Goal: Task Accomplishment & Management: Complete application form

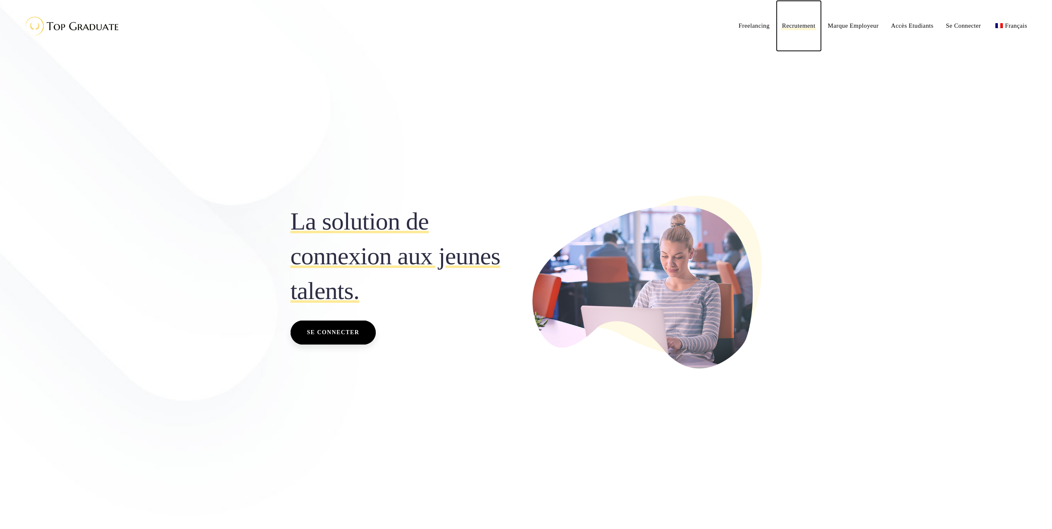
click at [795, 26] on span "Recrutement" at bounding box center [798, 25] width 33 height 7
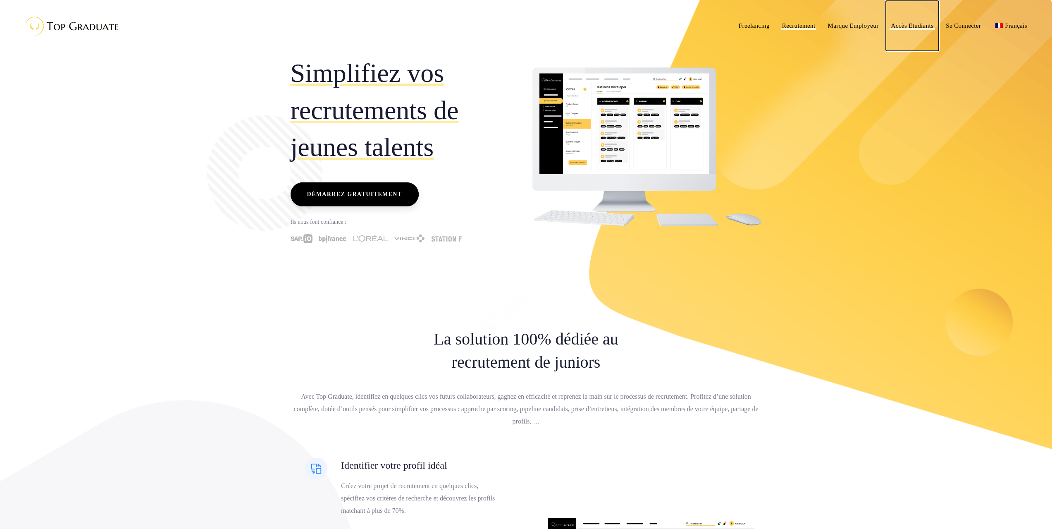
click at [896, 27] on span "Accès Etudiants" at bounding box center [912, 25] width 43 height 7
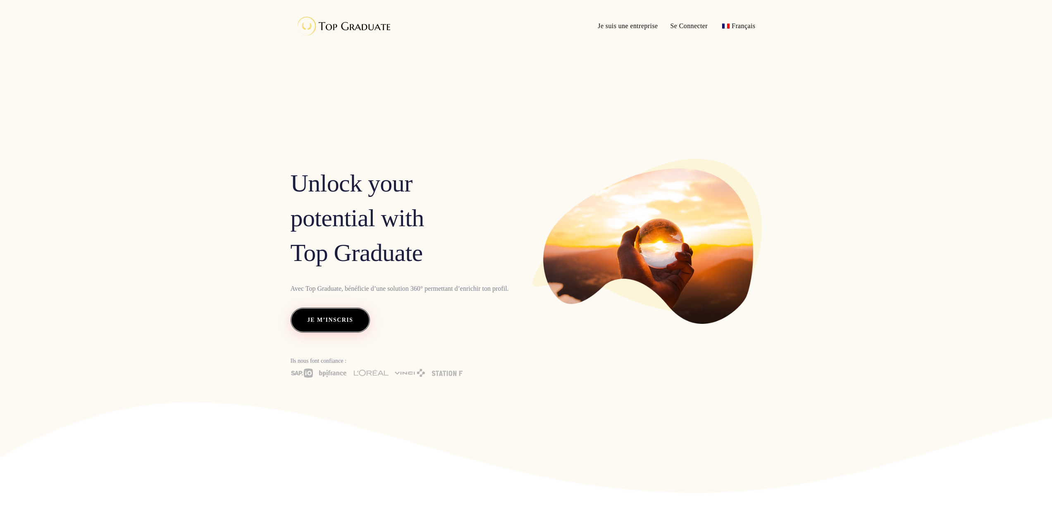
click at [310, 324] on span "Je m’inscris" at bounding box center [330, 320] width 46 height 11
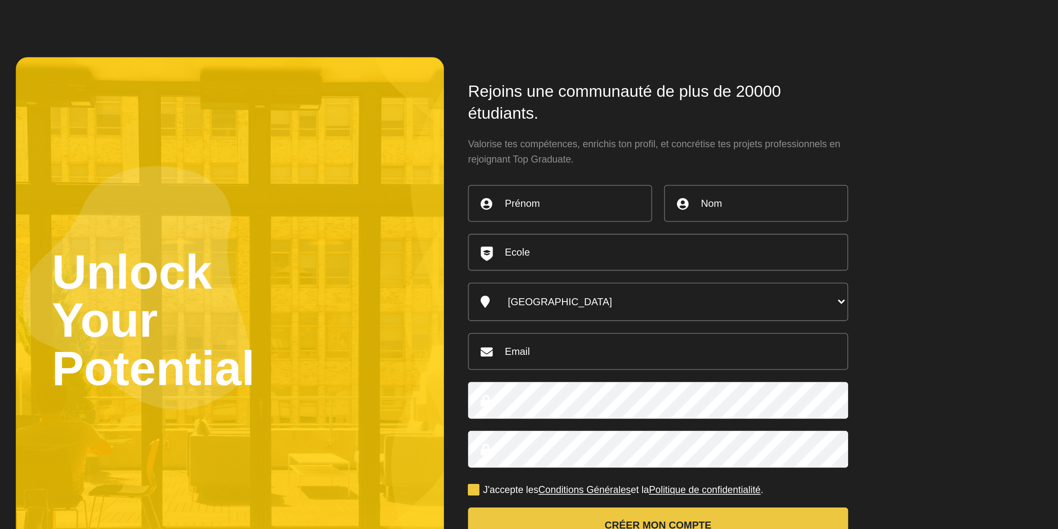
click at [587, 205] on input "text" at bounding box center [592, 202] width 101 height 20
type input "Jad"
type input "BANI JARID"
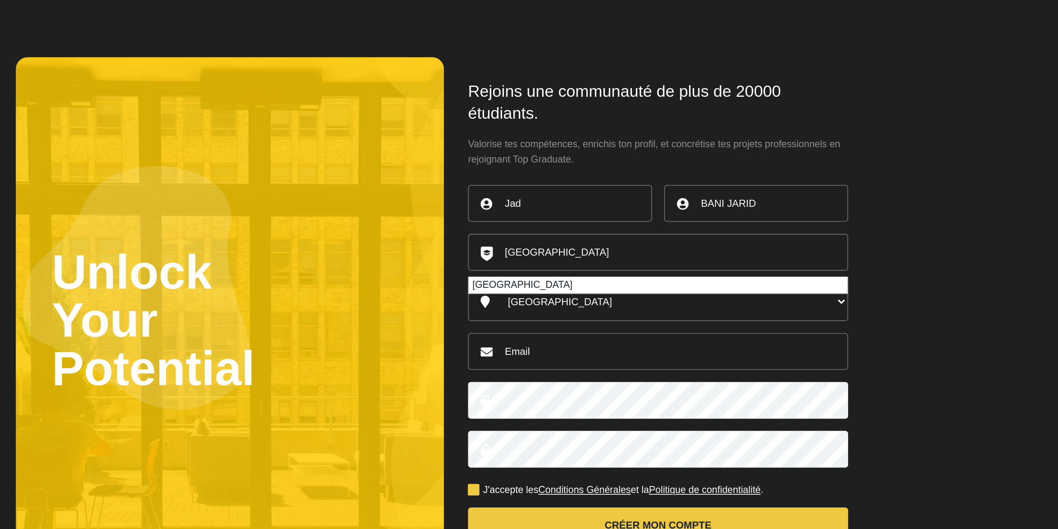
click at [545, 247] on li "Université de Bordeaux Montaigne" at bounding box center [647, 247] width 208 height 9
type input "Université de Bordeaux Montaigne"
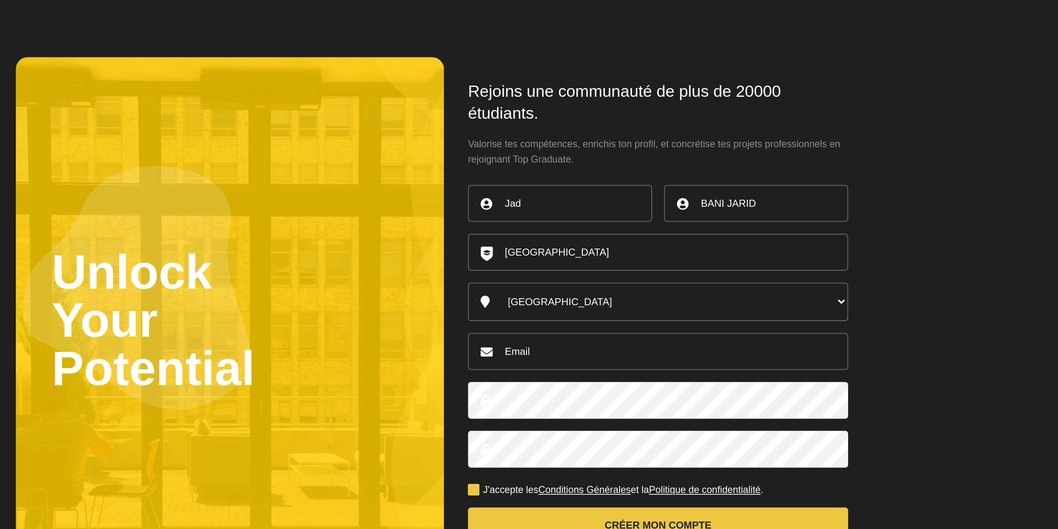
click at [572, 250] on select "Australia Belgique Canada England France Germany Ireland Italy Luxembourg Nethe…" at bounding box center [646, 256] width 209 height 21
click at [540, 260] on div "Rejoins une communauté de plus de 20000 étudiants. Valorise tes compétences, en…" at bounding box center [647, 269] width 236 height 295
click at [567, 283] on input "email" at bounding box center [646, 284] width 209 height 20
type input "jad.jarid99@gmail.com"
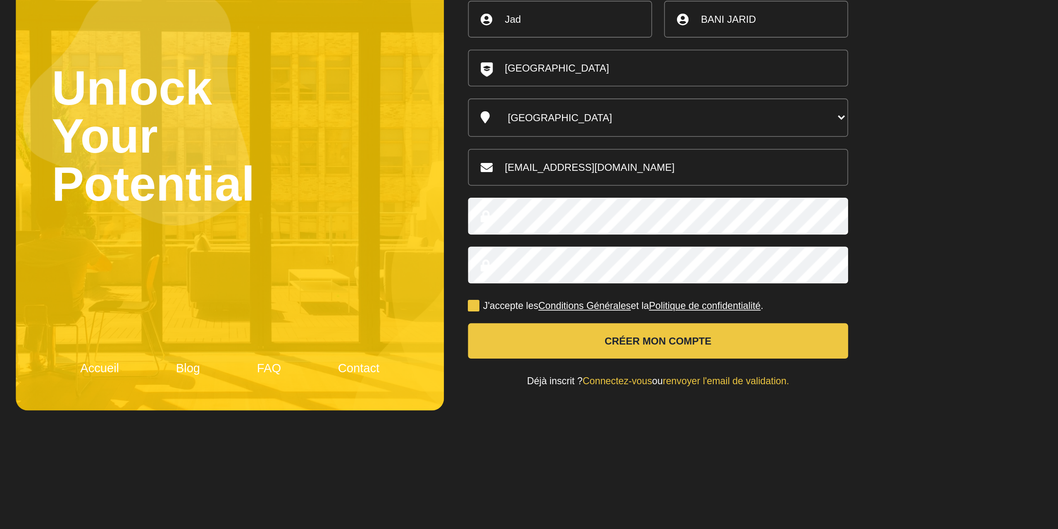
click at [546, 358] on label "J'accepte les Conditions Générales et la Politique de confidentialité ." at bounding box center [623, 360] width 162 height 5
click at [0, 0] on input "J'accepte les Conditions Générales et la Politique de confidentialité ." at bounding box center [0, 0] width 0 height 0
click at [598, 378] on button "Créer mon compte" at bounding box center [646, 378] width 209 height 19
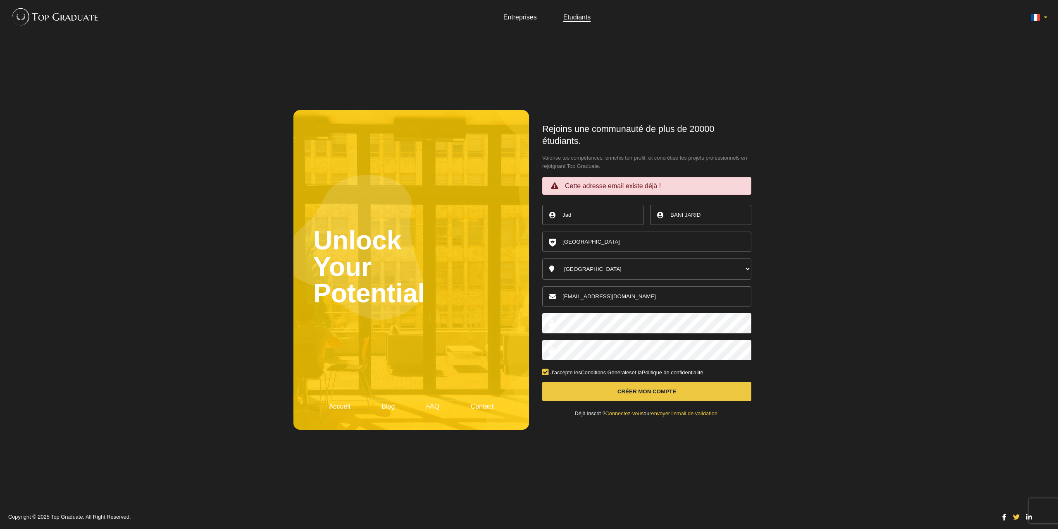
click at [86, 23] on img at bounding box center [53, 16] width 91 height 25
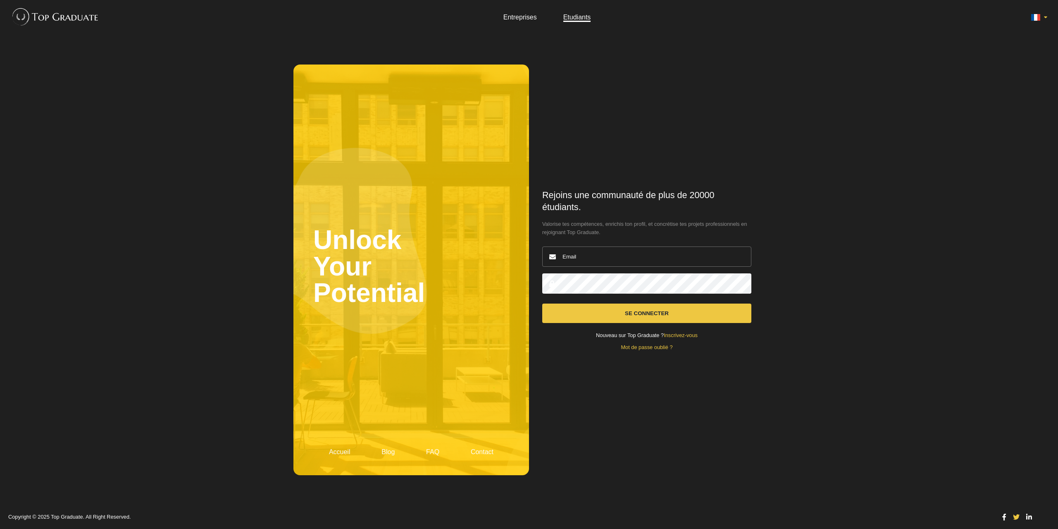
click at [582, 262] on input "email" at bounding box center [646, 256] width 209 height 20
type input "[EMAIL_ADDRESS][DOMAIN_NAME]"
click at [542, 303] on button "Se connecter" at bounding box center [646, 312] width 209 height 19
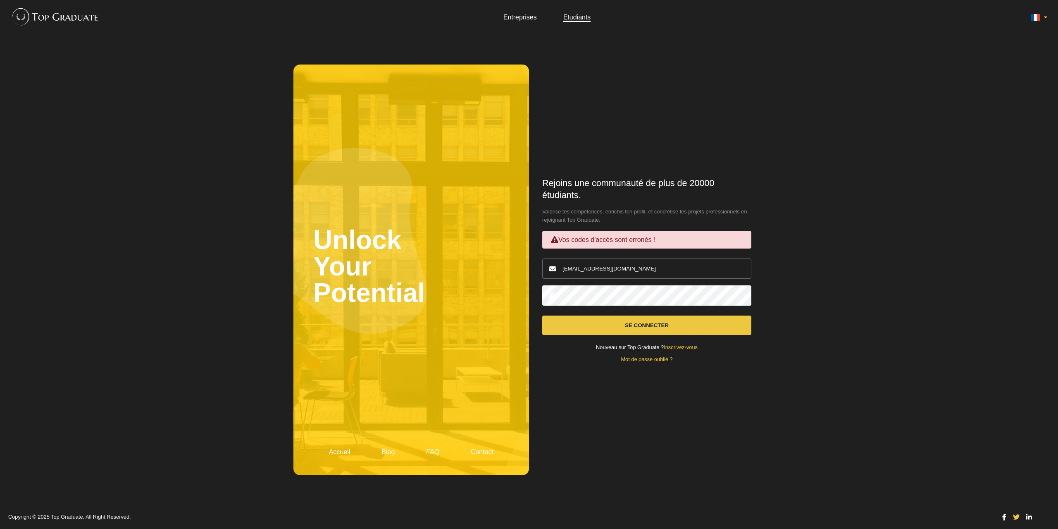
click at [542, 315] on button "Se connecter" at bounding box center [646, 324] width 209 height 19
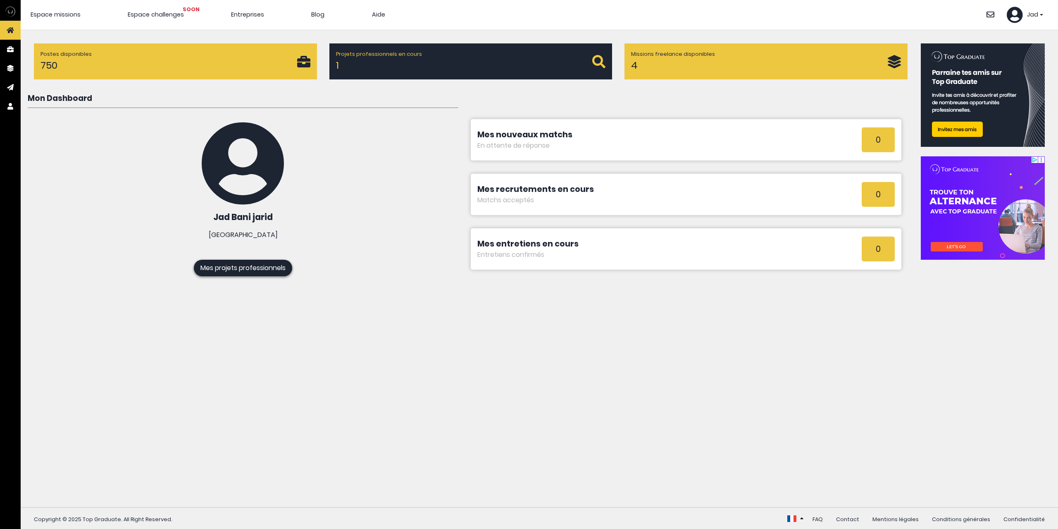
click at [379, 73] on div "Projets professionnels en cours 1" at bounding box center [464, 61] width 257 height 23
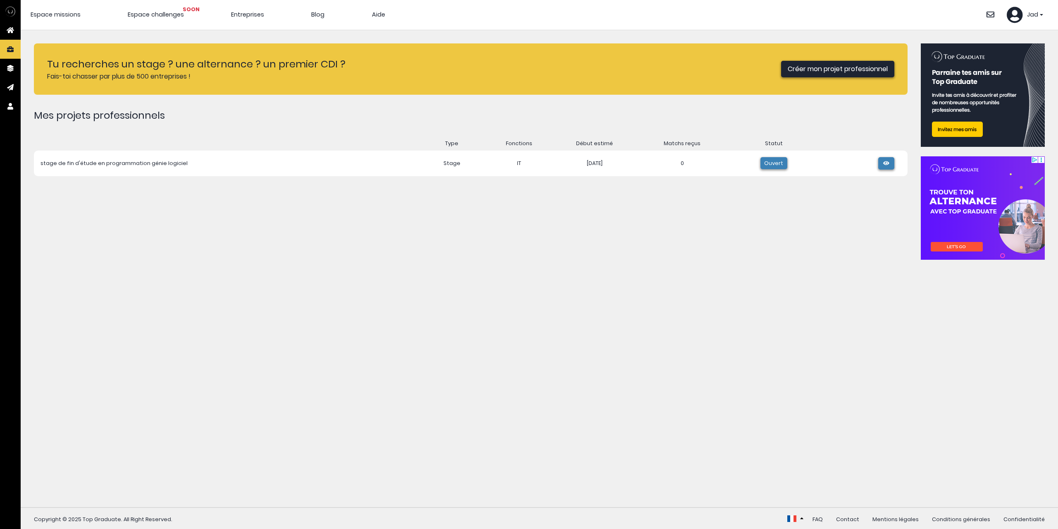
click at [884, 164] on icon at bounding box center [886, 163] width 8 height 5
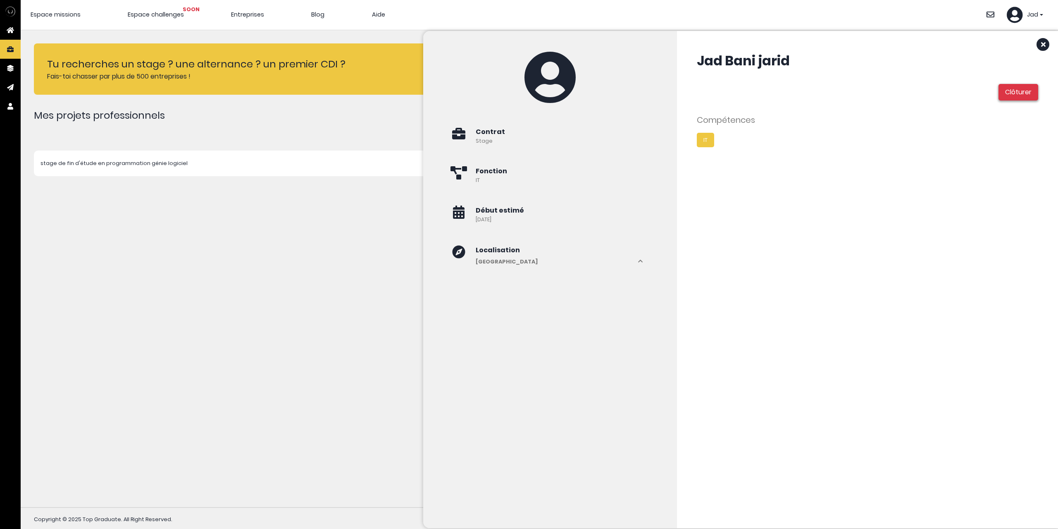
click at [369, 306] on div "Tu recherches un stage ? une alternance ? un premier CDI ? Fais-toi chasser par…" at bounding box center [471, 268] width 874 height 450
click at [148, 15] on span "Espace challenges SOON" at bounding box center [156, 14] width 56 height 8
click at [245, 15] on span "Entreprises" at bounding box center [247, 14] width 33 height 8
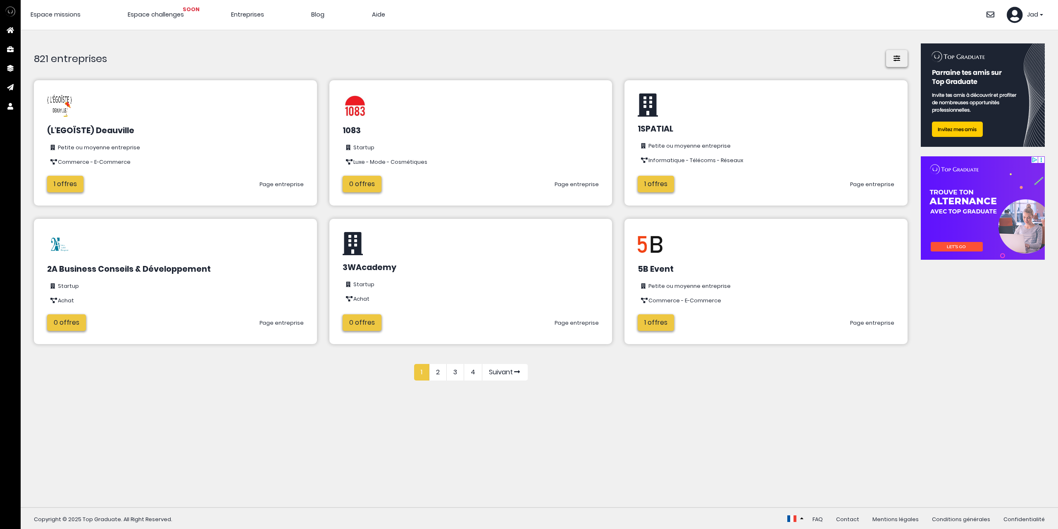
click at [78, 178] on link "1 offres" at bounding box center [65, 184] width 36 height 17
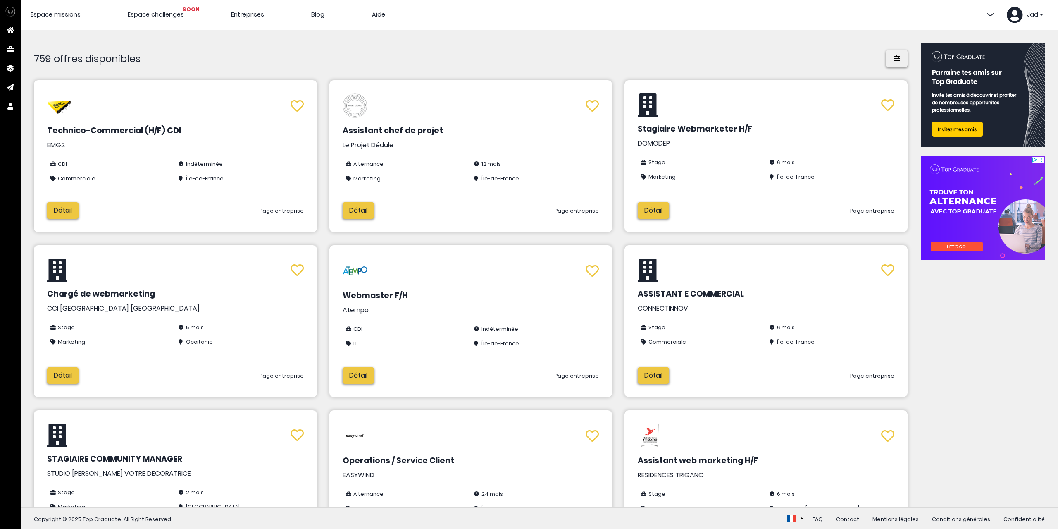
click at [68, 18] on li "Espace missions" at bounding box center [56, 14] width 50 height 9
click at [63, 14] on span "Espace missions" at bounding box center [56, 14] width 50 height 8
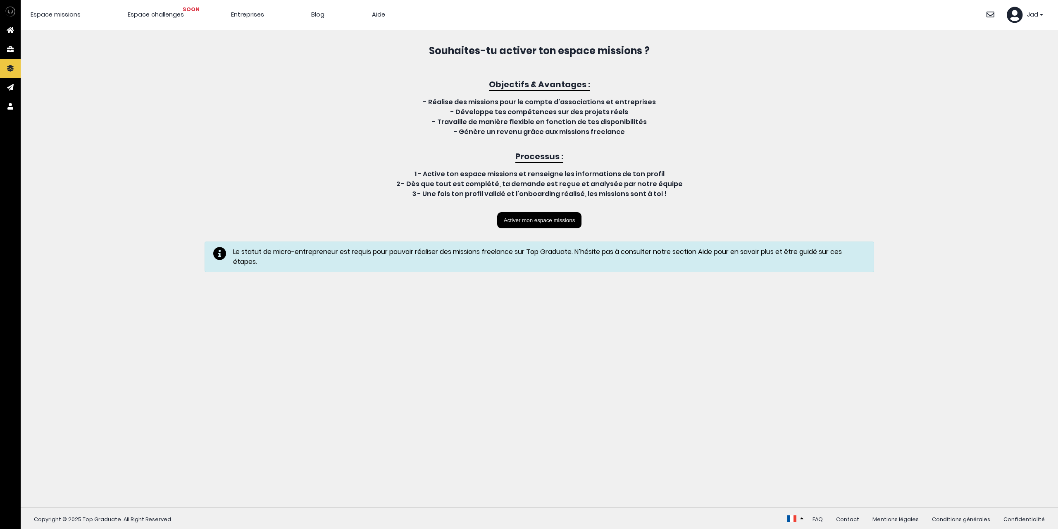
click at [1034, 22] on div "Jad" at bounding box center [1025, 15] width 36 height 17
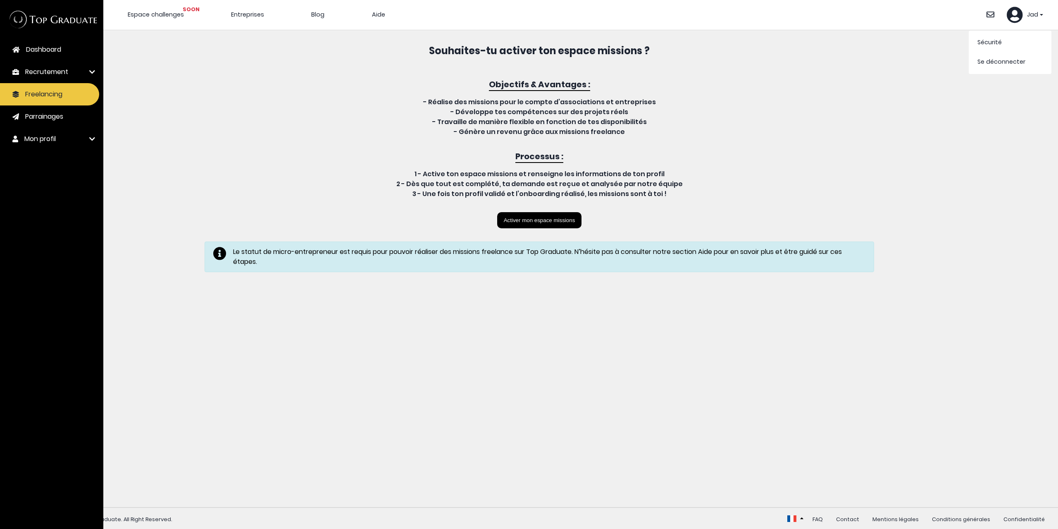
click at [31, 67] on span "Recrutement" at bounding box center [46, 72] width 43 height 10
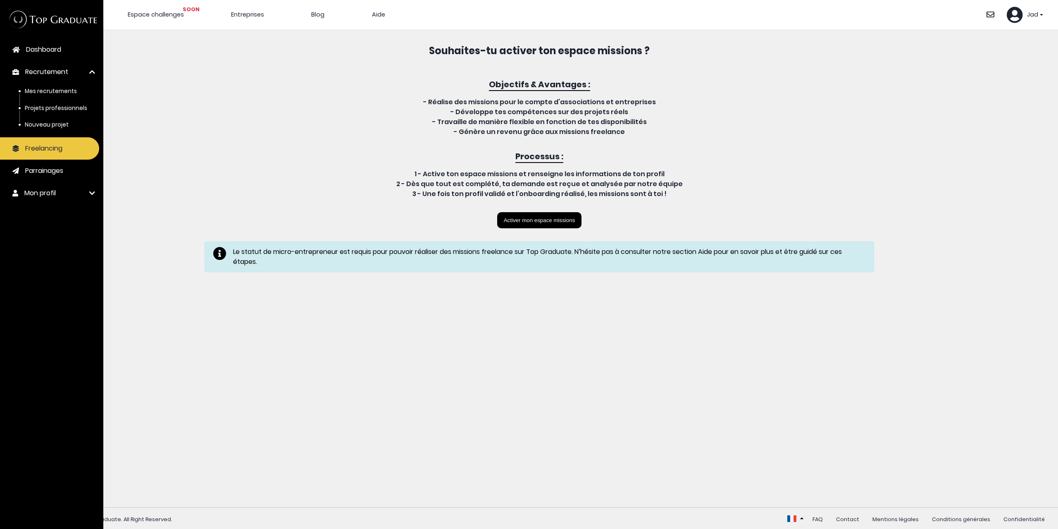
click at [31, 89] on span "Mes recrutements" at bounding box center [51, 91] width 52 height 8
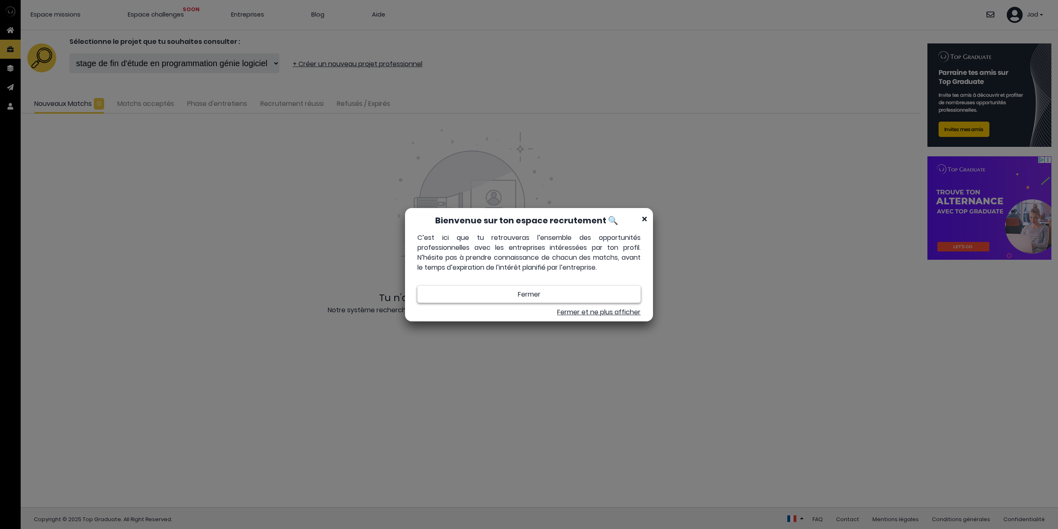
scroll to position [6, 6]
click at [642, 215] on h1 "Bienvenue sur ton espace recrutement 🔍" at bounding box center [526, 220] width 231 height 12
click at [646, 218] on icon at bounding box center [644, 218] width 5 height 7
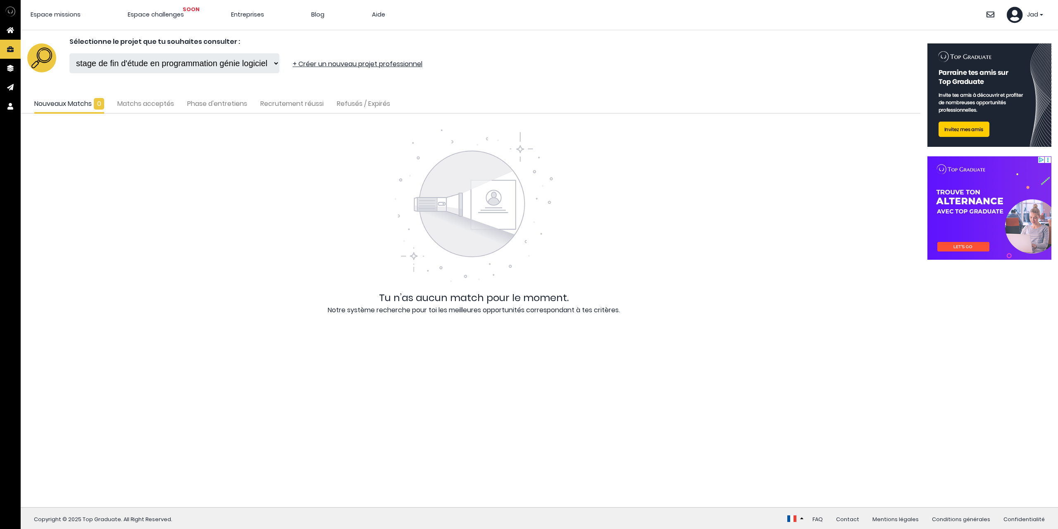
click at [172, 67] on select "stage de fin d'étude en programmation génie logiciel" at bounding box center [174, 63] width 210 height 20
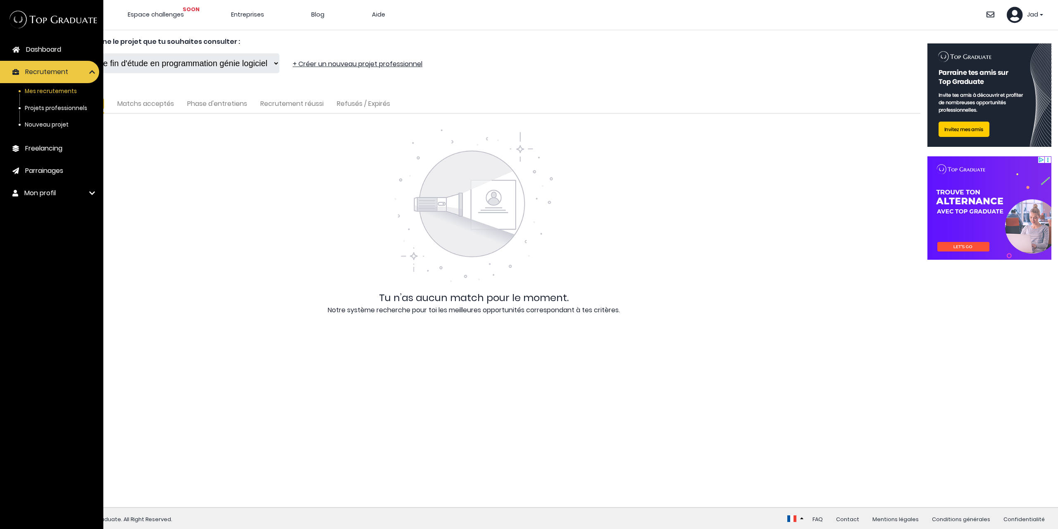
click at [54, 110] on span "Projets professionnels" at bounding box center [56, 108] width 62 height 8
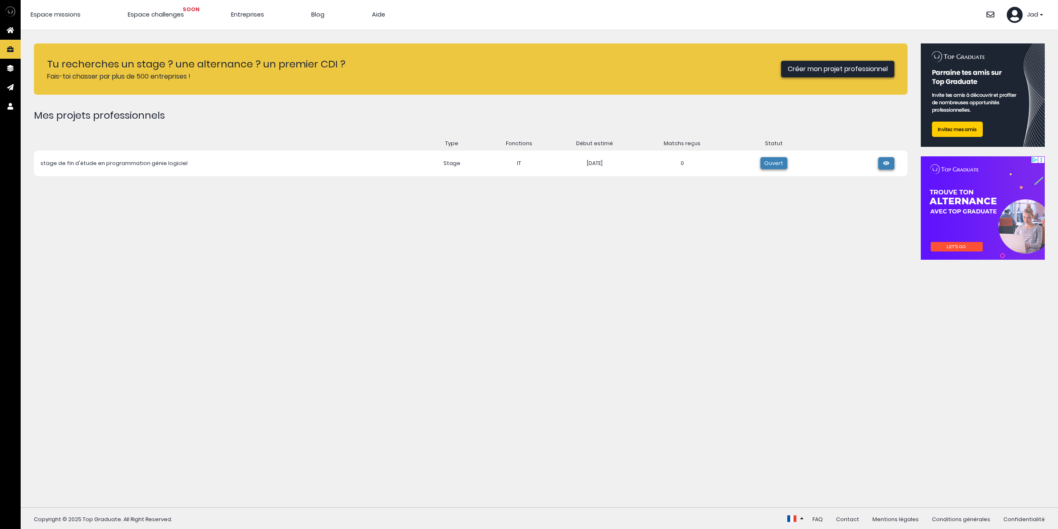
click at [159, 161] on td "stage de fin d'étude en programmation génie logiciel" at bounding box center [225, 163] width 382 height 26
drag, startPoint x: 159, startPoint y: 161, endPoint x: 305, endPoint y: 212, distance: 155.6
click at [305, 212] on div "Tu recherches un stage ? une alternance ? un premier CDI ? Fais-toi chasser par…" at bounding box center [471, 268] width 874 height 450
click at [824, 72] on link "Créer mon projet professionnel" at bounding box center [837, 69] width 113 height 17
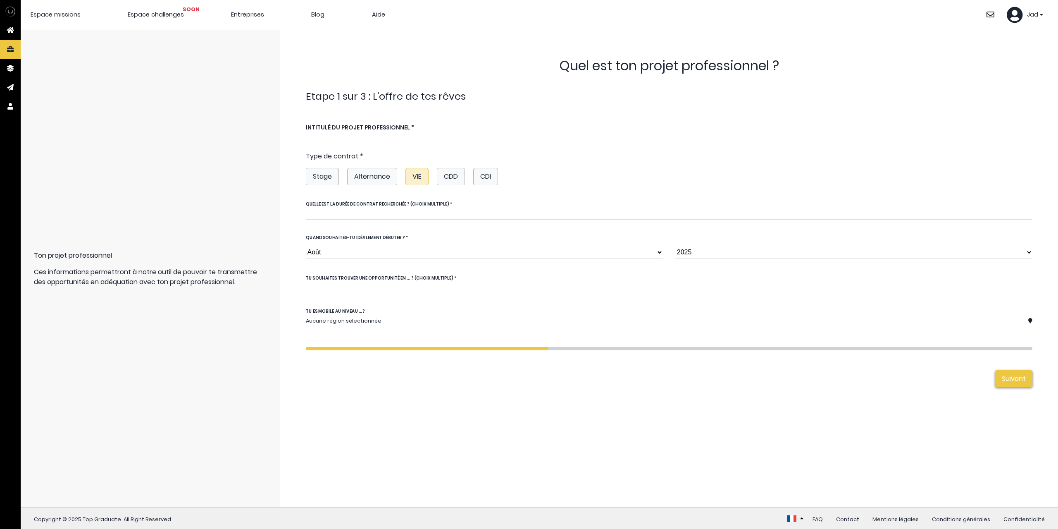
click at [412, 181] on label "VIE" at bounding box center [416, 176] width 23 height 17
click at [306, 151] on input "VIE" at bounding box center [306, 151] width 0 height 0
click at [458, 173] on label "CDD" at bounding box center [451, 176] width 28 height 17
click at [306, 151] on input "CDD" at bounding box center [306, 151] width 0 height 0
click at [484, 172] on label "CDI" at bounding box center [485, 176] width 25 height 17
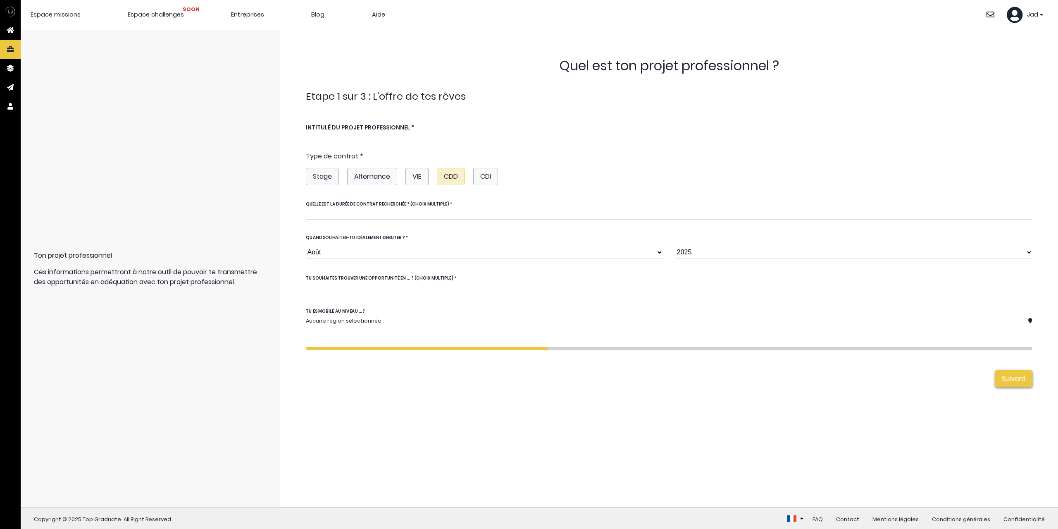
click at [306, 151] on input "CDI" at bounding box center [306, 151] width 0 height 0
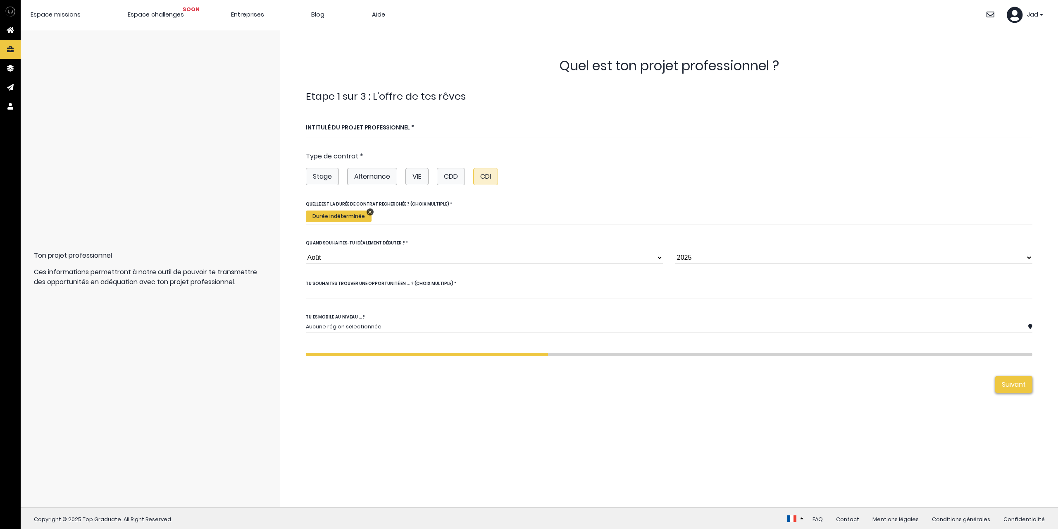
click at [419, 175] on label "VIE" at bounding box center [416, 176] width 23 height 17
click at [306, 151] on input "VIE" at bounding box center [306, 151] width 0 height 0
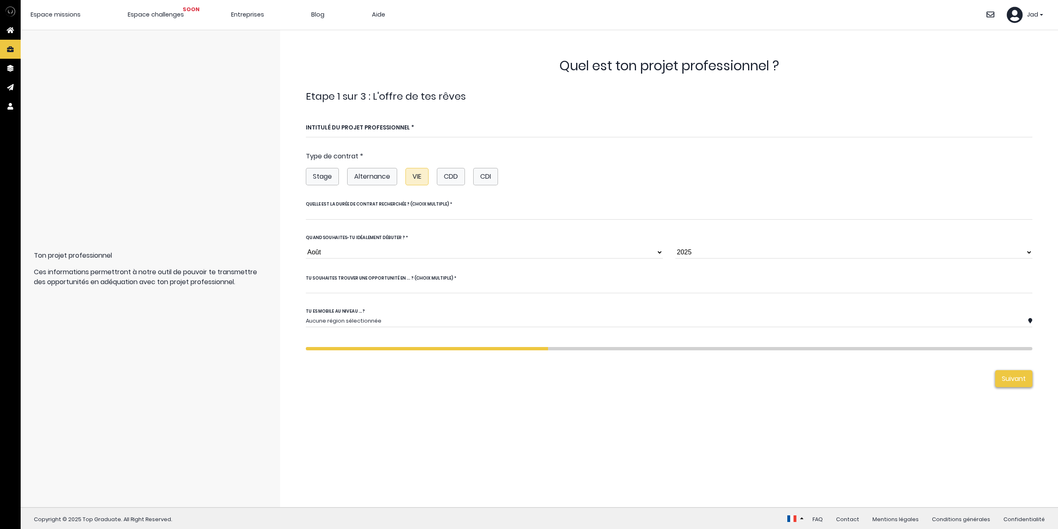
click at [392, 178] on label "Alternance" at bounding box center [372, 176] width 50 height 17
click at [306, 151] on input "Alternance" at bounding box center [306, 151] width 0 height 0
click at [475, 173] on label "CDI" at bounding box center [485, 176] width 25 height 17
click at [306, 151] on input "CDI" at bounding box center [306, 151] width 0 height 0
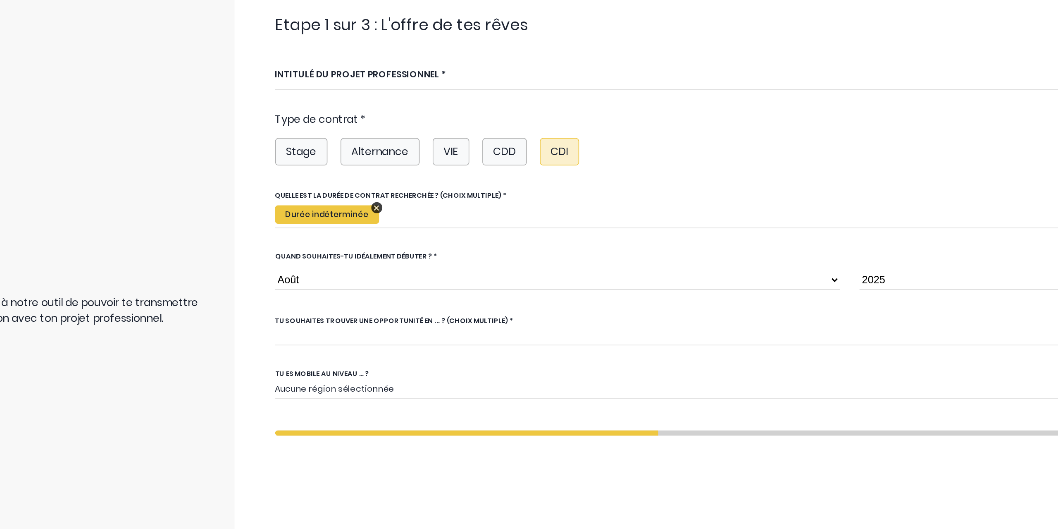
click at [442, 180] on label "CDD" at bounding box center [451, 176] width 28 height 17
click at [306, 151] on input "CDD" at bounding box center [306, 151] width 0 height 0
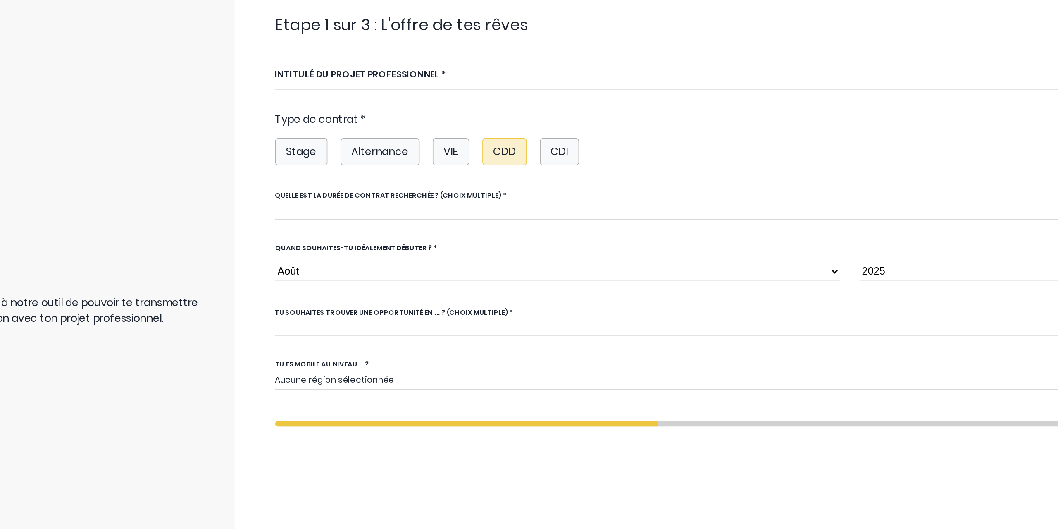
click at [398, 210] on div at bounding box center [669, 213] width 727 height 11
click at [477, 178] on label "CDI" at bounding box center [485, 176] width 25 height 17
click at [306, 151] on input "CDI" at bounding box center [306, 151] width 0 height 0
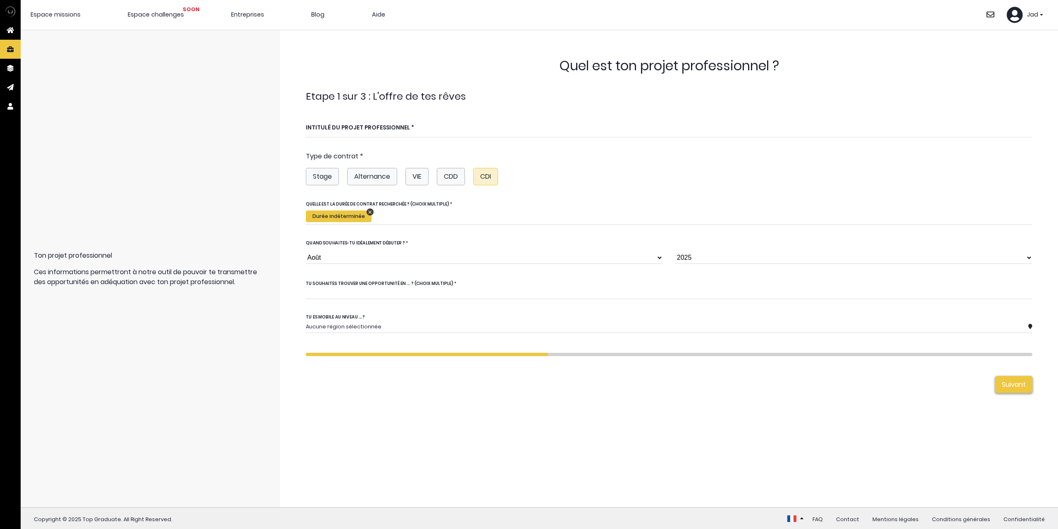
click at [348, 258] on select "Janvier Février Mars Avril Mai Juin Juillet Août Septembre Octobre Novembre Déc…" at bounding box center [484, 257] width 357 height 12
select select "9"
click at [306, 251] on select "Janvier Février Mars Avril Mai Juin Juillet Août Septembre Octobre Novembre Déc…" at bounding box center [484, 257] width 357 height 12
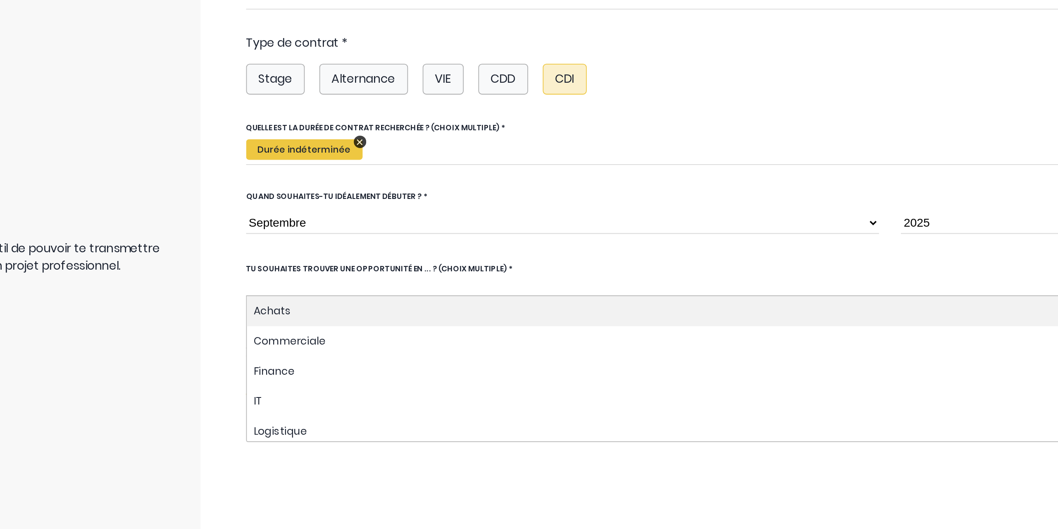
click at [375, 295] on input "false" at bounding box center [342, 293] width 73 height 10
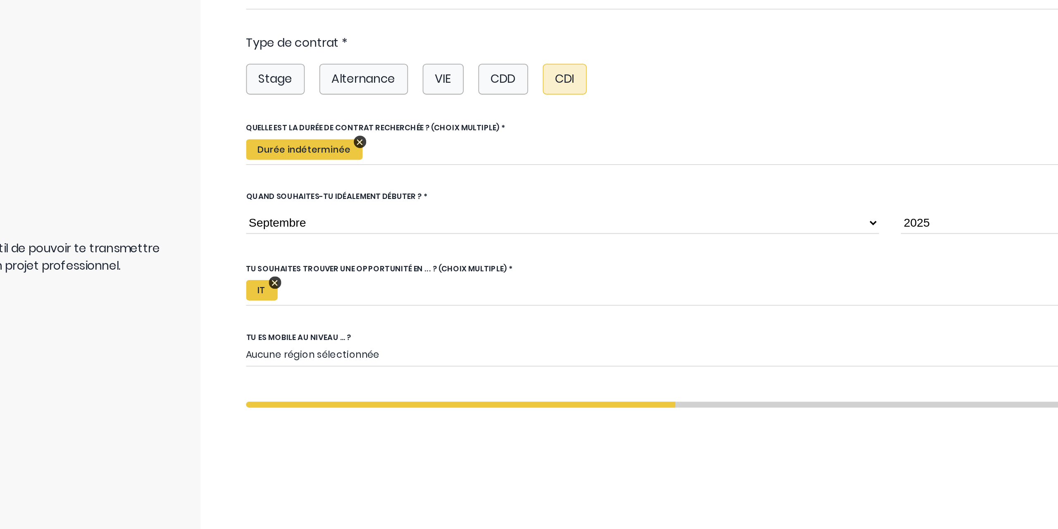
click at [319, 395] on div "Précédent Suivant Terminer" at bounding box center [669, 389] width 727 height 17
click at [329, 332] on div "Aucune région sélectionnée" at bounding box center [667, 332] width 723 height 8
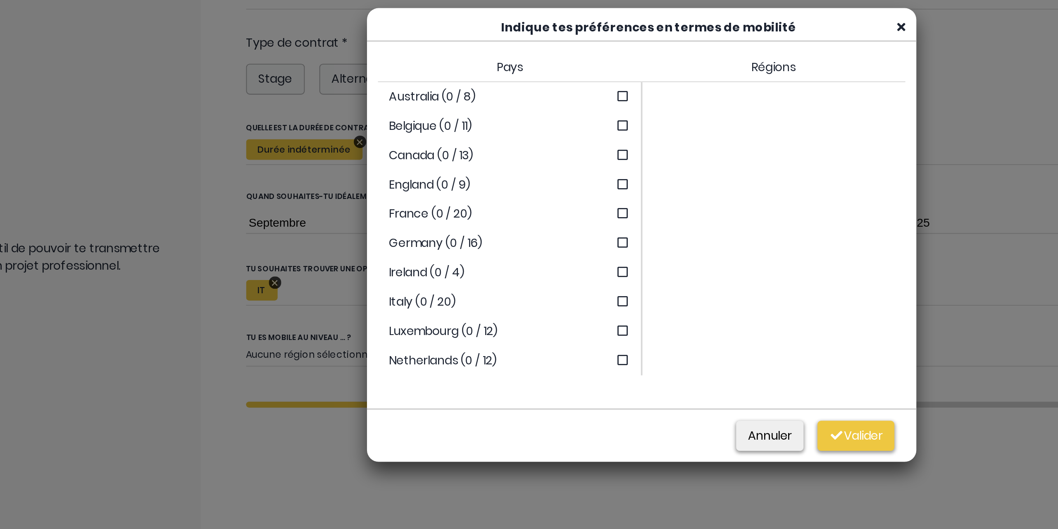
click at [514, 202] on icon at bounding box center [518, 202] width 8 height 7
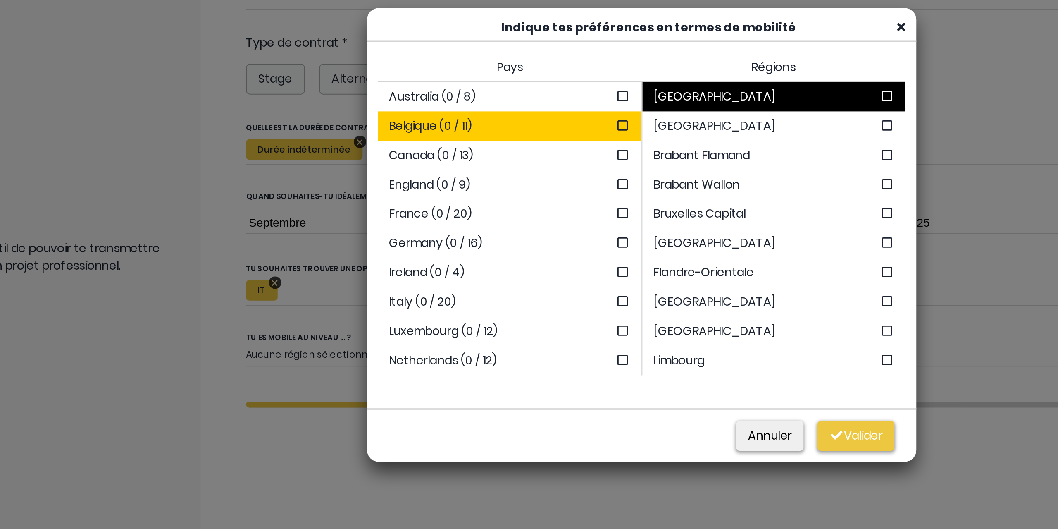
click at [514, 217] on icon at bounding box center [518, 219] width 8 height 7
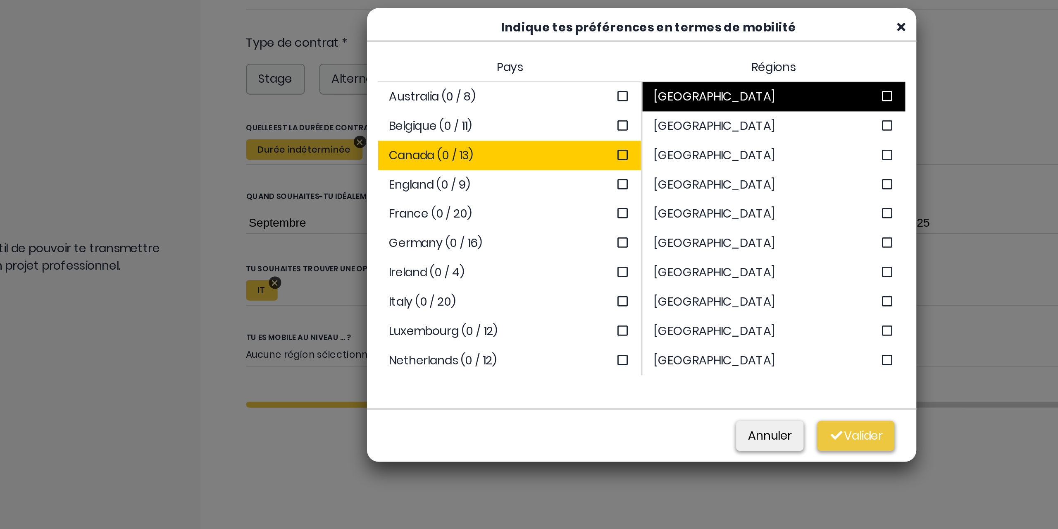
click at [514, 218] on icon at bounding box center [518, 219] width 8 height 7
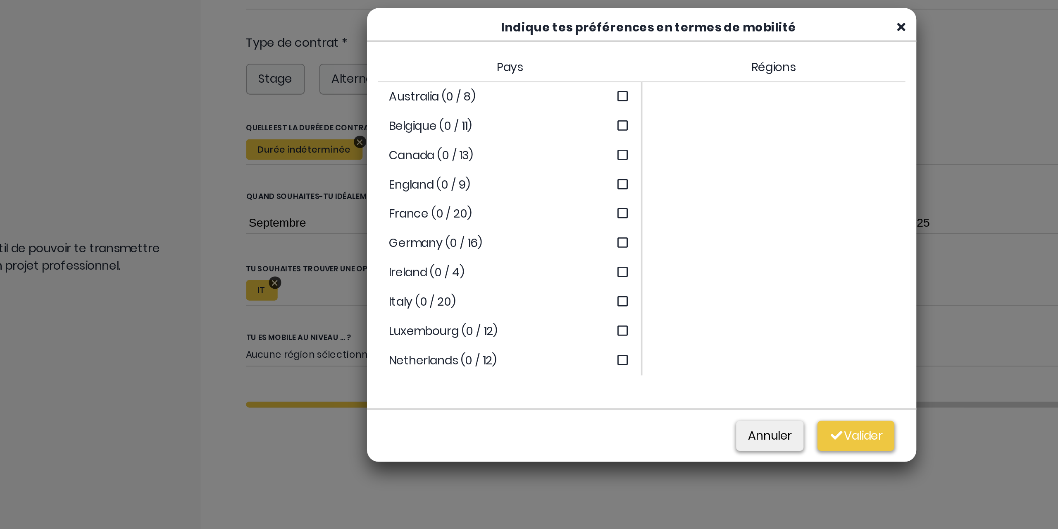
click at [514, 218] on icon at bounding box center [518, 219] width 8 height 7
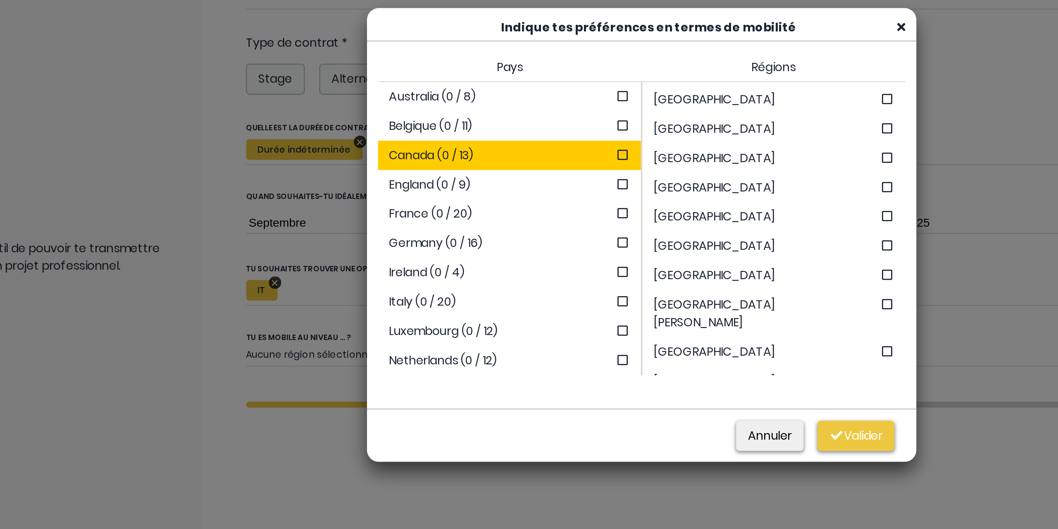
scroll to position [66, 0]
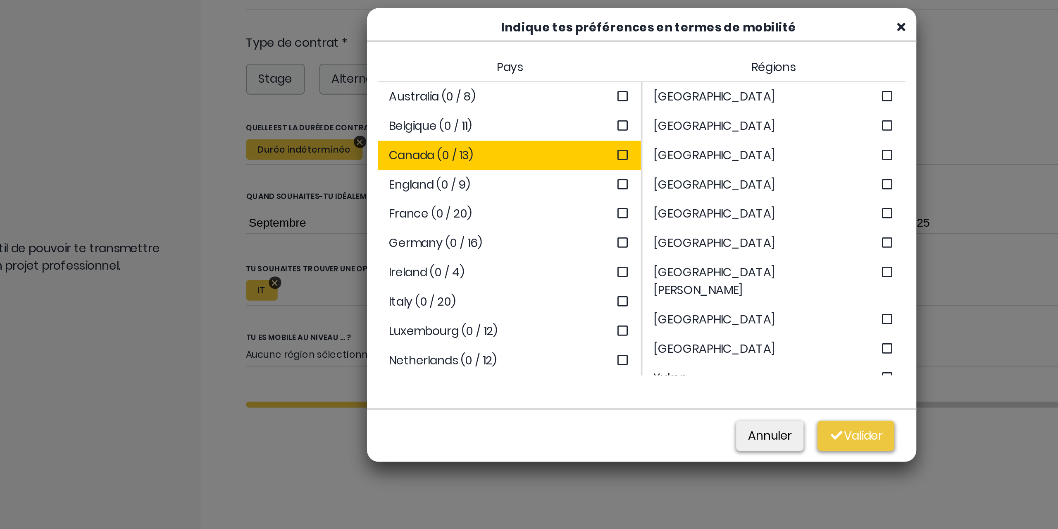
click at [663, 308] on icon at bounding box center [667, 311] width 8 height 7
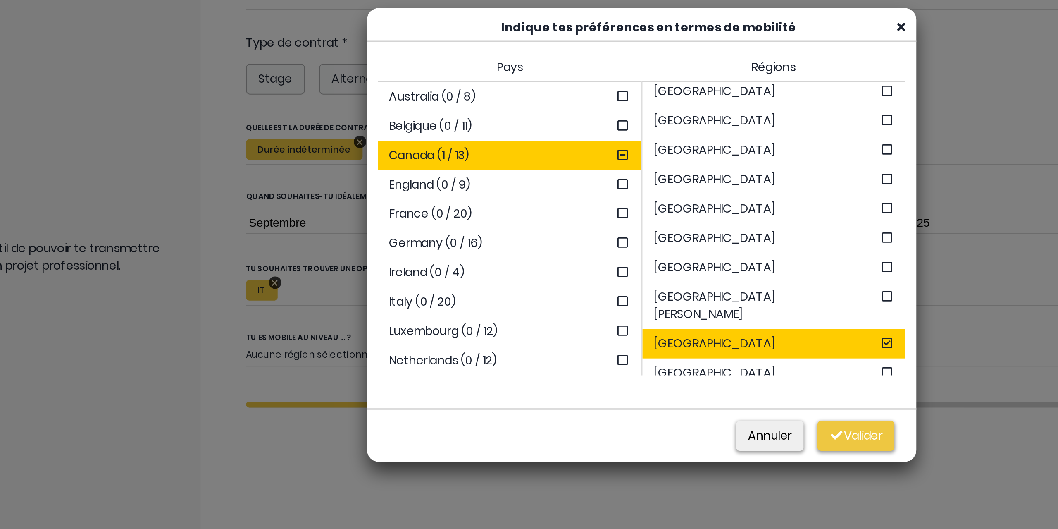
scroll to position [48, 0]
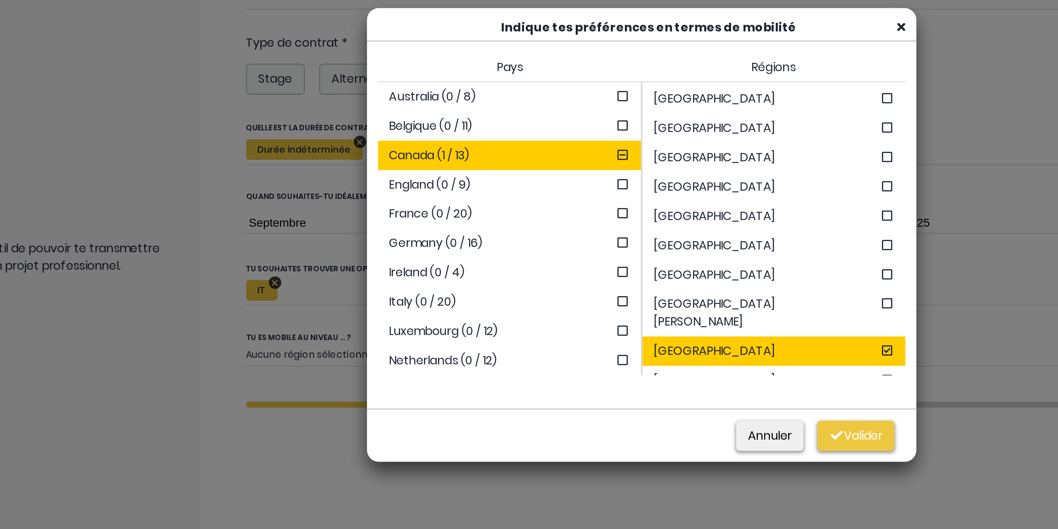
click at [663, 289] on icon at bounding box center [667, 286] width 8 height 7
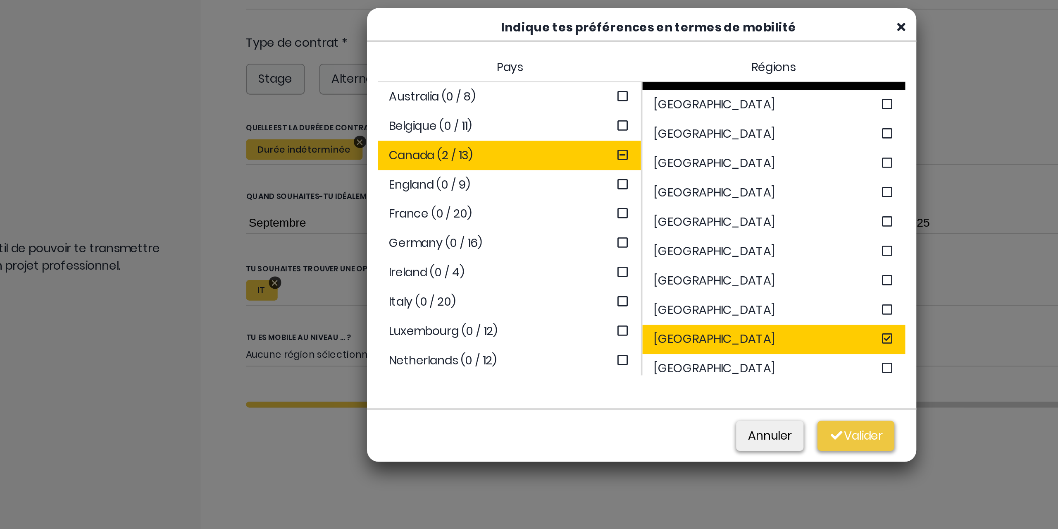
scroll to position [2, 0]
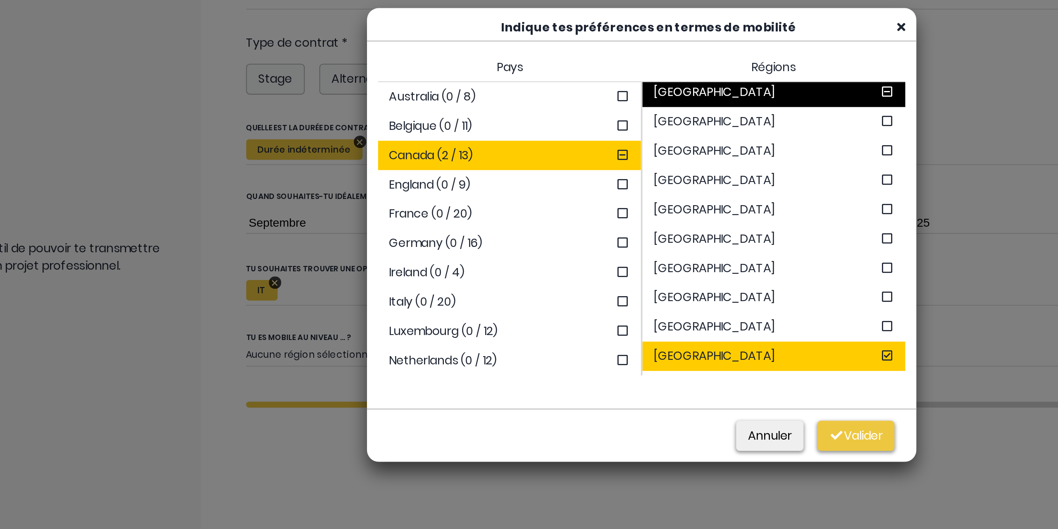
click at [663, 219] on icon at bounding box center [667, 216] width 8 height 7
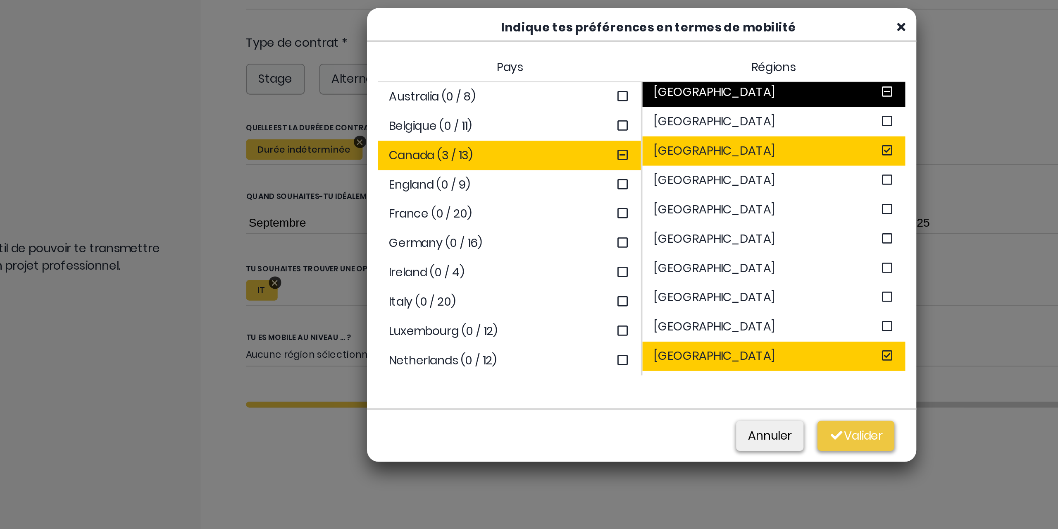
click at [663, 202] on icon at bounding box center [667, 200] width 8 height 7
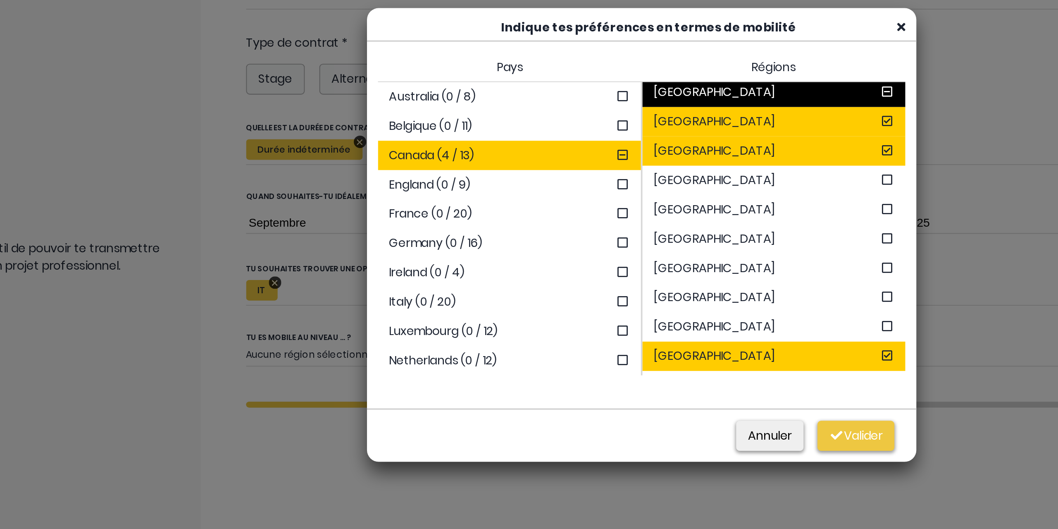
click at [514, 201] on icon at bounding box center [518, 202] width 8 height 7
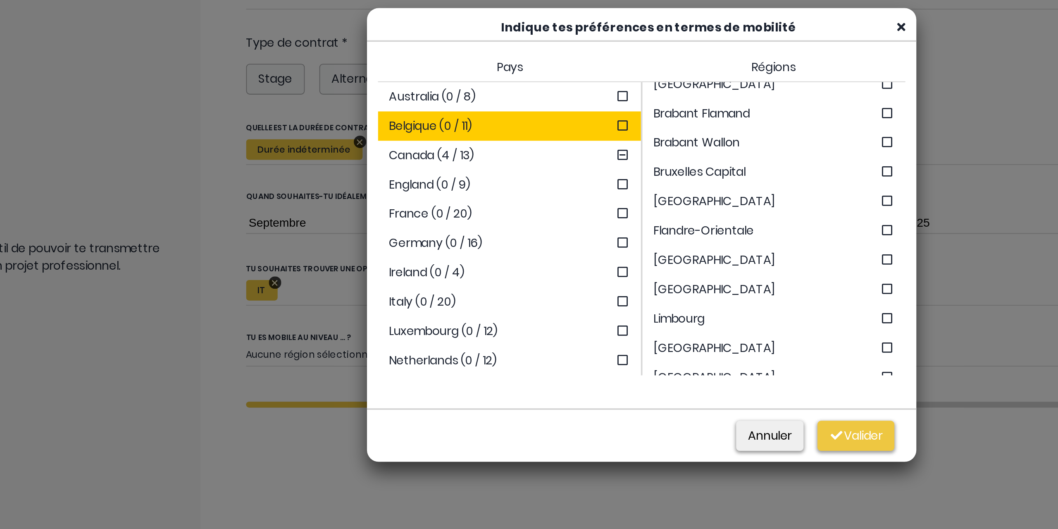
scroll to position [33, 0]
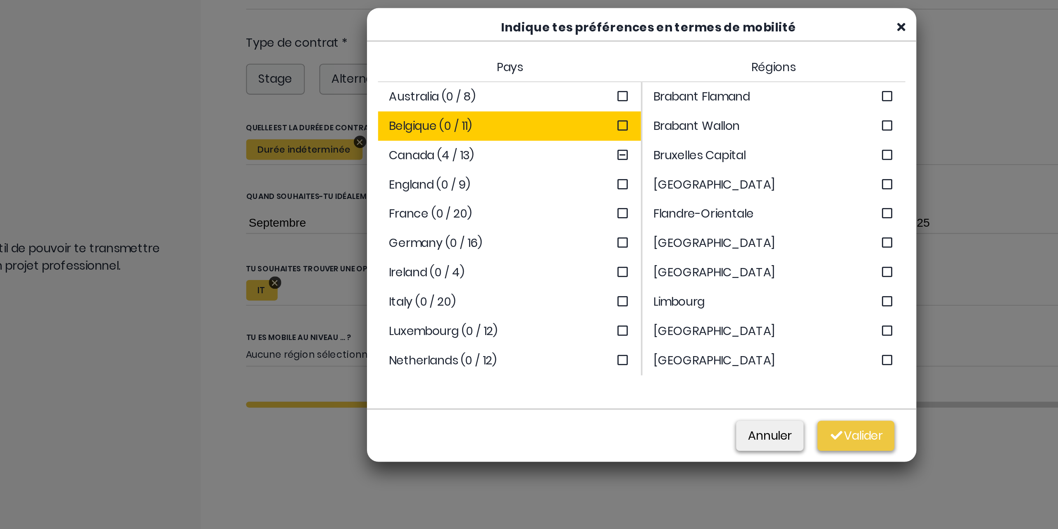
click at [663, 220] on icon at bounding box center [667, 219] width 8 height 7
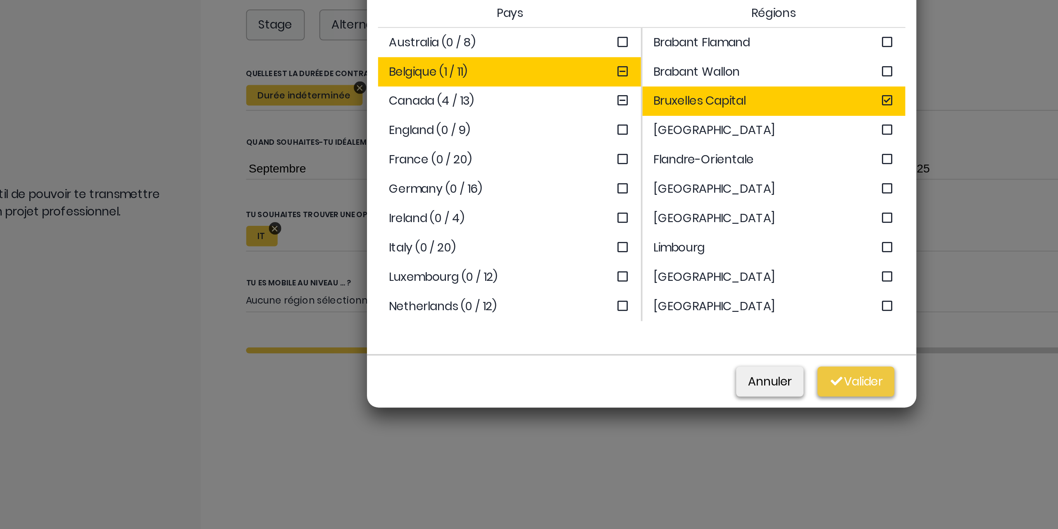
click at [663, 282] on icon at bounding box center [667, 285] width 8 height 7
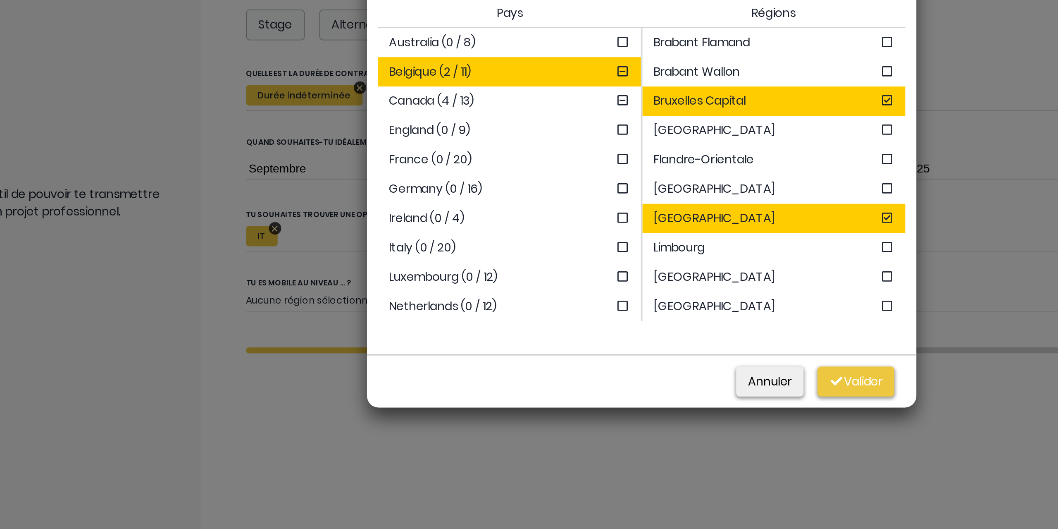
click at [663, 315] on icon at bounding box center [667, 318] width 8 height 7
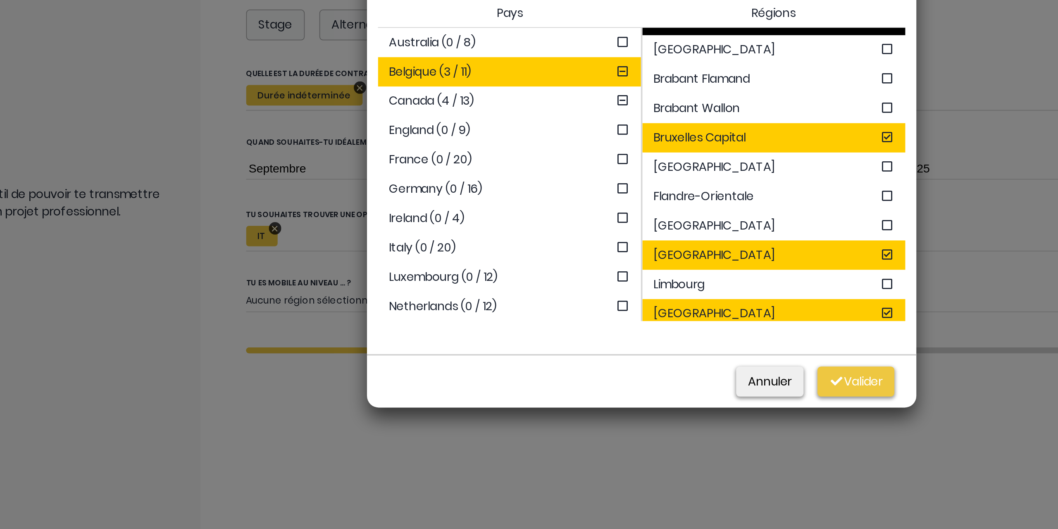
scroll to position [0, 0]
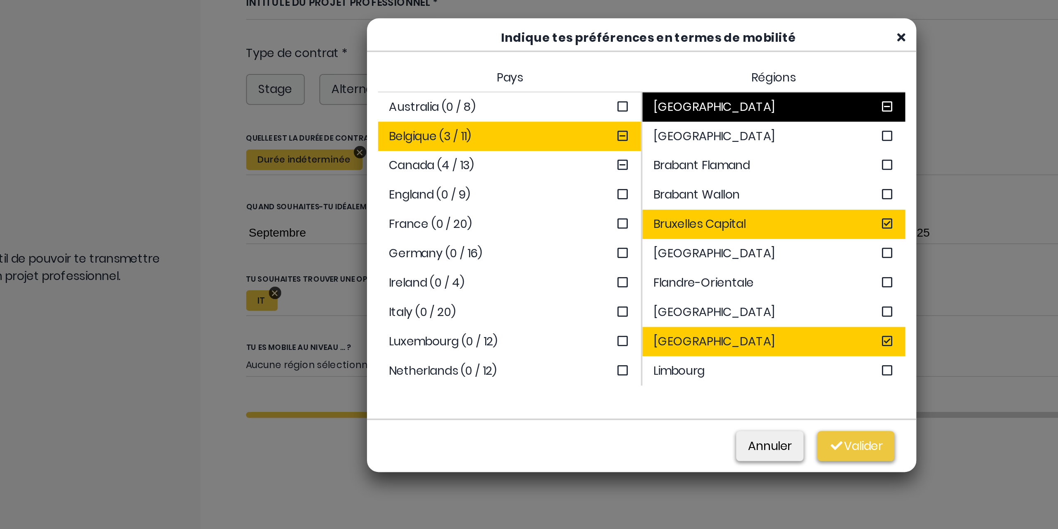
click at [514, 234] on icon at bounding box center [518, 235] width 8 height 7
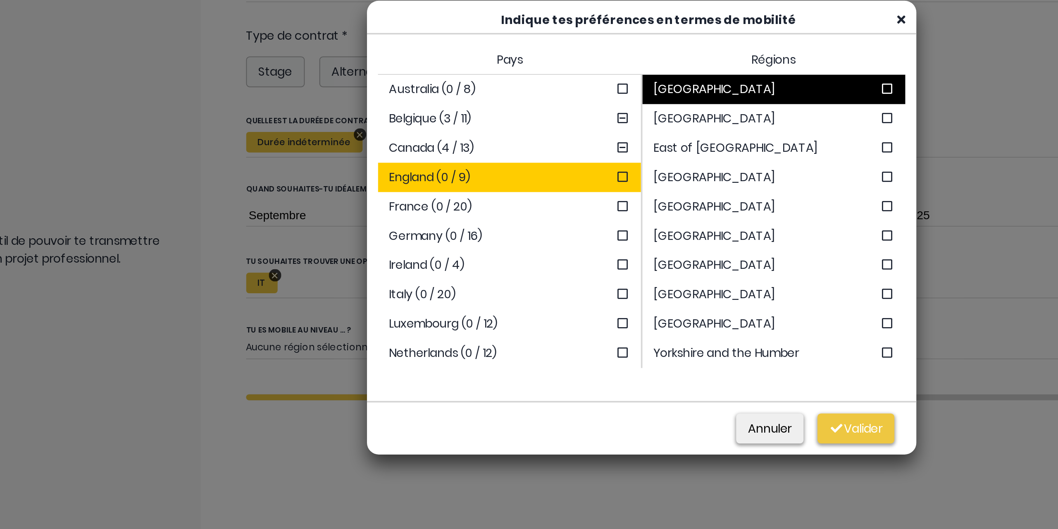
click at [514, 235] on icon at bounding box center [518, 235] width 8 height 7
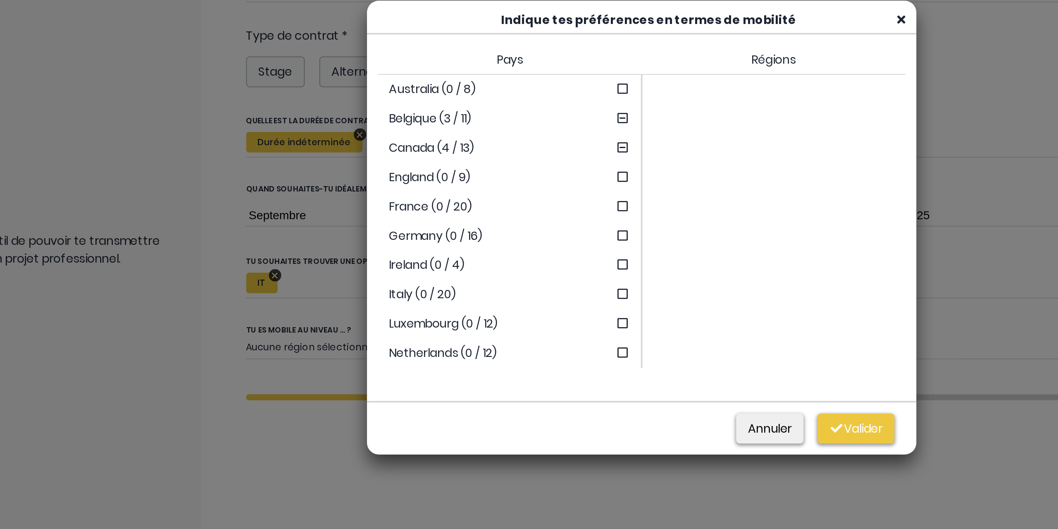
click at [486, 246] on div "France (0 / 20)" at bounding box center [454, 252] width 148 height 17
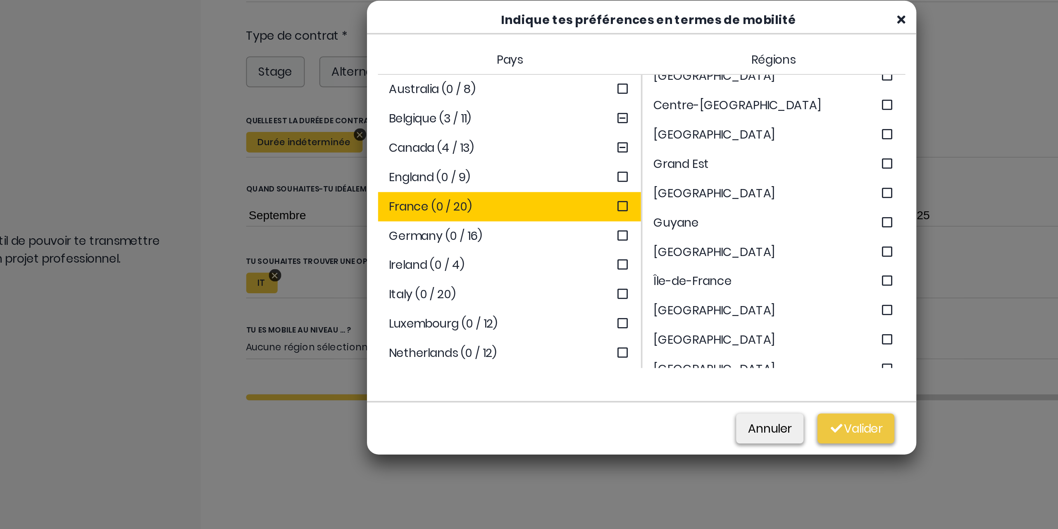
scroll to position [73, 0]
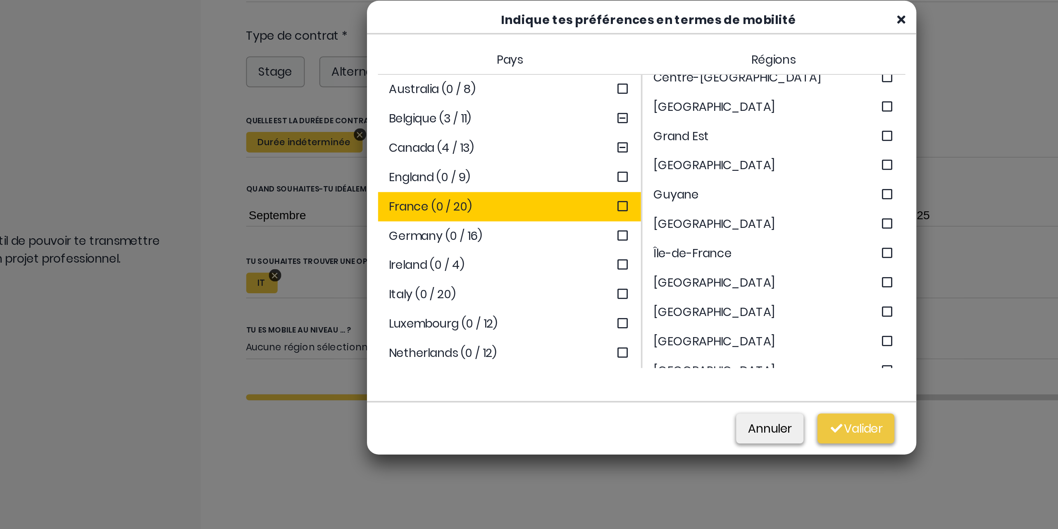
click at [663, 279] on icon at bounding box center [667, 278] width 8 height 7
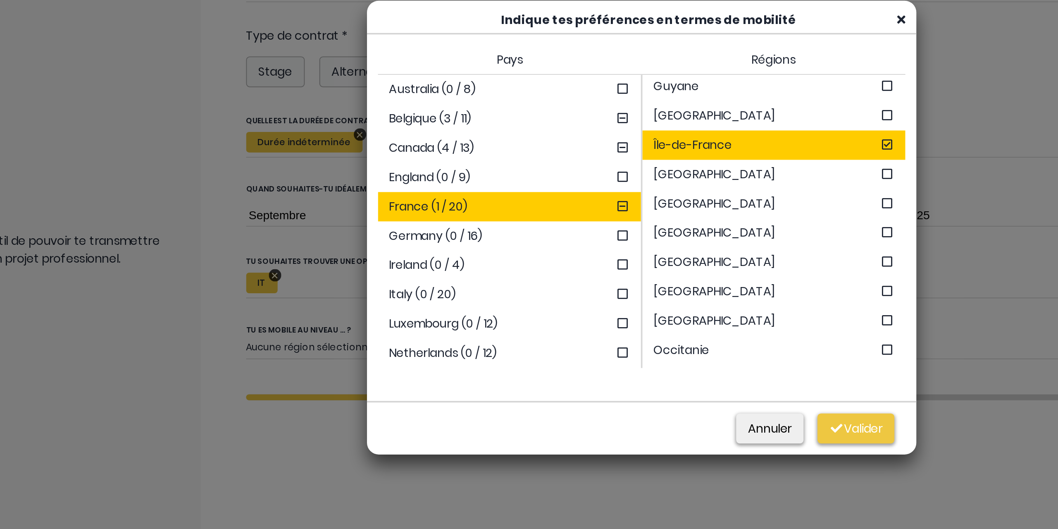
scroll to position [136, 0]
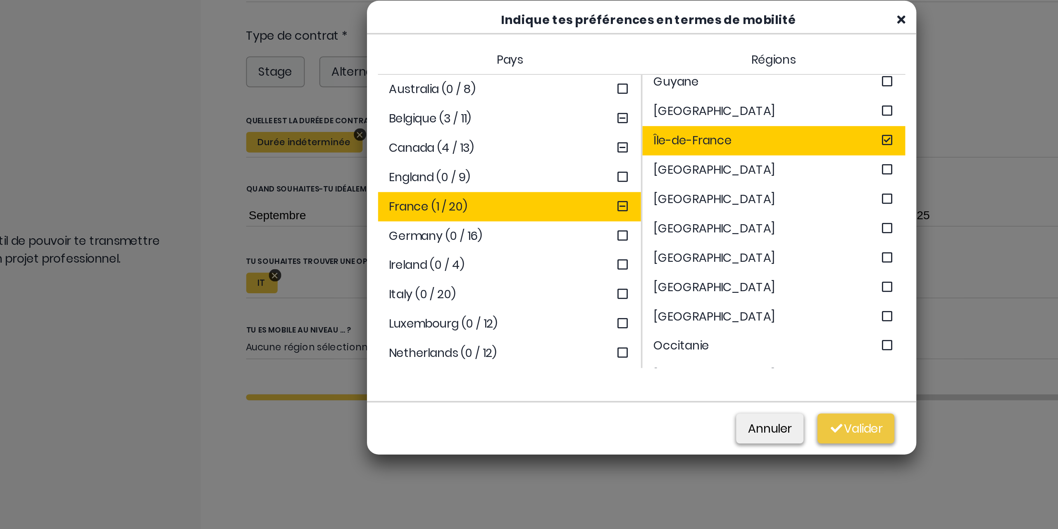
click at [663, 297] on icon at bounding box center [667, 297] width 8 height 7
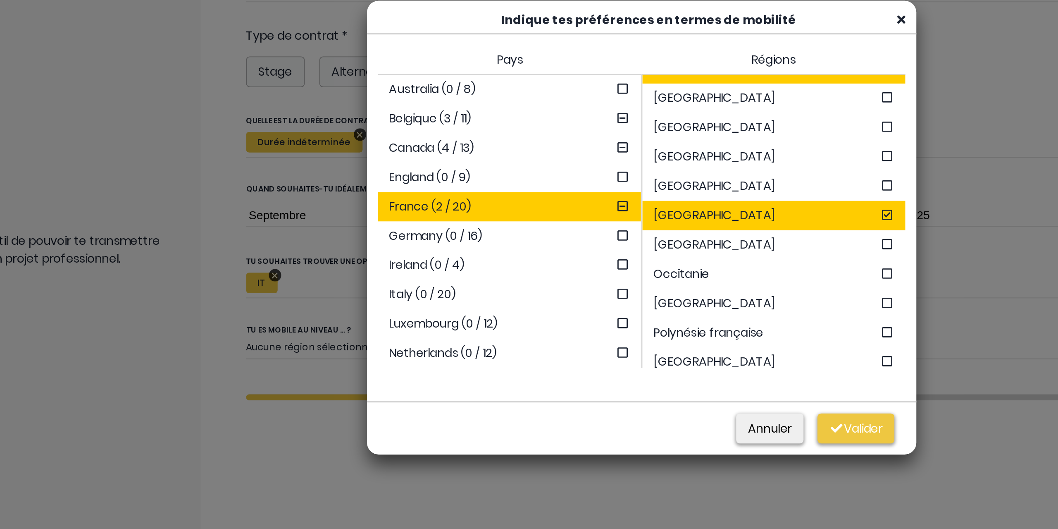
scroll to position [182, 0]
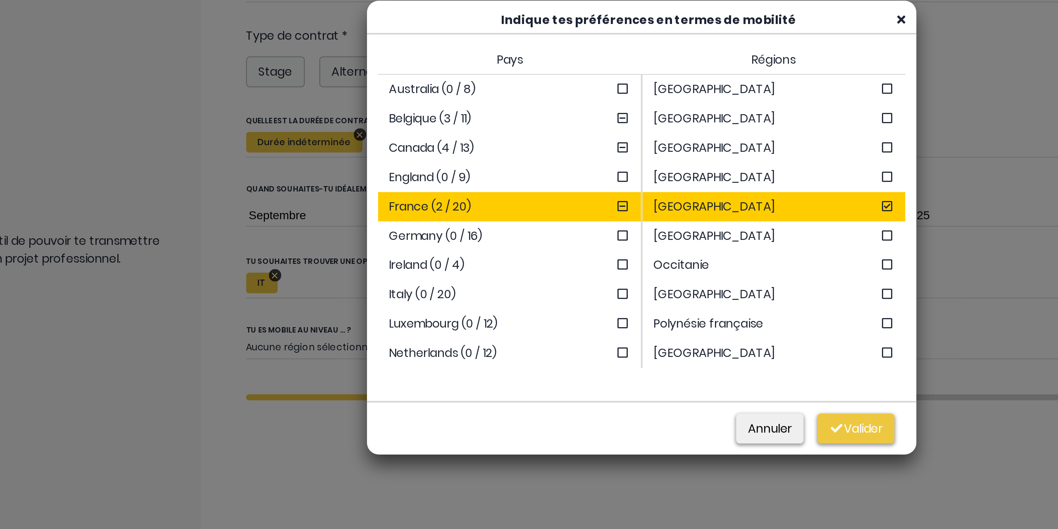
click at [656, 334] on div "[GEOGRAPHIC_DATA]" at bounding box center [603, 335] width 148 height 17
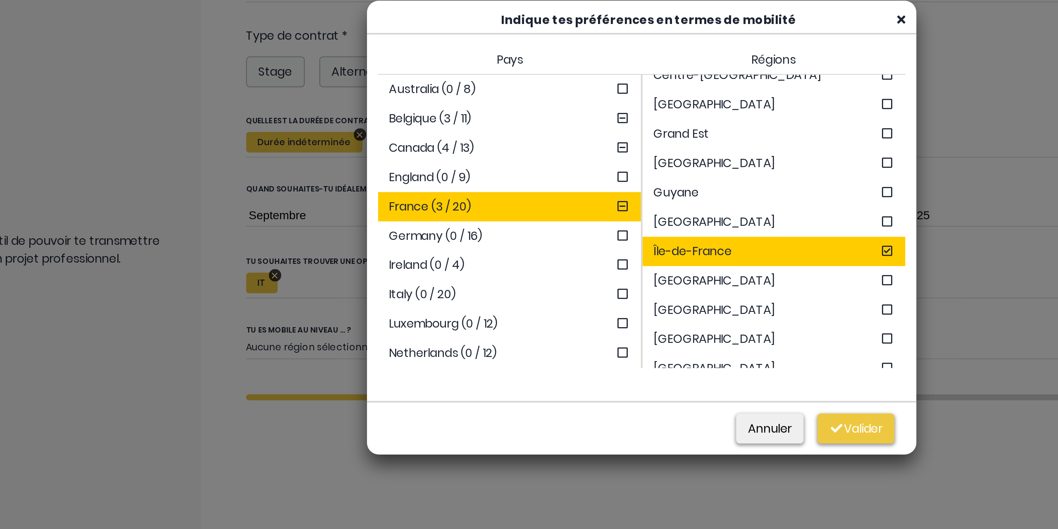
scroll to position [70, 0]
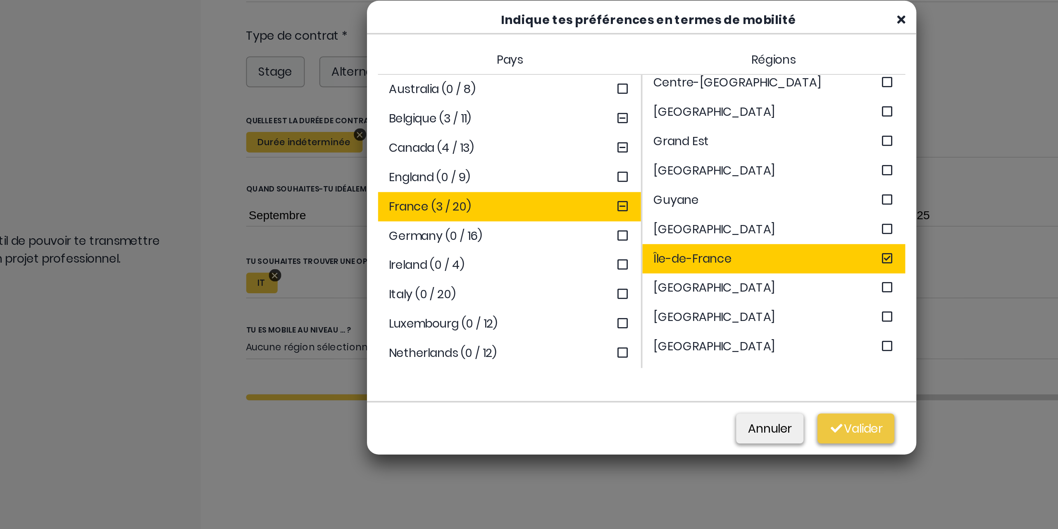
click at [663, 218] on icon at bounding box center [667, 215] width 8 height 7
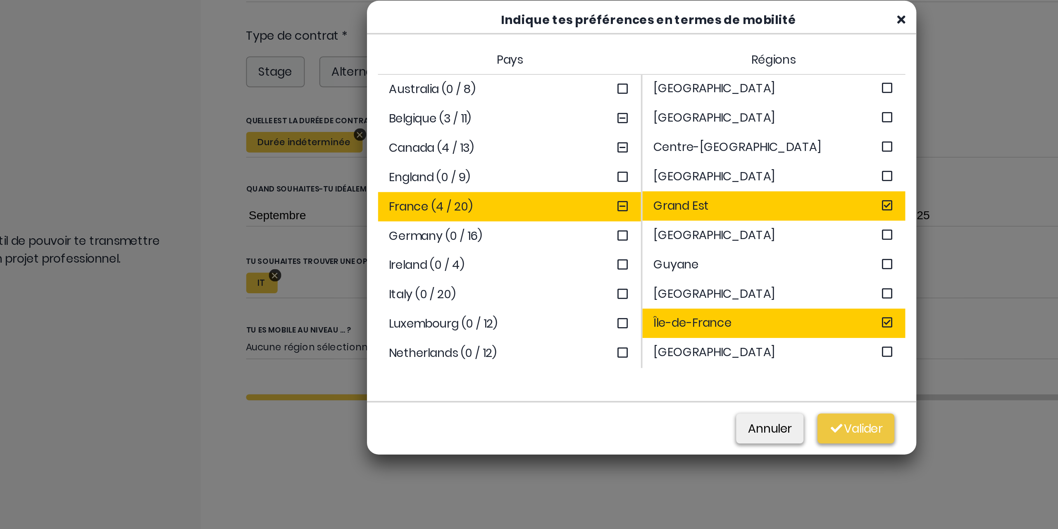
scroll to position [33, 0]
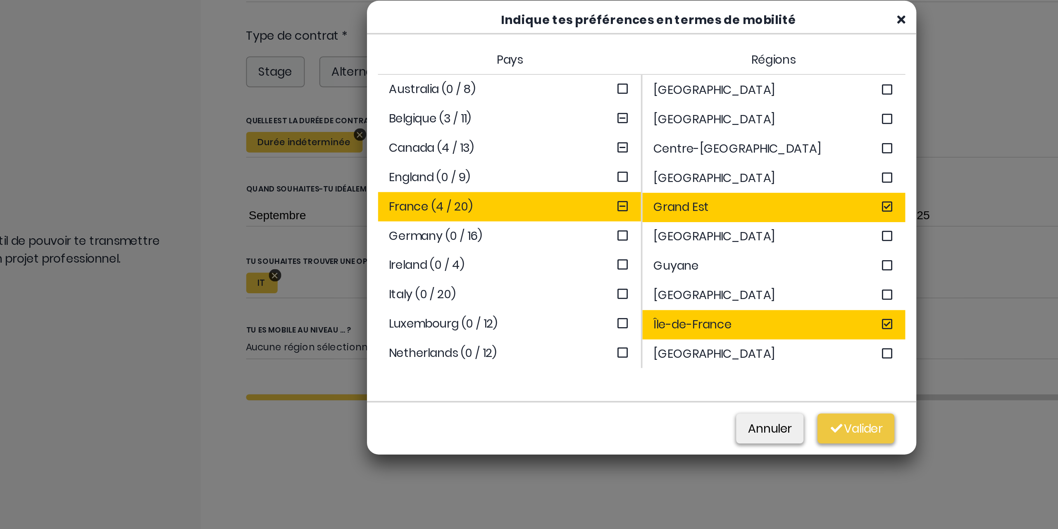
click at [663, 234] on icon at bounding box center [667, 236] width 8 height 7
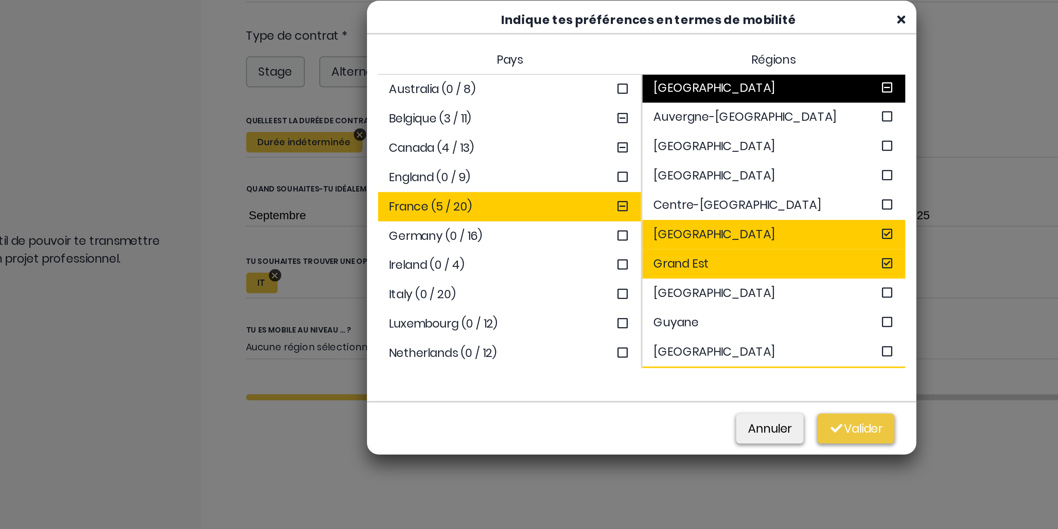
scroll to position [0, 0]
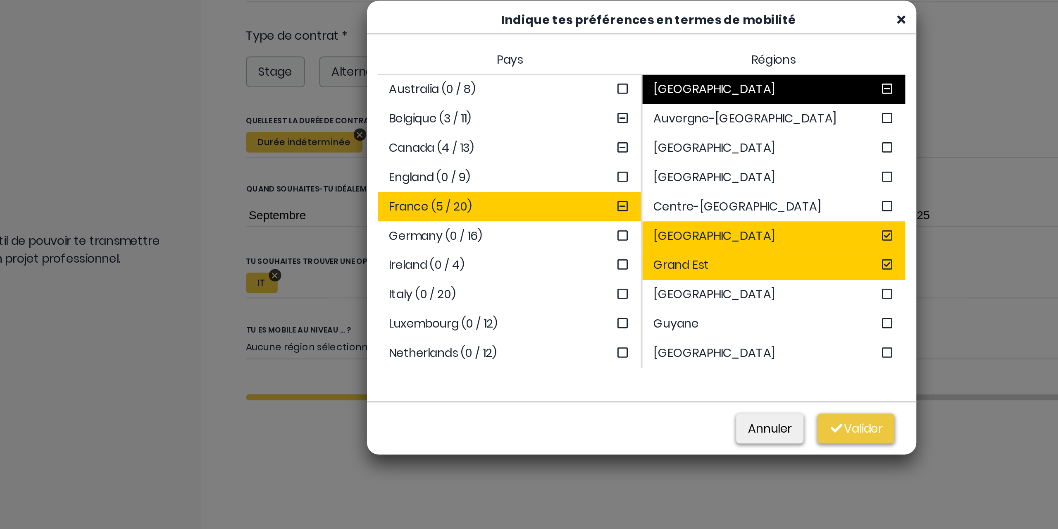
click at [656, 235] on div "Bretagne" at bounding box center [603, 236] width 148 height 17
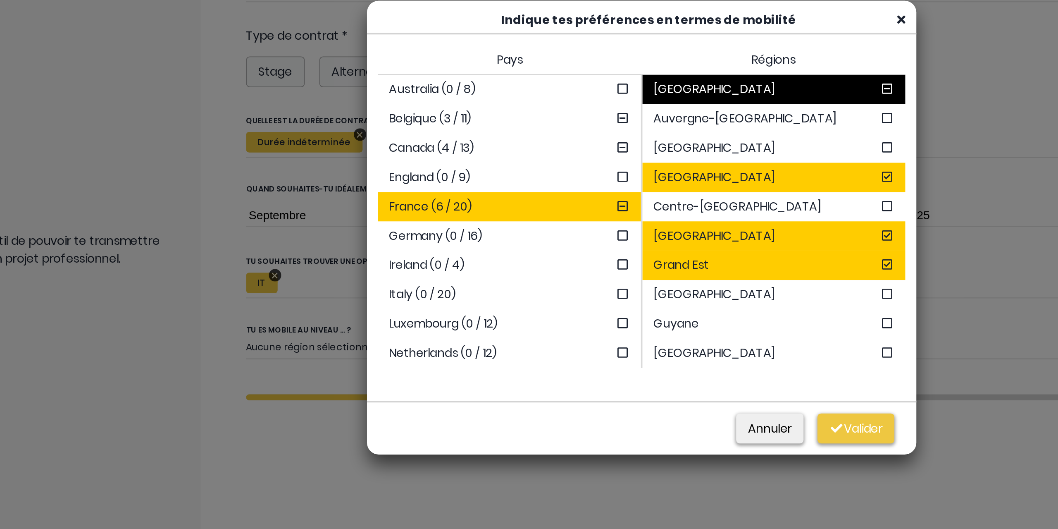
click at [489, 270] on div "Germany (0 / 16)" at bounding box center [454, 269] width 148 height 17
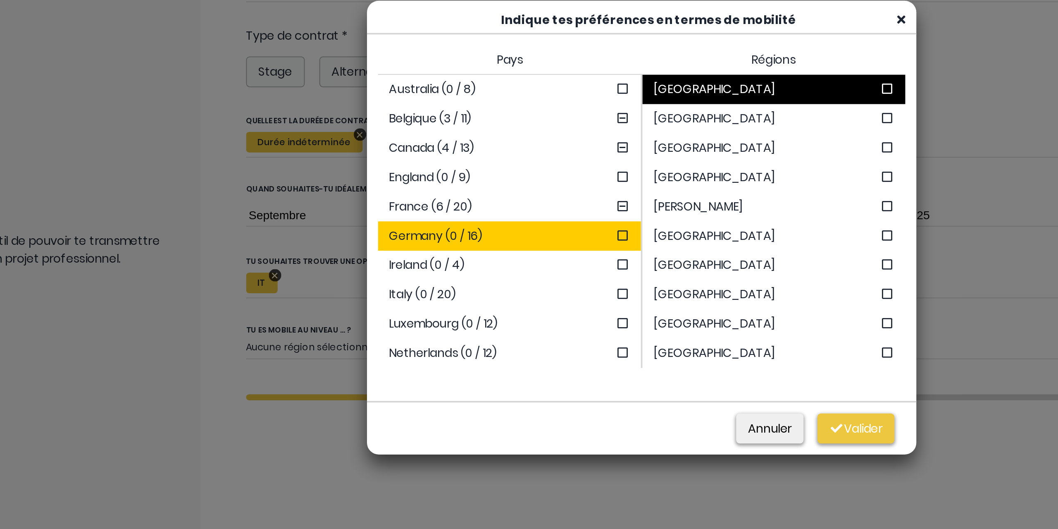
click at [656, 232] on div "Berlin" at bounding box center [603, 236] width 148 height 17
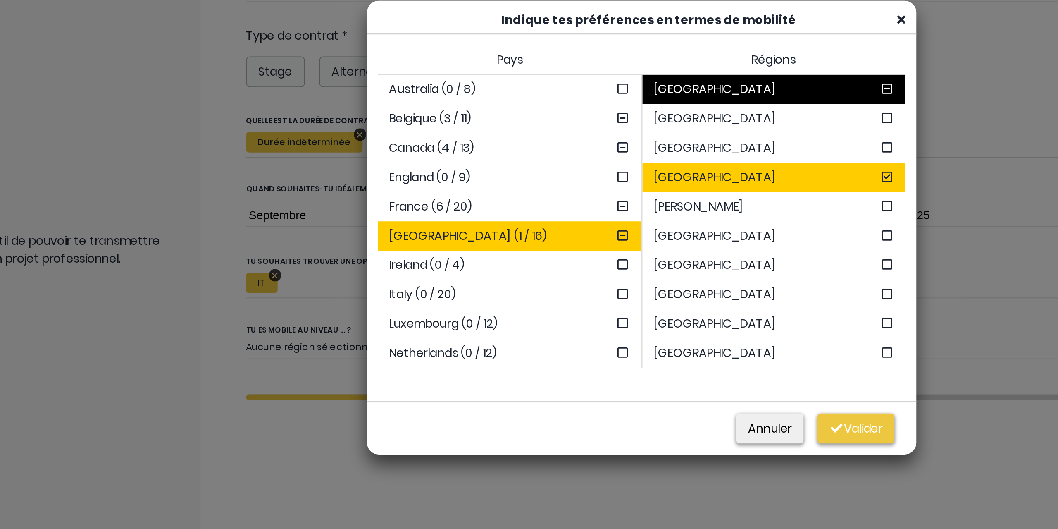
click at [653, 283] on div "Hamburg" at bounding box center [603, 285] width 148 height 17
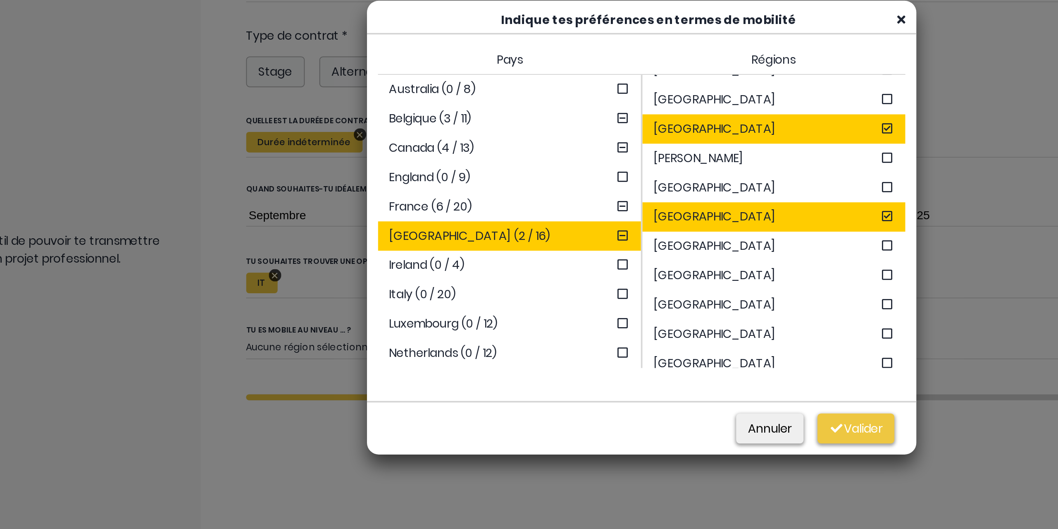
scroll to position [28, 0]
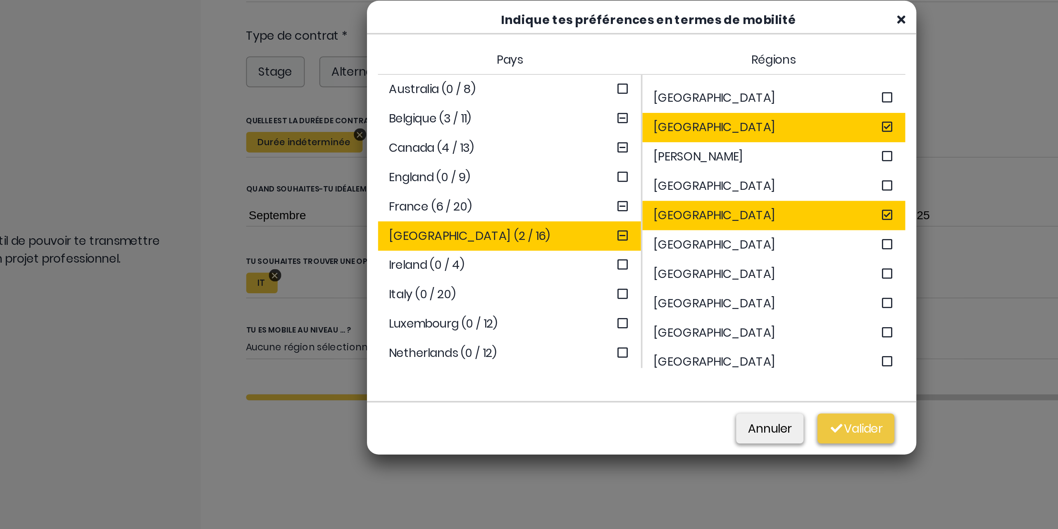
click at [656, 273] on div "Hessen" at bounding box center [603, 274] width 148 height 17
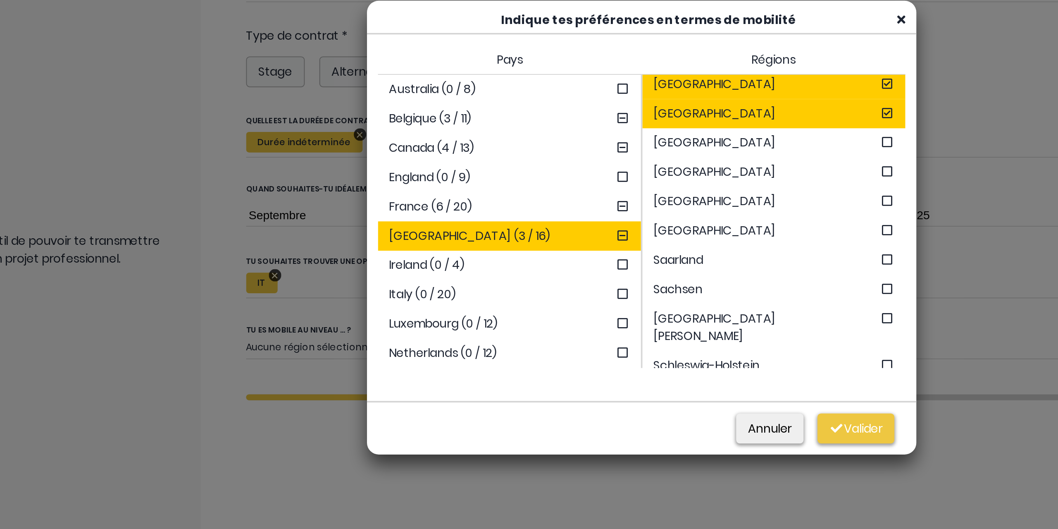
scroll to position [116, 0]
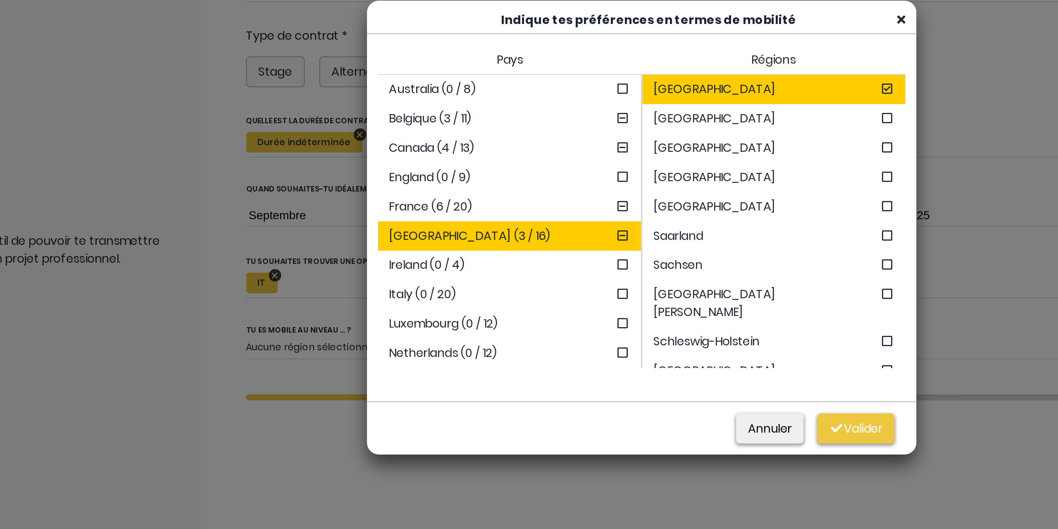
click at [479, 292] on div "Ireland (0 / 4)" at bounding box center [454, 285] width 148 height 17
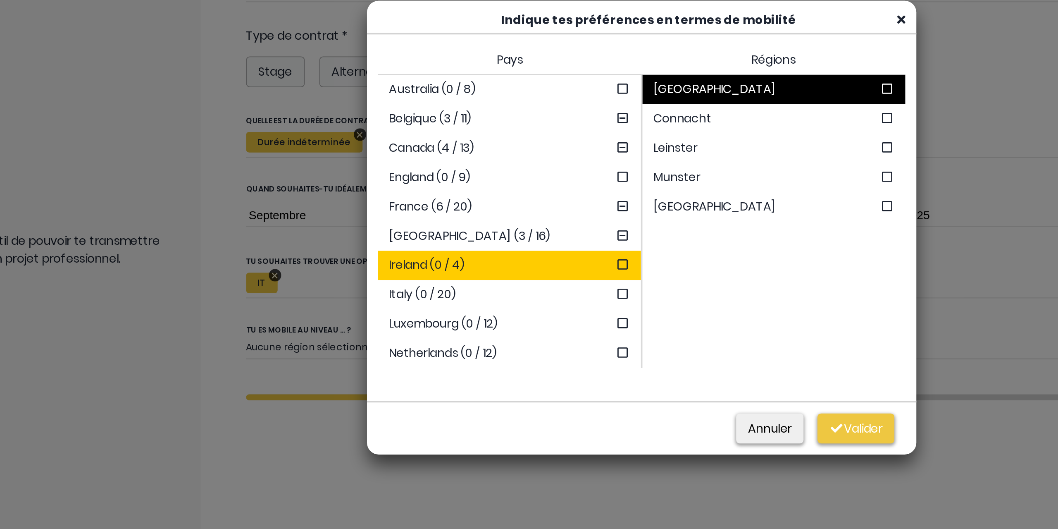
click at [472, 304] on div "Italy (0 / 20)" at bounding box center [454, 302] width 148 height 17
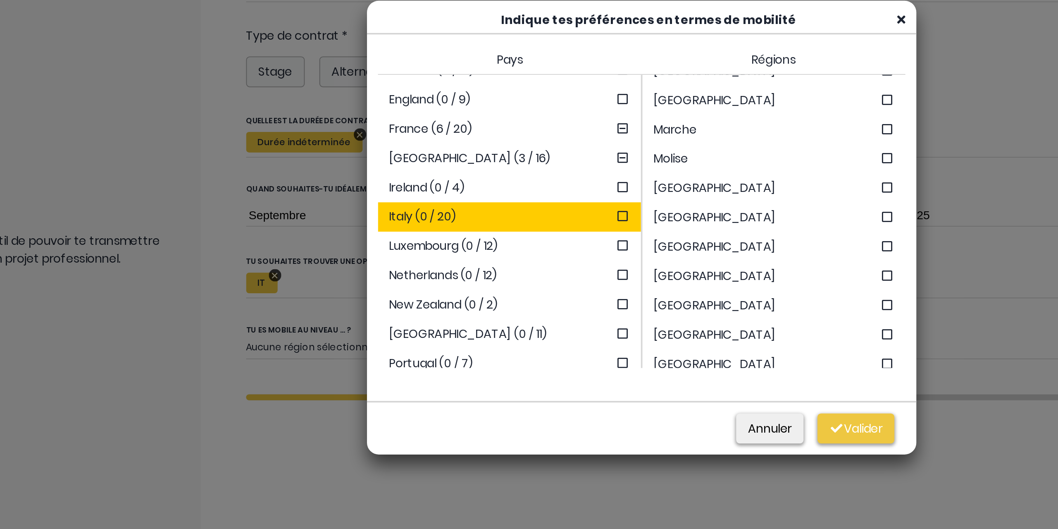
scroll to position [44, 0]
click at [481, 275] on div "Luxembourg (0 / 12)" at bounding box center [454, 274] width 148 height 17
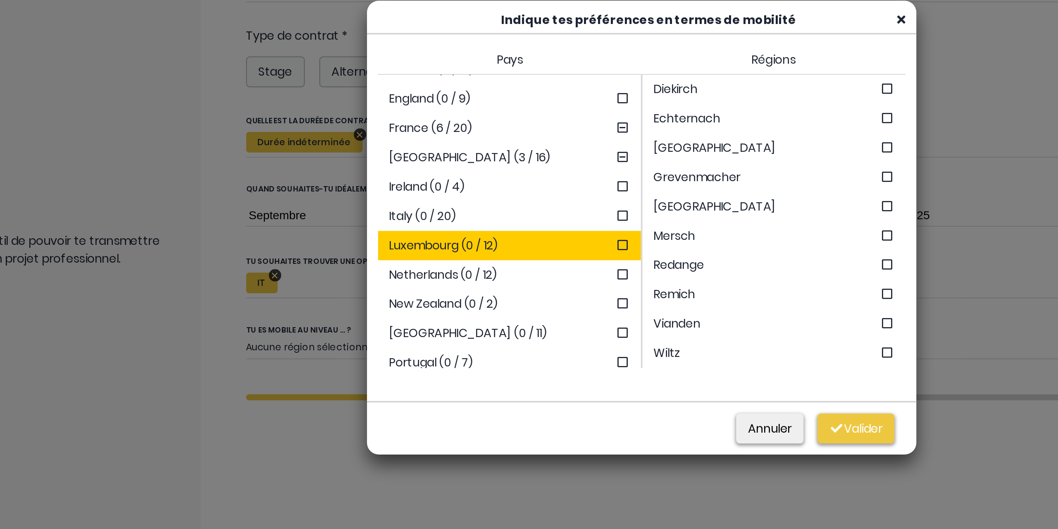
scroll to position [0, 0]
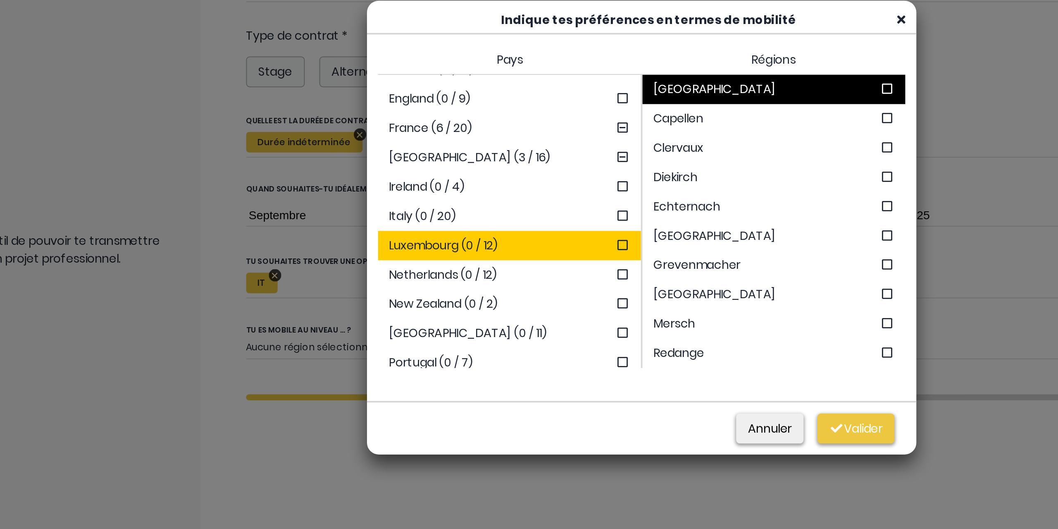
click at [663, 188] on icon at bounding box center [667, 186] width 8 height 7
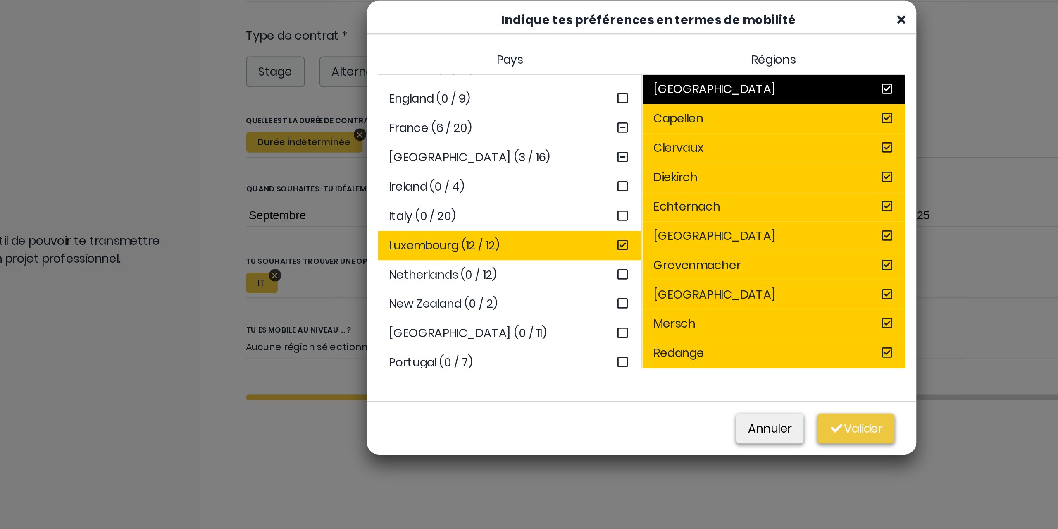
click at [459, 289] on div "Netherlands (0 / 12)" at bounding box center [454, 291] width 148 height 17
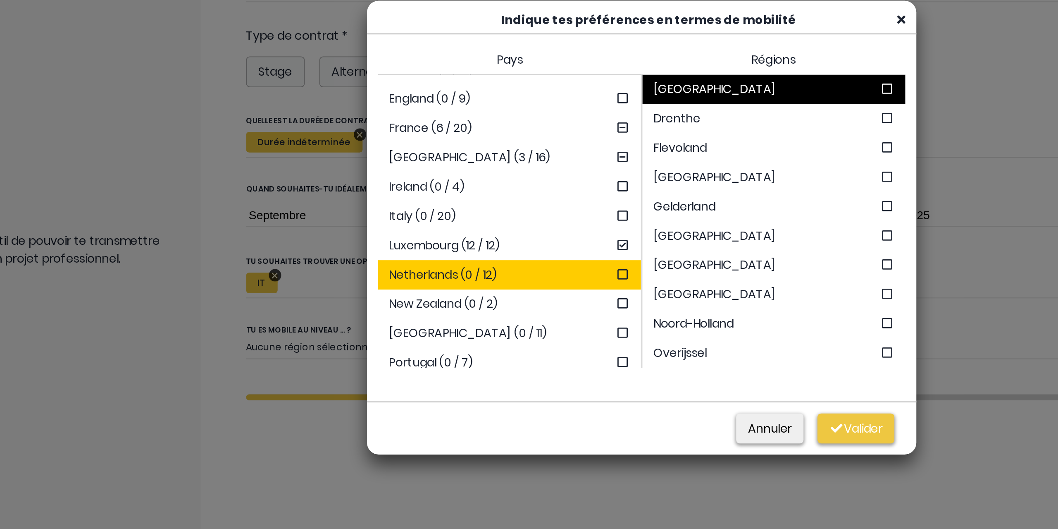
click at [473, 213] on div "France (6 / 20)" at bounding box center [454, 208] width 148 height 17
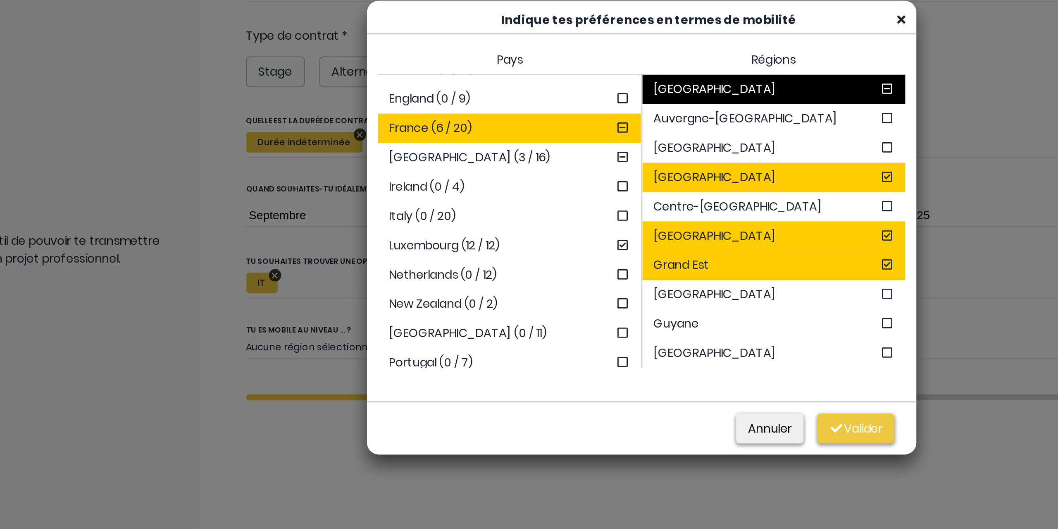
click at [663, 187] on icon at bounding box center [667, 186] width 8 height 7
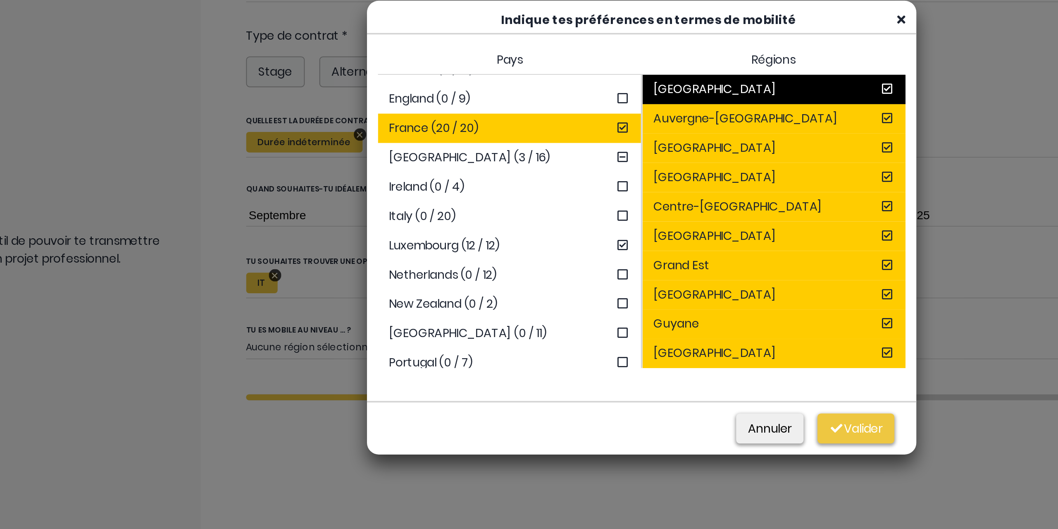
click at [663, 186] on icon at bounding box center [667, 186] width 8 height 7
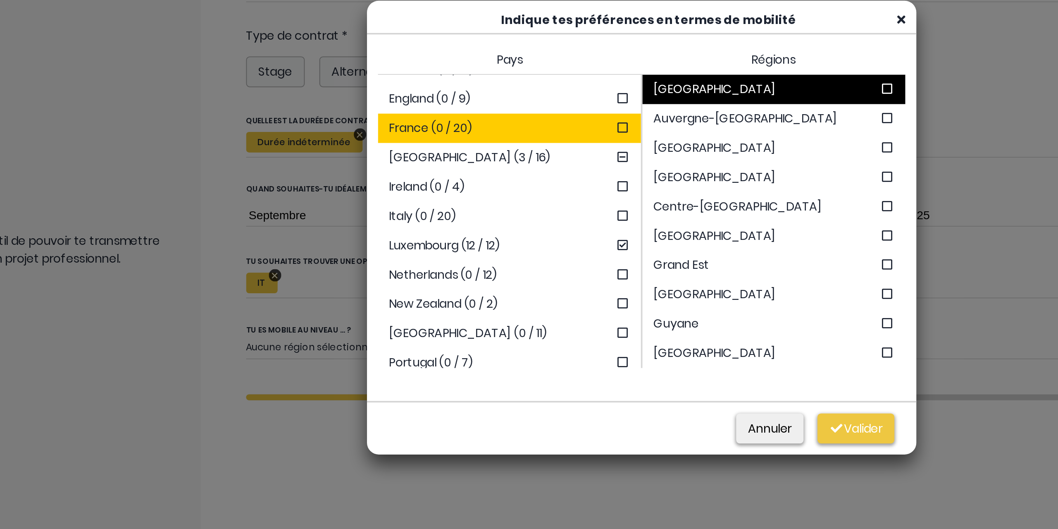
click at [663, 186] on icon at bounding box center [667, 186] width 8 height 7
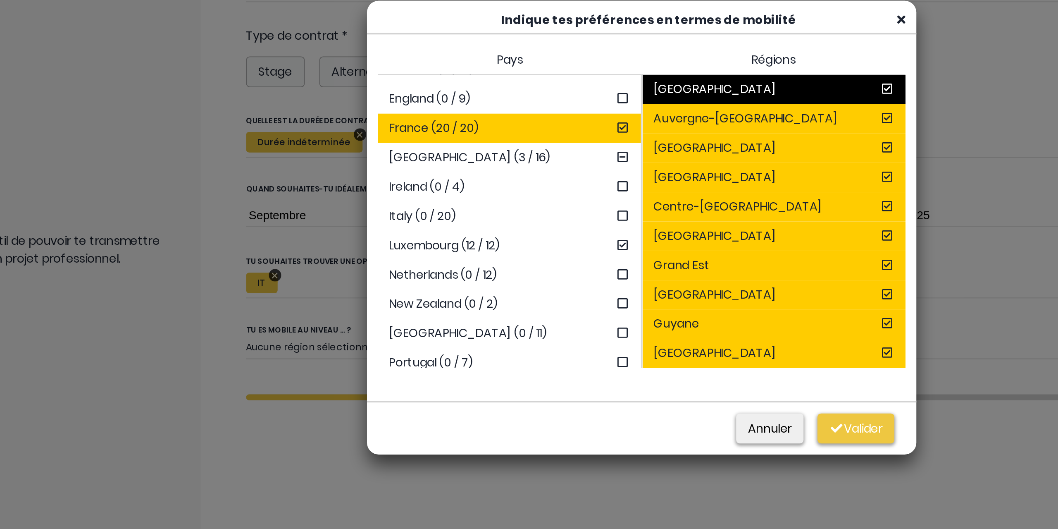
click at [465, 254] on div "Italy (0 / 20)" at bounding box center [454, 258] width 148 height 17
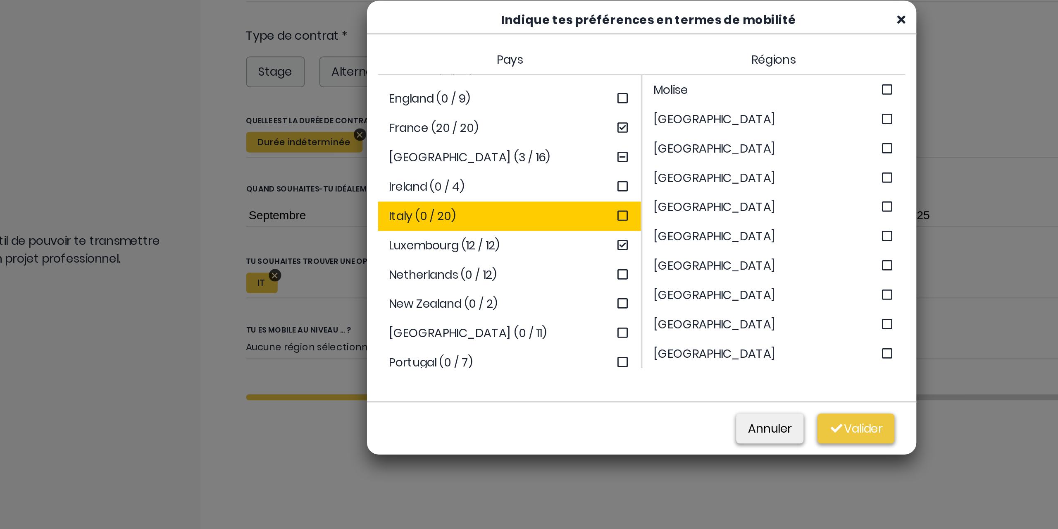
click at [487, 278] on div "Luxembourg (12 / 12)" at bounding box center [454, 274] width 148 height 17
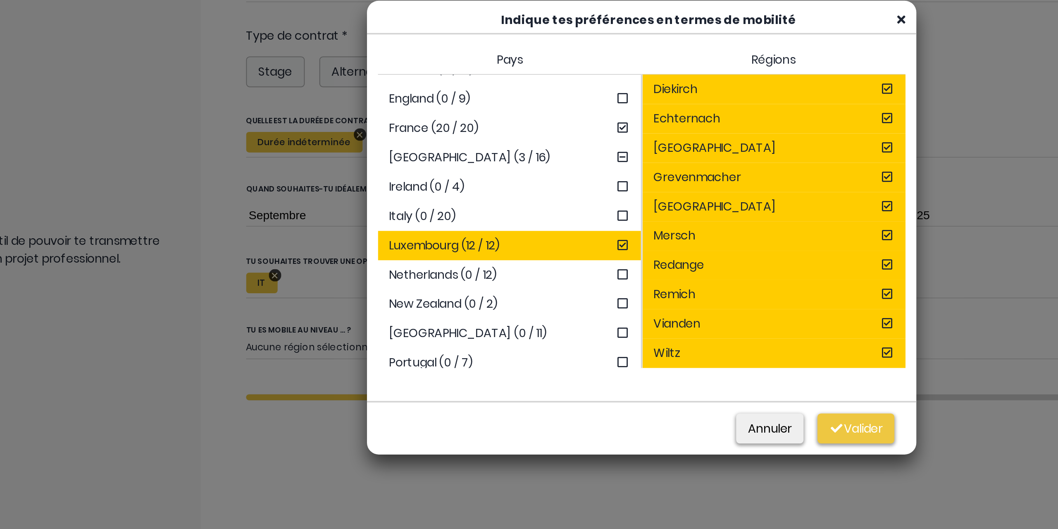
scroll to position [50, 0]
click at [481, 293] on div "Netherlands (0 / 12)" at bounding box center [454, 291] width 148 height 17
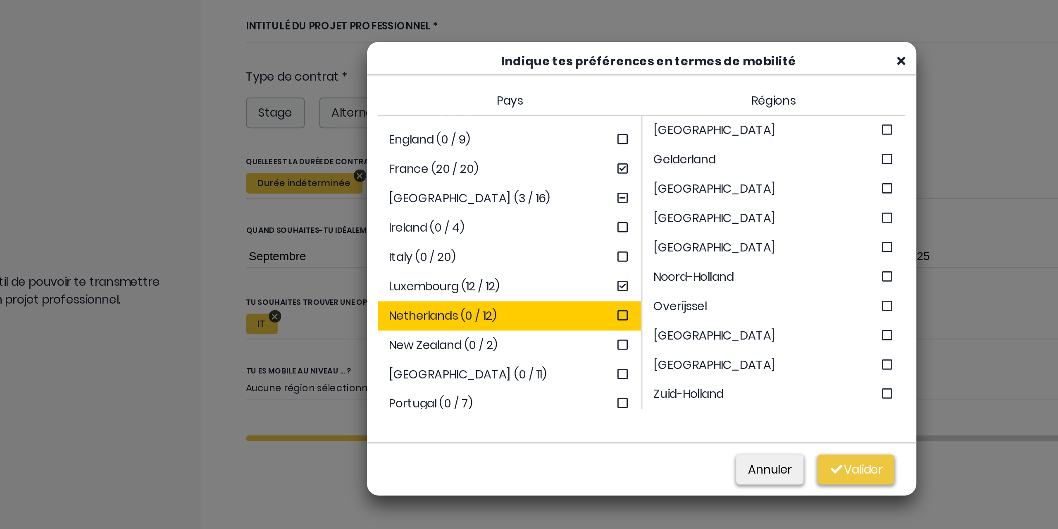
click at [470, 307] on div "New Zealand (0 / 2)" at bounding box center [454, 307] width 148 height 17
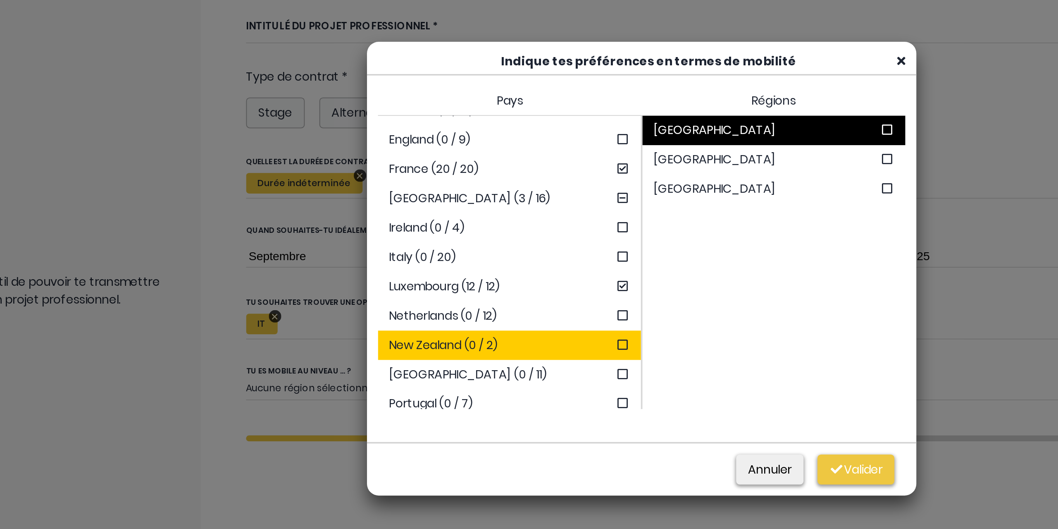
scroll to position [0, 0]
click at [466, 322] on div "Northern Ireland (0 / 11)" at bounding box center [454, 324] width 148 height 17
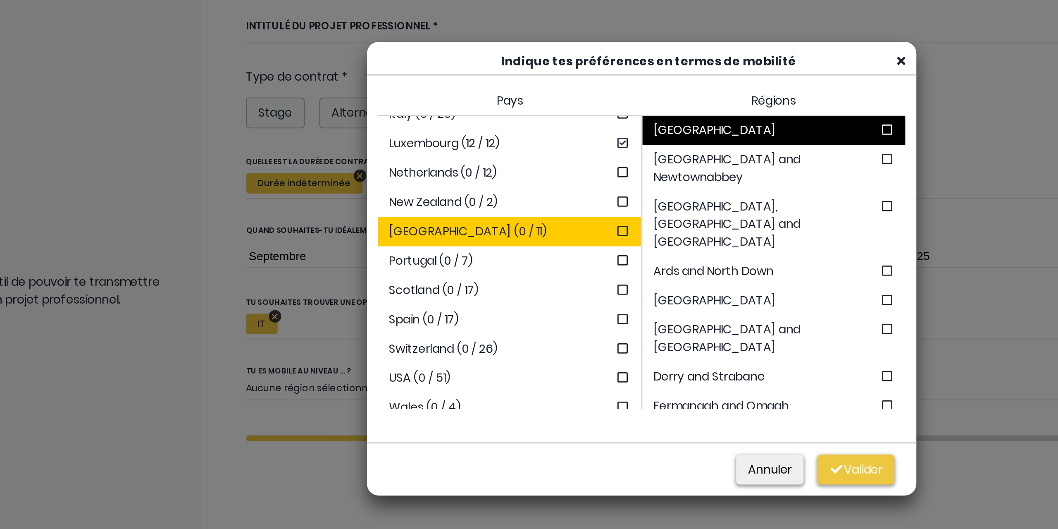
scroll to position [132, 0]
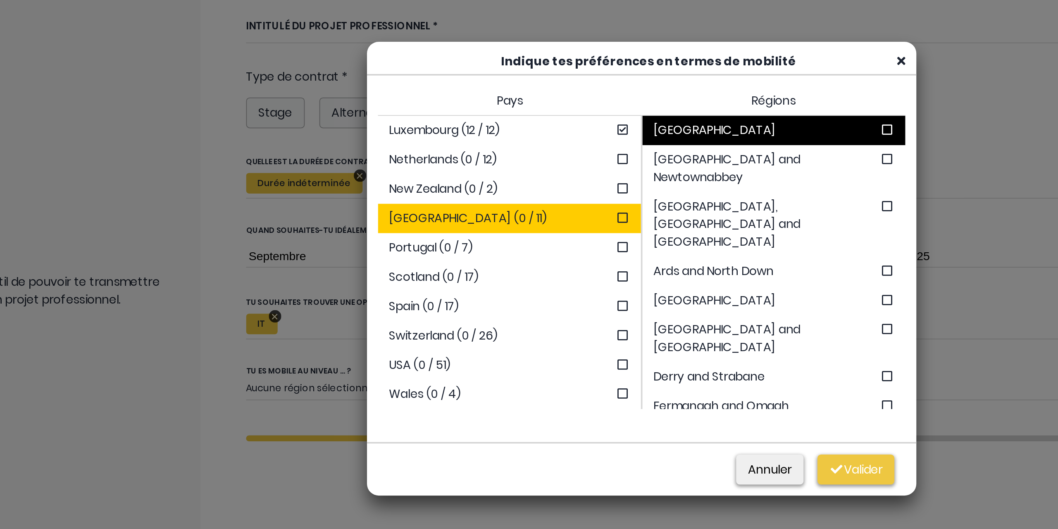
click at [451, 299] on div "Switzerland (0 / 26)" at bounding box center [454, 302] width 148 height 17
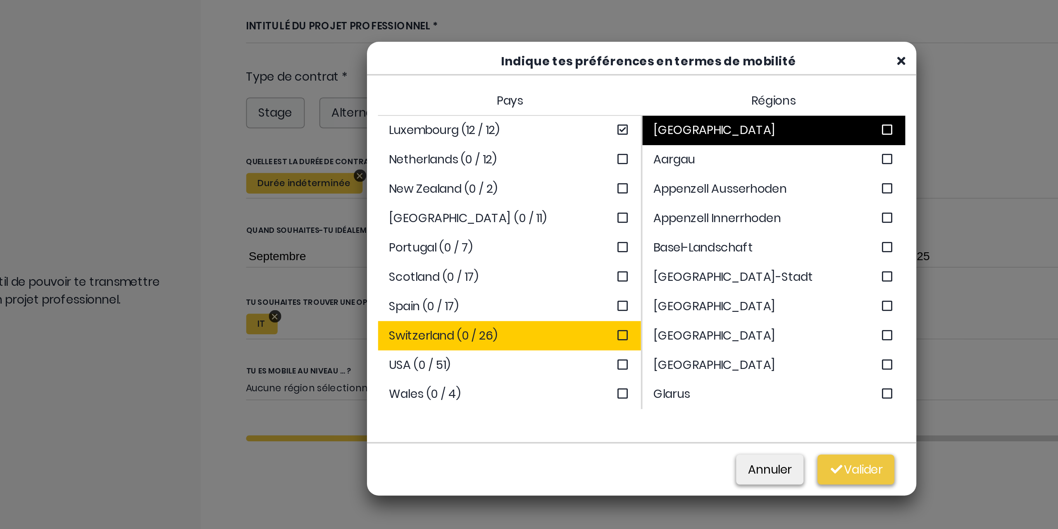
click at [663, 185] on icon at bounding box center [667, 186] width 8 height 7
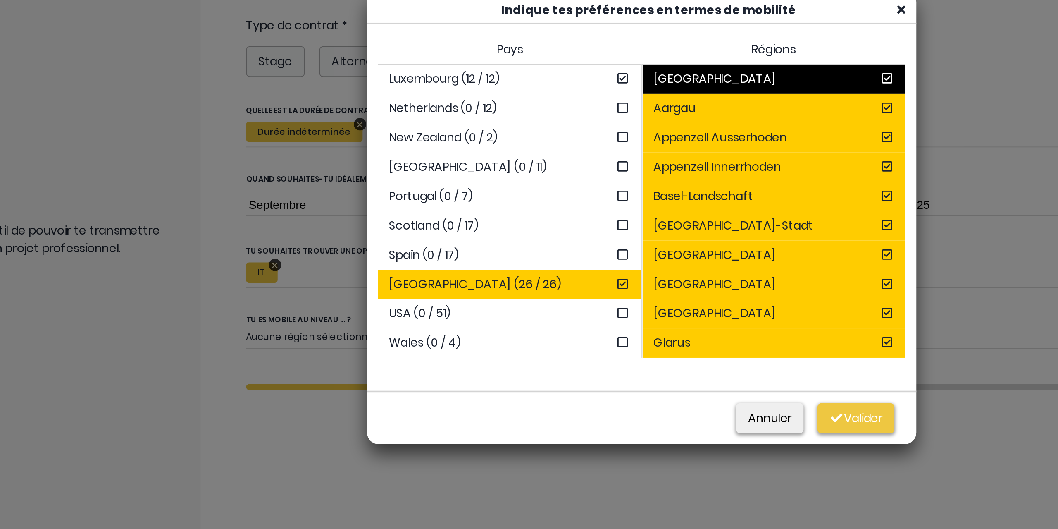
click at [451, 319] on div "USA (0 / 51)" at bounding box center [454, 318] width 148 height 17
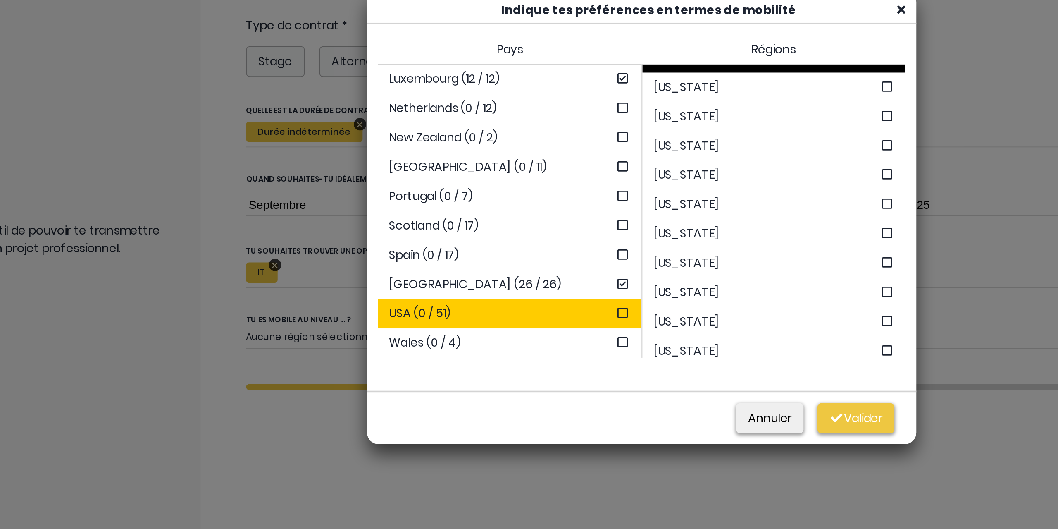
scroll to position [26, 0]
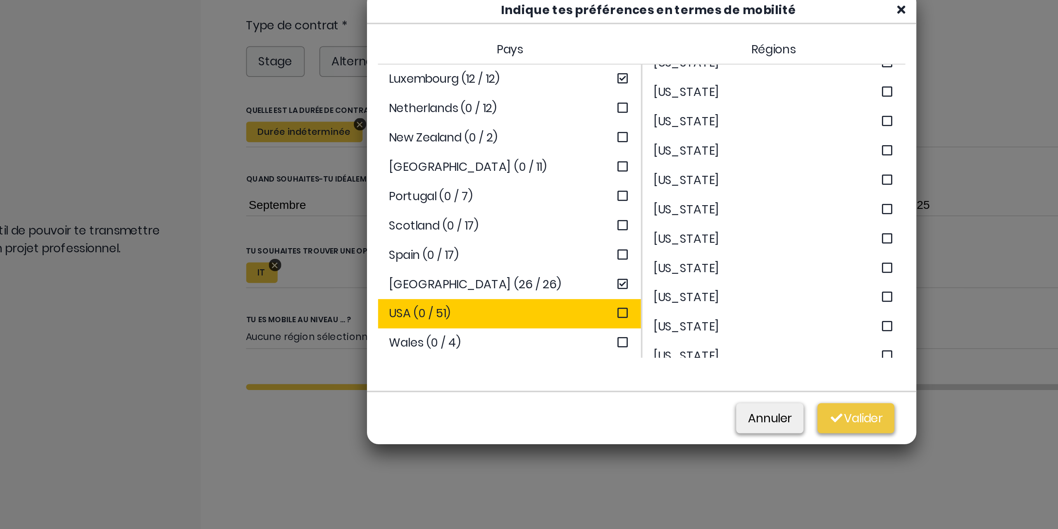
click at [631, 245] on span "California" at bounding box center [590, 243] width 109 height 10
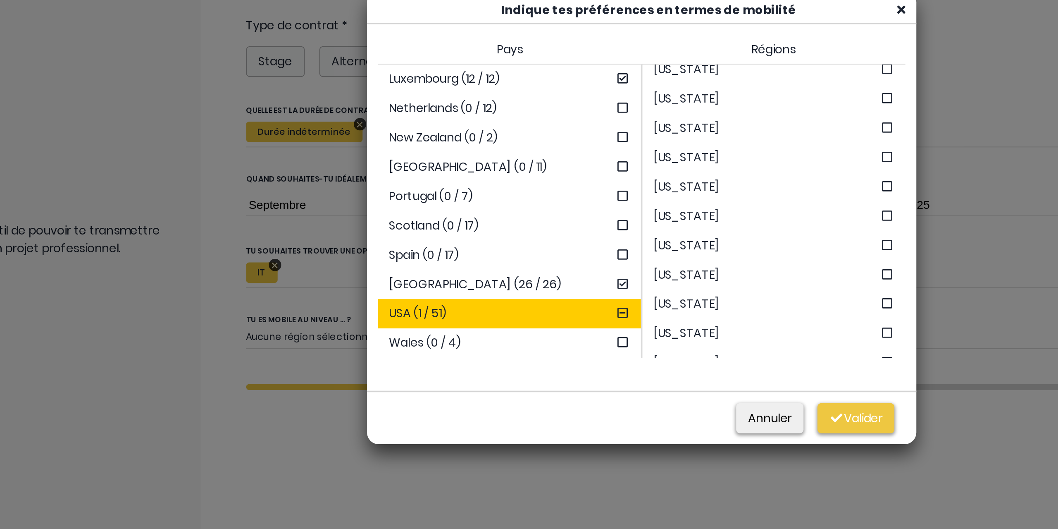
scroll to position [421, 0]
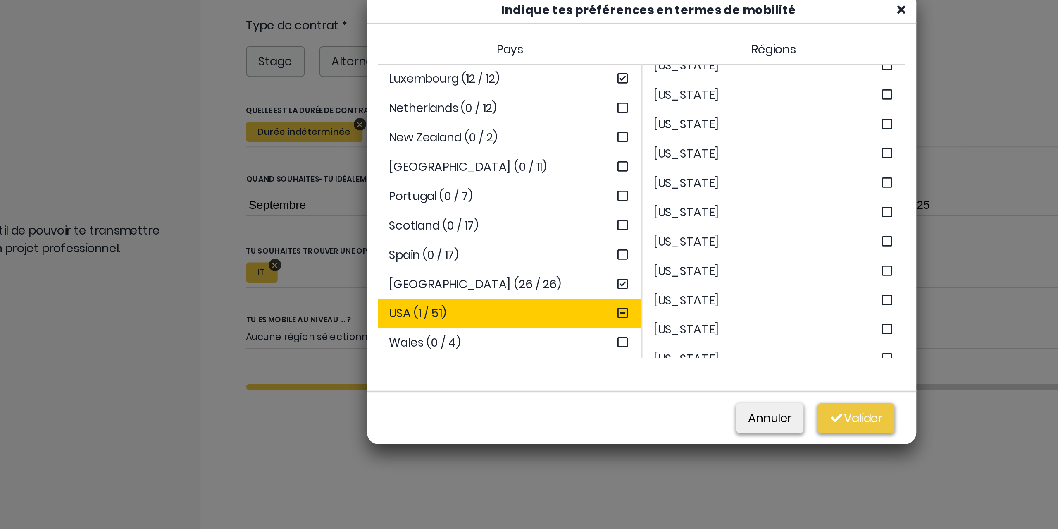
click at [618, 306] on span "New York" at bounding box center [590, 311] width 109 height 10
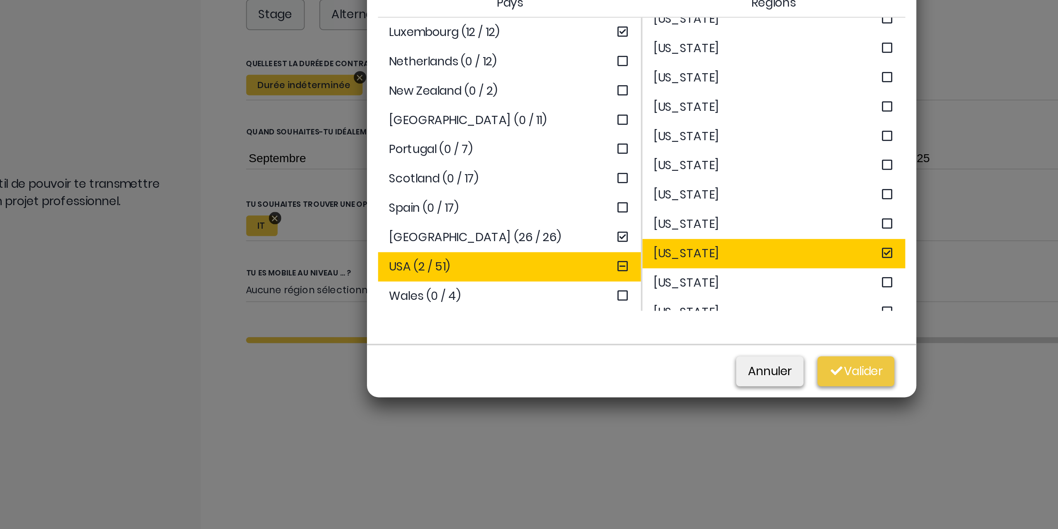
click at [468, 335] on div "Wales (0 / 4)" at bounding box center [454, 335] width 148 height 17
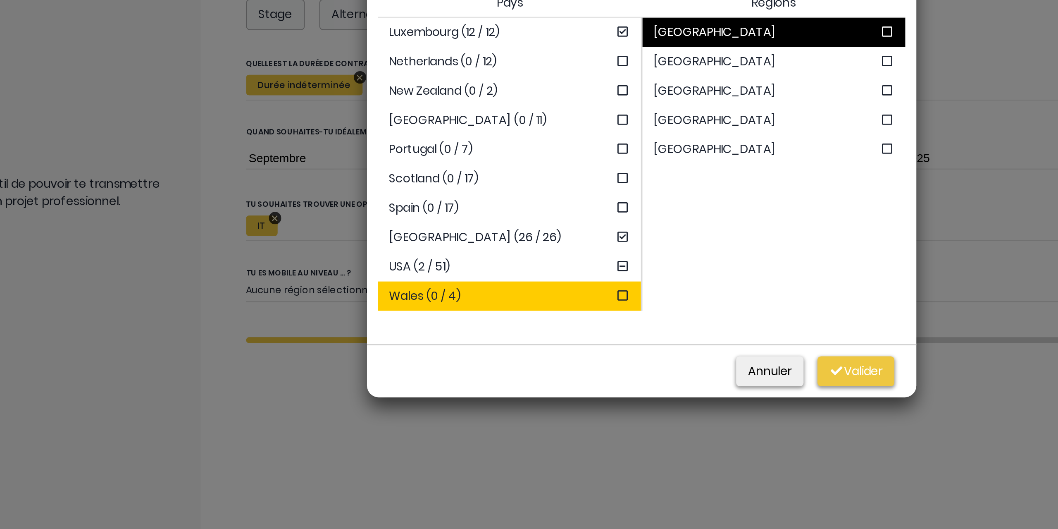
scroll to position [0, 0]
click at [652, 377] on button "Valider" at bounding box center [649, 377] width 43 height 17
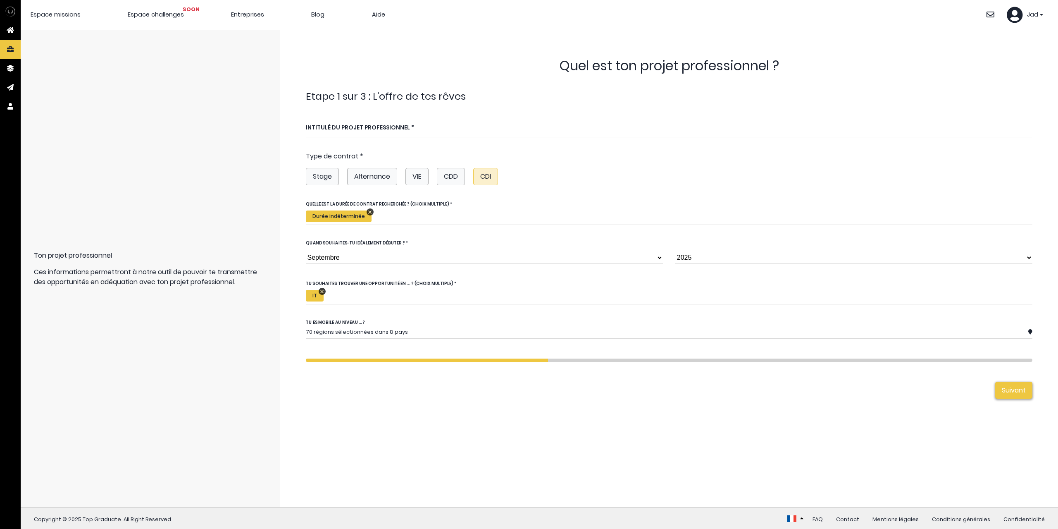
click at [1023, 386] on button "Suivant" at bounding box center [1013, 389] width 37 height 17
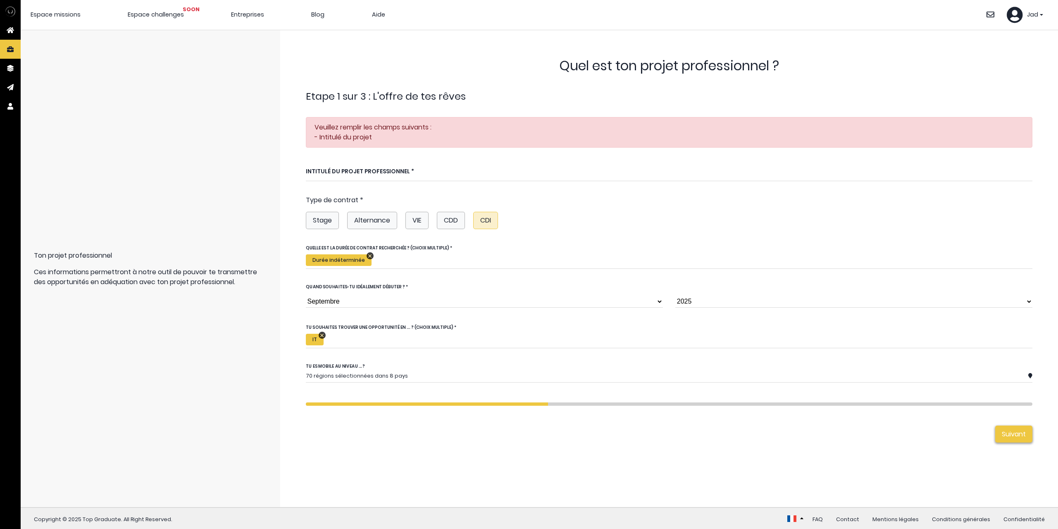
click at [374, 170] on label "Intitulé du projet professionnel *" at bounding box center [360, 171] width 108 height 8
click at [374, 170] on input "Intitulé du projet professionnel *" at bounding box center [669, 171] width 727 height 20
type input "Développeur FullStack / Développeur Backend"
click at [1008, 429] on button "Suivant" at bounding box center [1013, 433] width 37 height 17
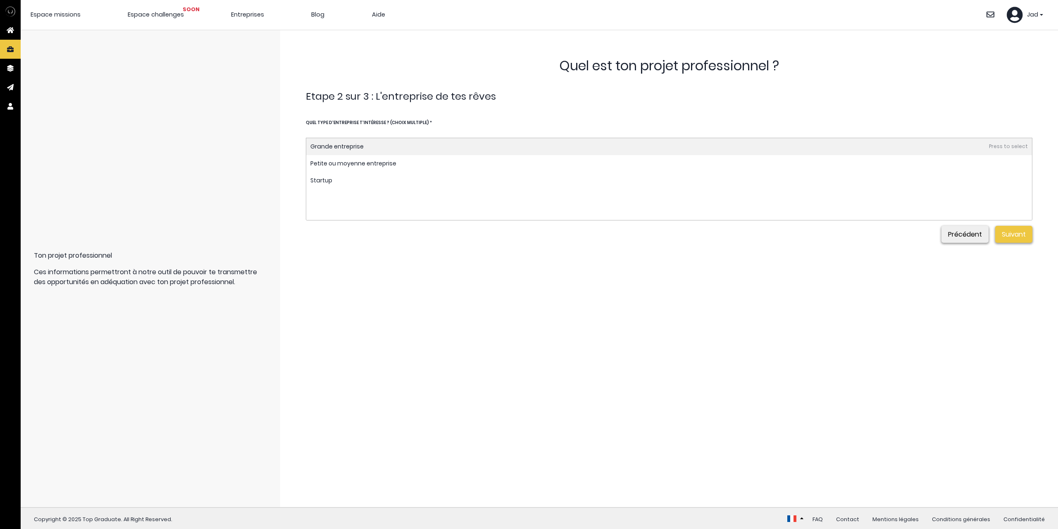
click at [372, 135] on input "false" at bounding box center [342, 132] width 73 height 10
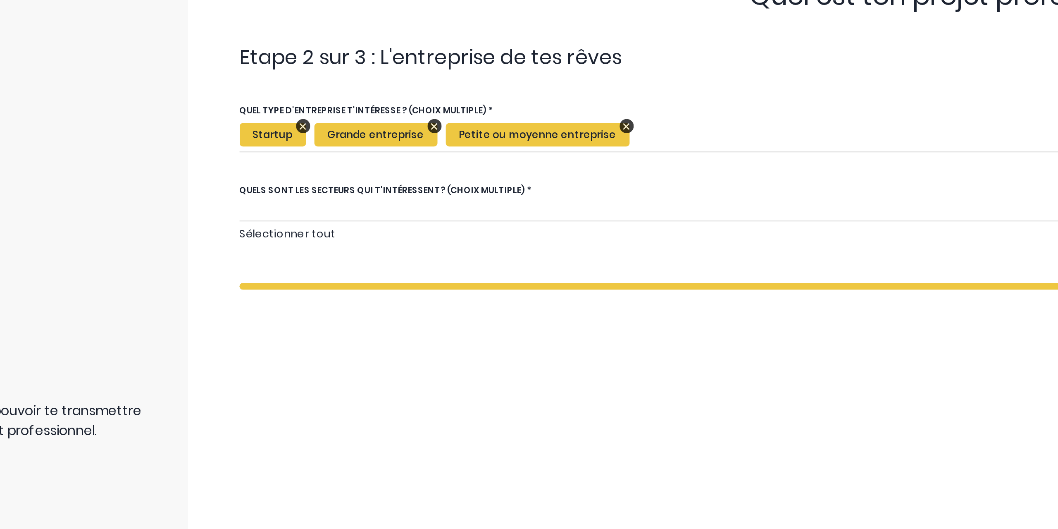
click at [343, 249] on form "Quel est ton projet professionnel ? Etape 1 sur 3 : L'offre de tes rêves Veuill…" at bounding box center [669, 268] width 752 height 450
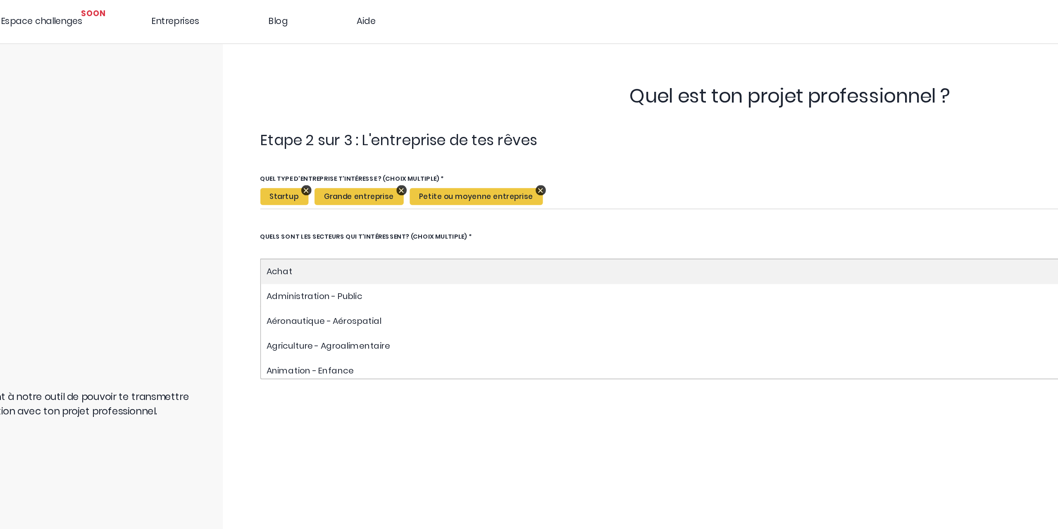
click at [348, 172] on input "false" at bounding box center [342, 172] width 73 height 10
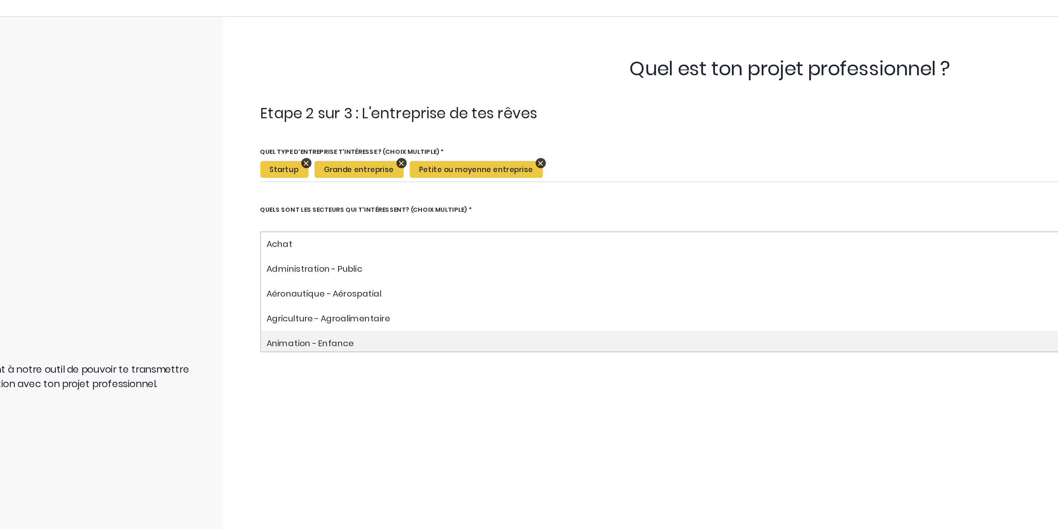
click at [331, 286] on form "Quel est ton projet professionnel ? Etape 1 sur 3 : L'offre de tes rêves Veuill…" at bounding box center [669, 268] width 752 height 450
click at [338, 172] on input "false" at bounding box center [342, 172] width 73 height 10
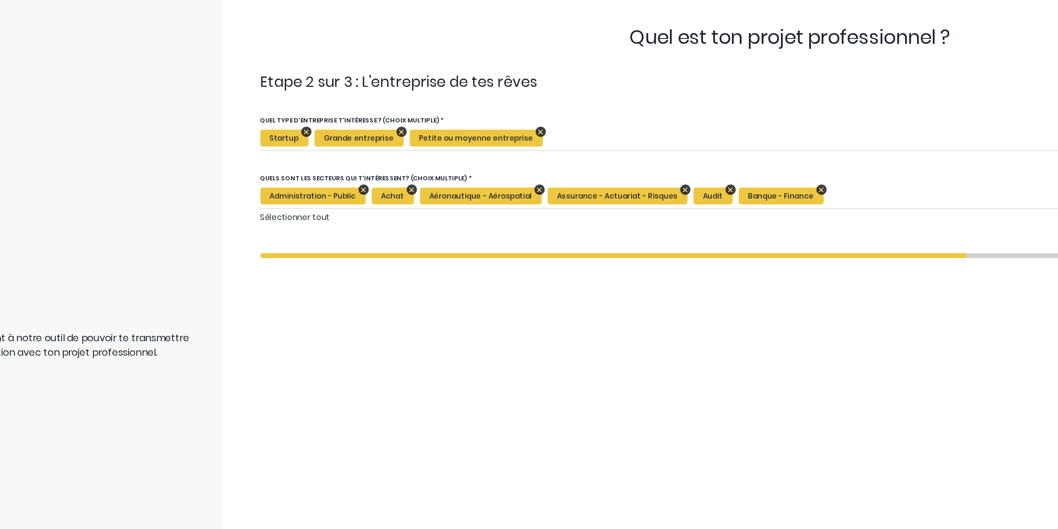
click at [454, 291] on form "Quel est ton projet professionnel ? Etape 1 sur 3 : L'offre de tes rêves Veuill…" at bounding box center [669, 268] width 752 height 450
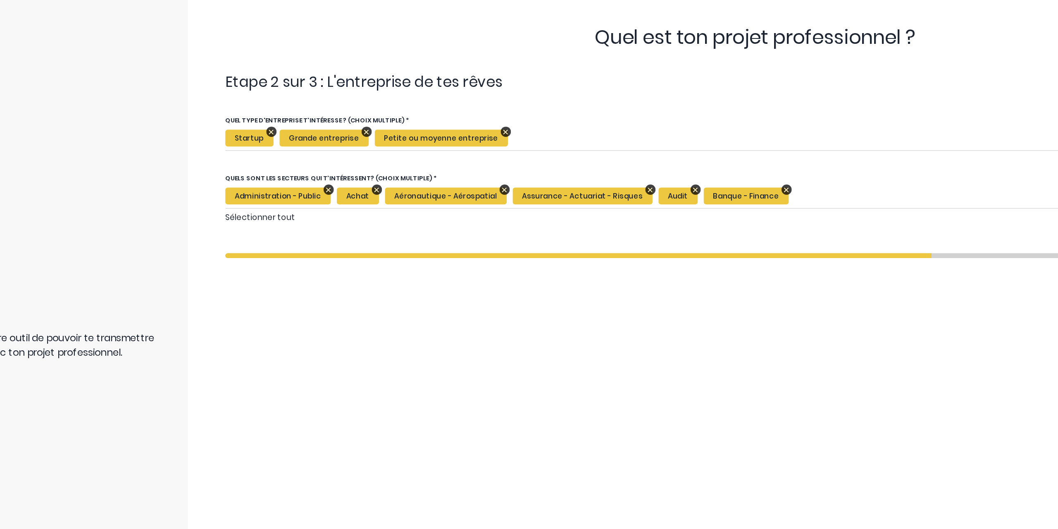
click at [343, 187] on link "Sélectionner tout" at bounding box center [330, 189] width 48 height 7
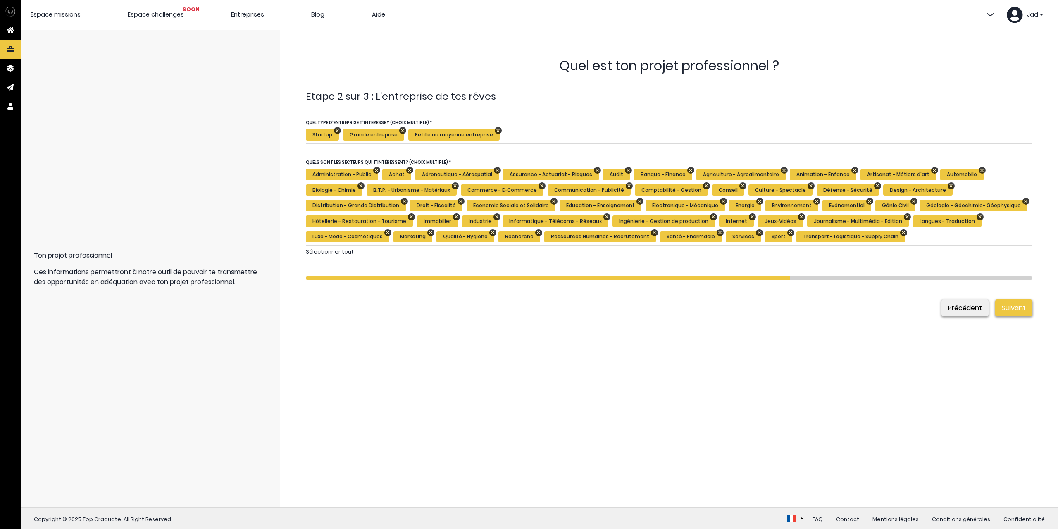
click at [1003, 309] on button "Suivant" at bounding box center [1013, 307] width 37 height 17
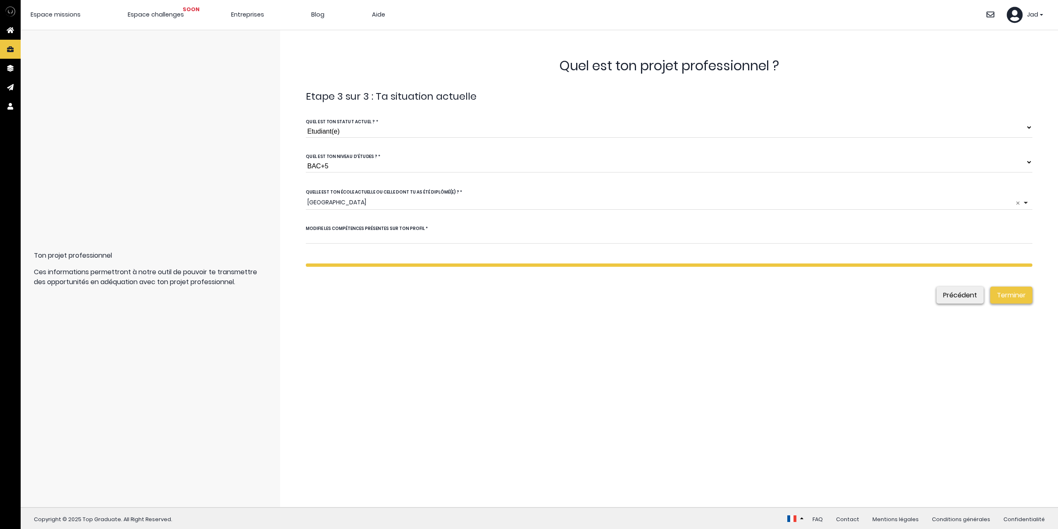
click at [360, 136] on select "Jeune diplômé(e) Etudiant(e)" at bounding box center [669, 127] width 727 height 21
select select "1"
click at [306, 117] on select "Jeune diplômé(e) Etudiant(e)" at bounding box center [669, 127] width 727 height 21
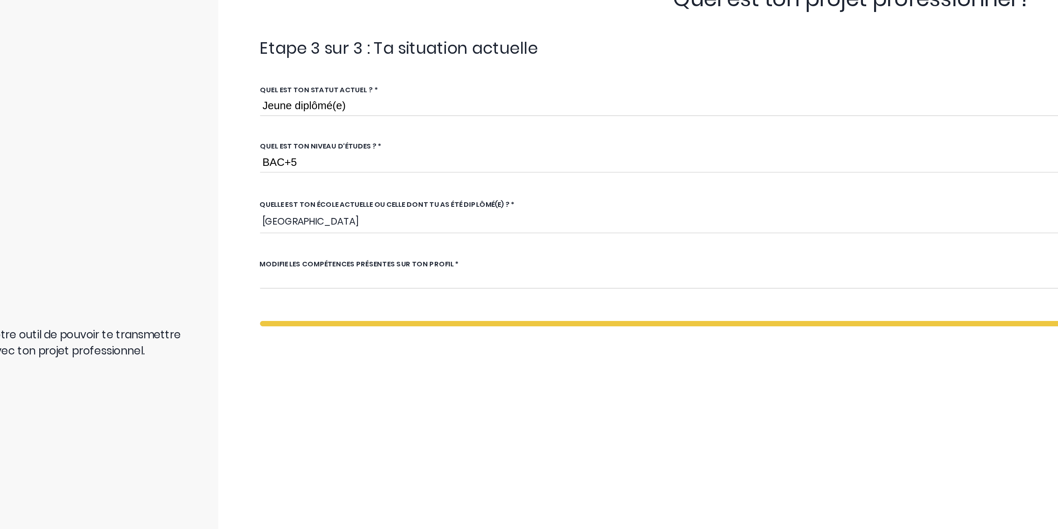
click at [350, 204] on div "Université de Bordeaux Montaigne Remove item" at bounding box center [666, 202] width 719 height 9
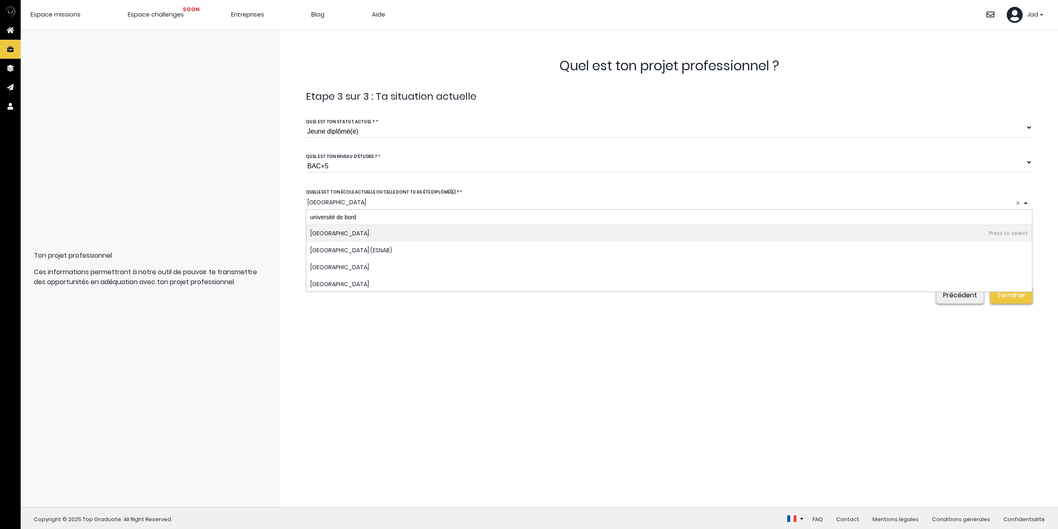
type input "université de borde"
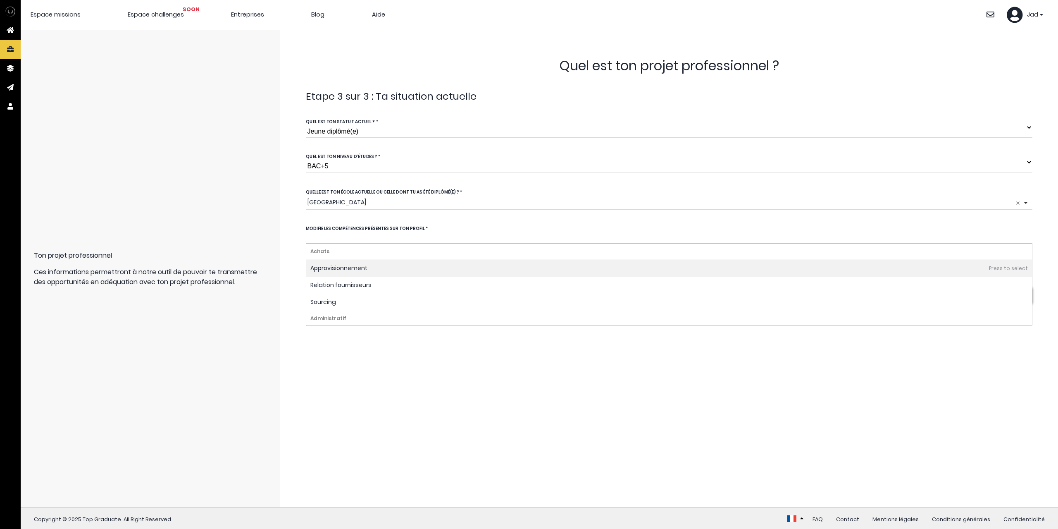
click at [358, 238] on input "false" at bounding box center [342, 238] width 73 height 10
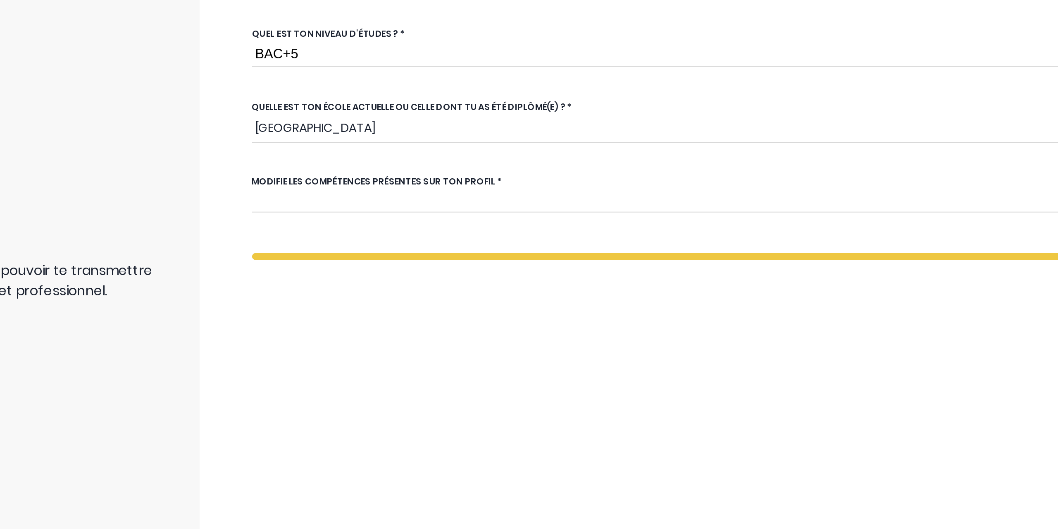
click at [343, 347] on form "Quel est ton projet professionnel ? Etape 1 sur 3 : L'offre de tes rêves Veuill…" at bounding box center [669, 268] width 752 height 450
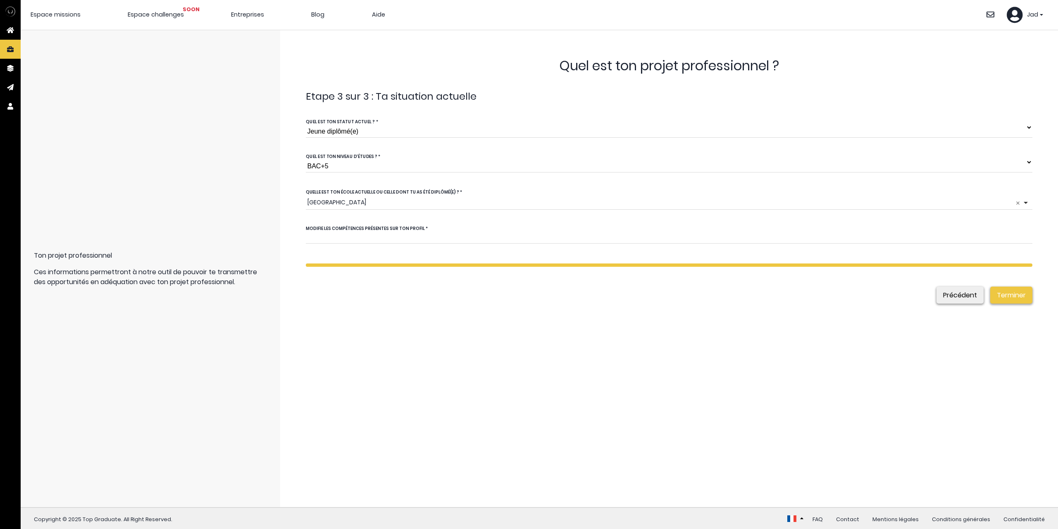
click at [1010, 300] on button "Terminer" at bounding box center [1011, 294] width 42 height 17
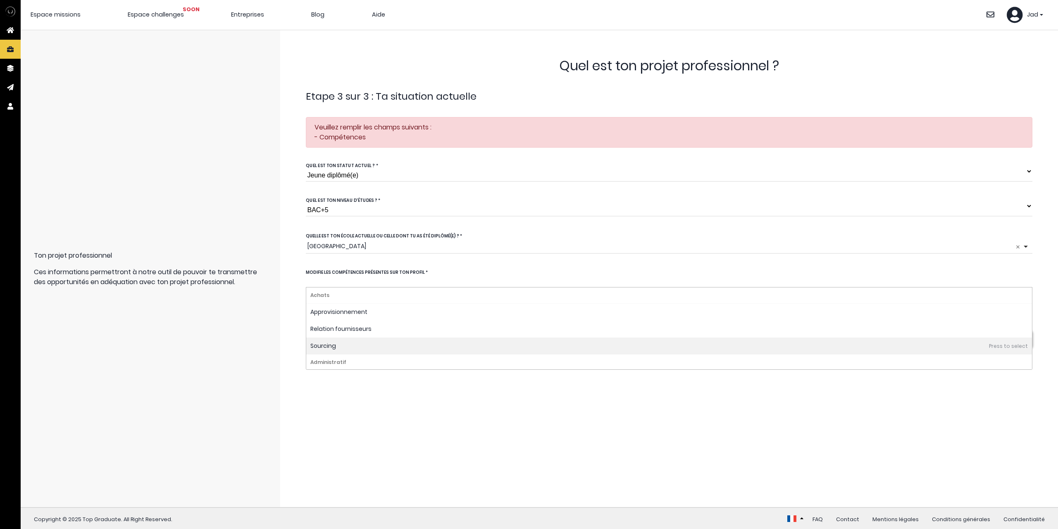
click at [363, 277] on input "false" at bounding box center [342, 281] width 73 height 10
click at [337, 362] on div "Administratif" at bounding box center [669, 362] width 726 height 16
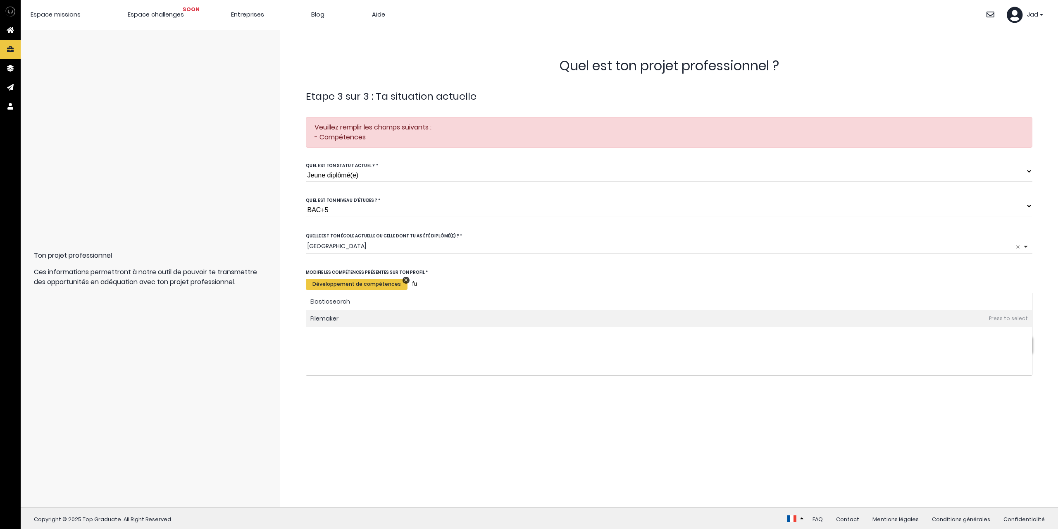
type input "f"
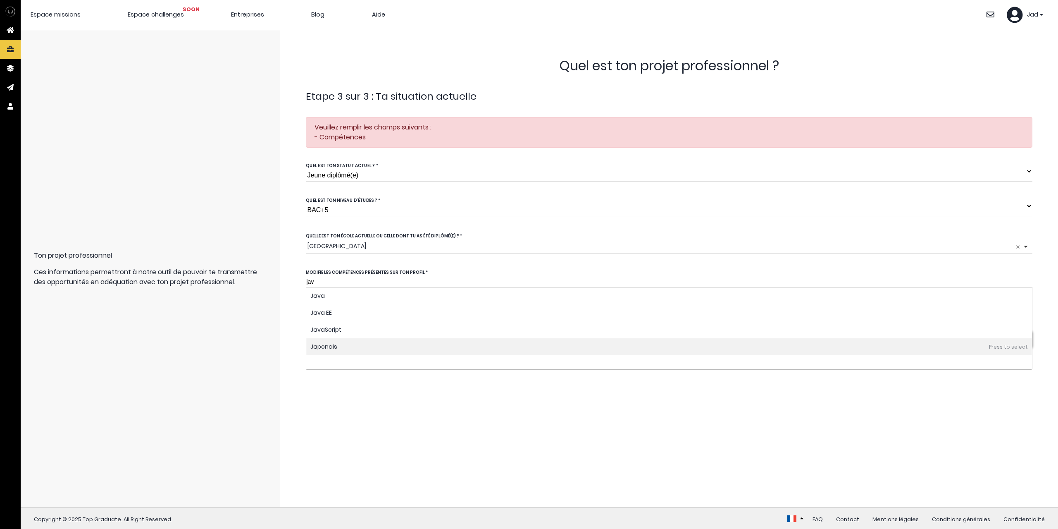
type input "java"
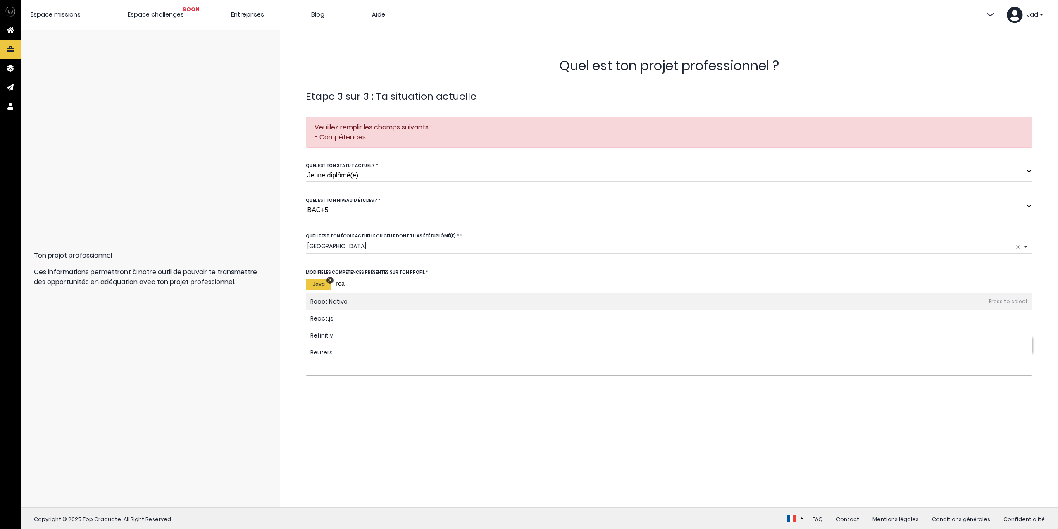
type input "reac"
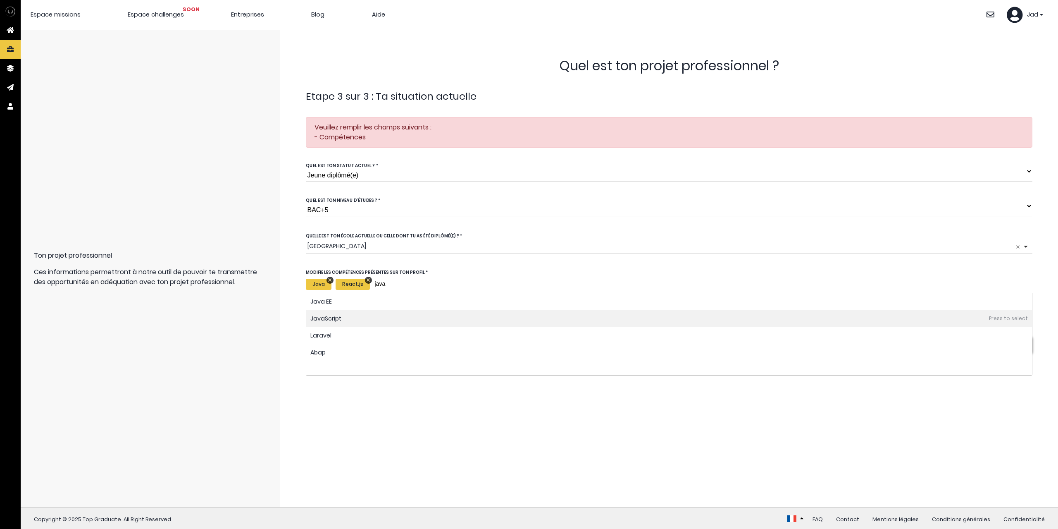
type input "javas"
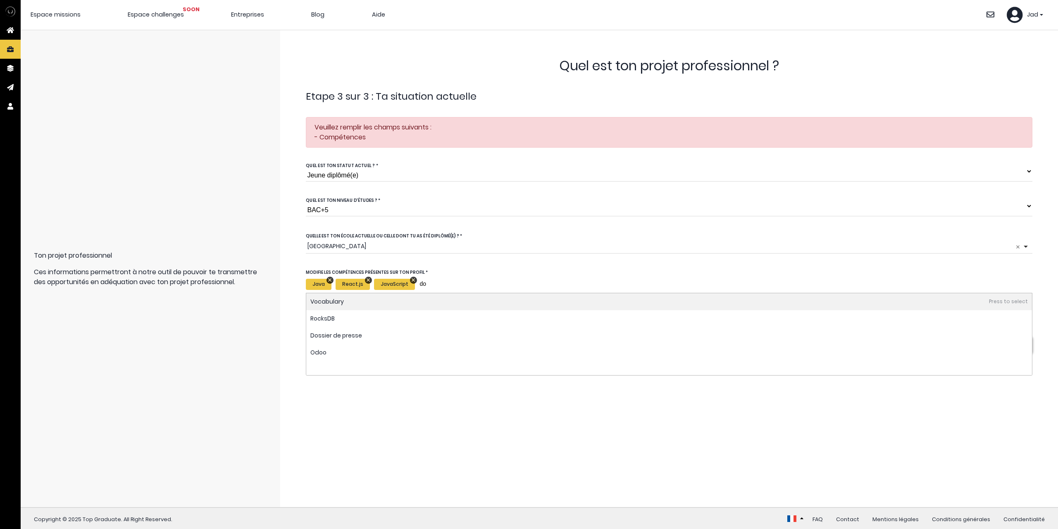
type input "d"
type input "postr"
type input "mongo"
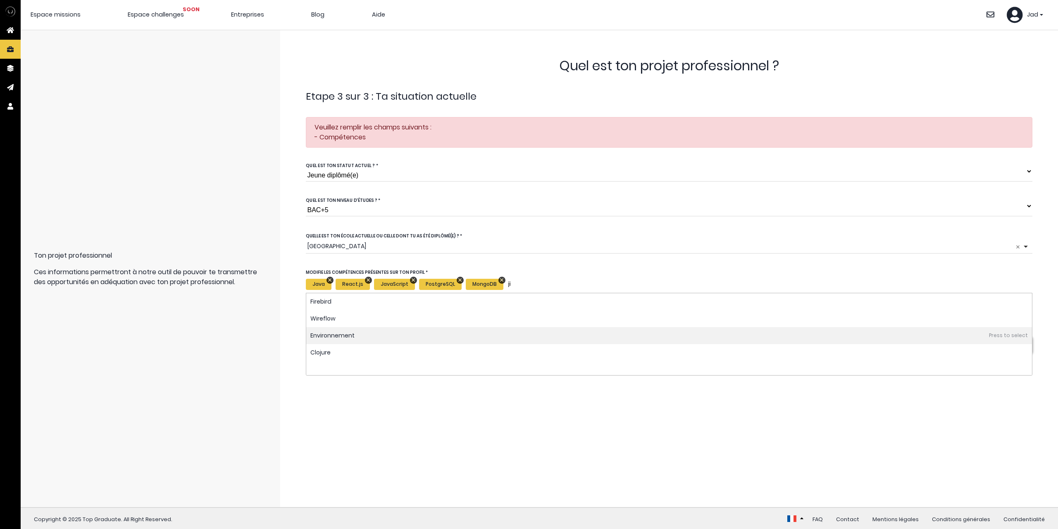
type input "j"
type input "agile"
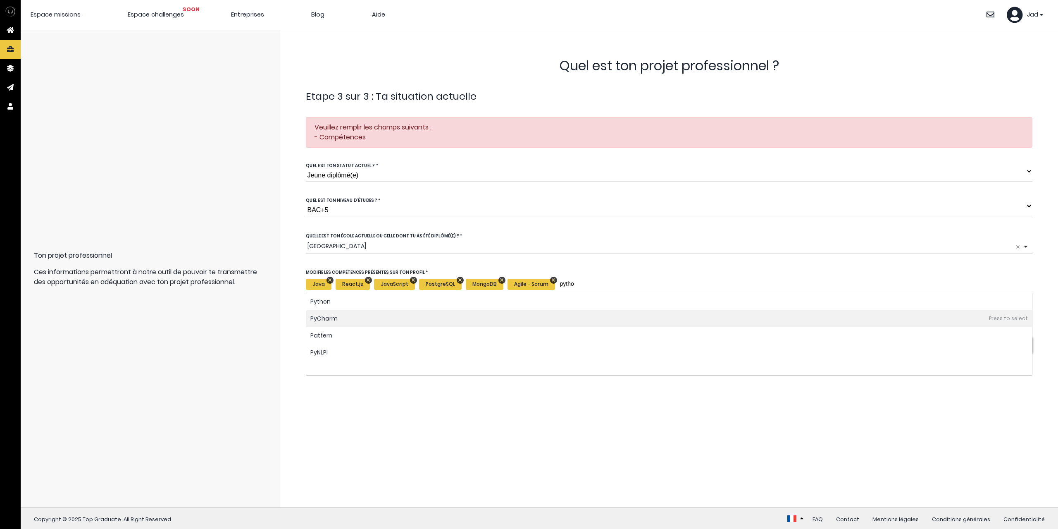
type input "python"
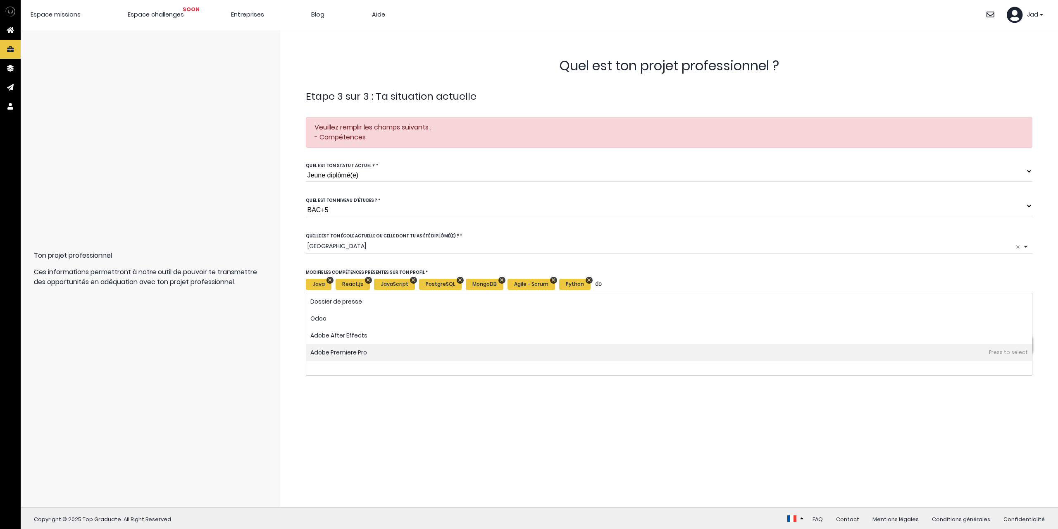
type input "d"
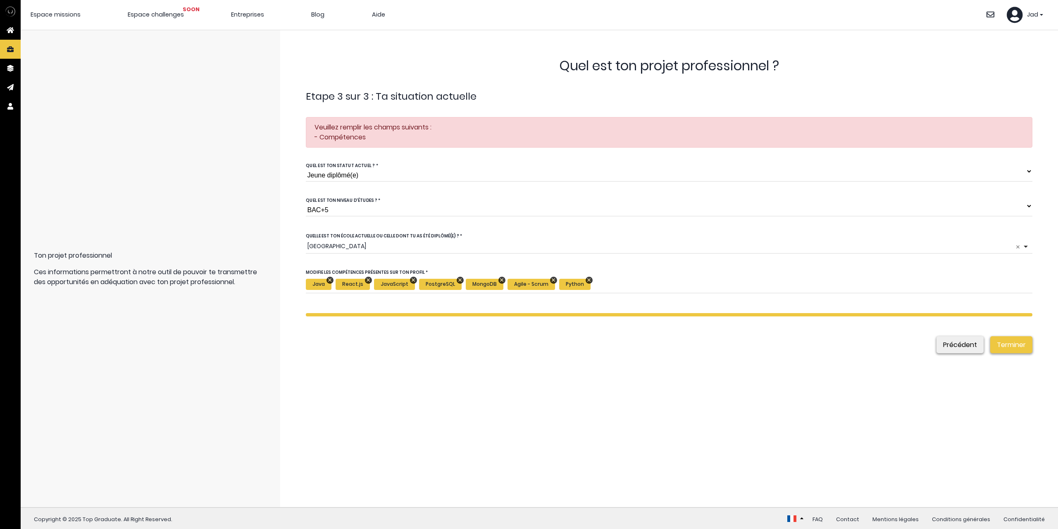
click at [497, 442] on form "Quel est ton projet professionnel ? Etape 1 sur 3 : L'offre de tes rêves Veuill…" at bounding box center [669, 268] width 752 height 450
click at [612, 282] on div "Java React.js JavaScript PostgreSQL MongoDB Agile - Scrum Python Java Remove it…" at bounding box center [669, 284] width 727 height 17
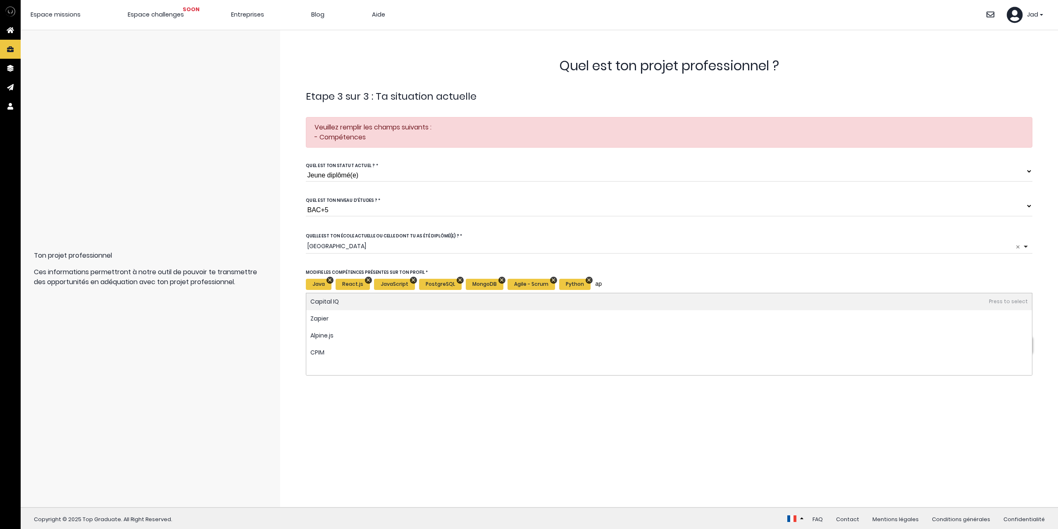
type input "a"
type input "r"
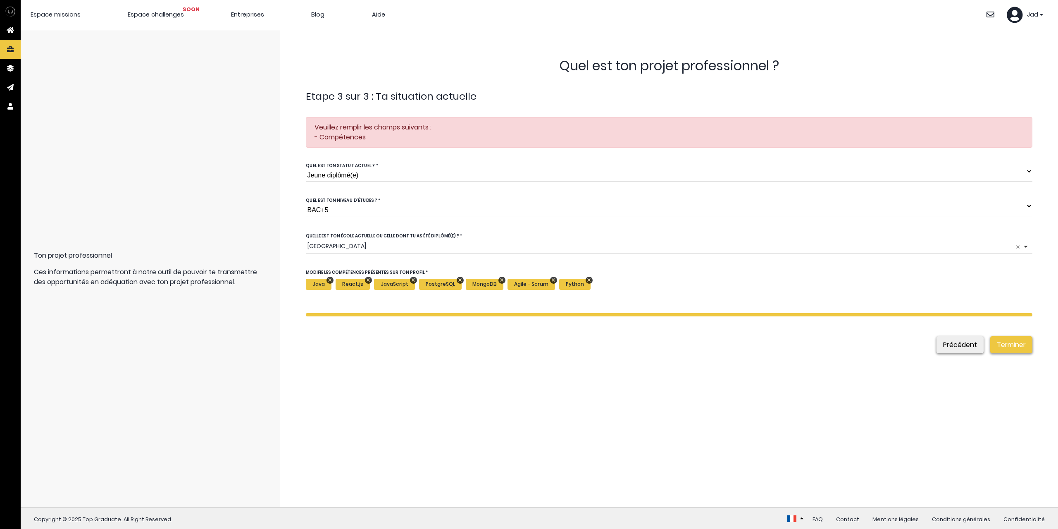
click at [725, 409] on form "Quel est ton projet professionnel ? Etape 1 sur 3 : L'offre de tes rêves Veuill…" at bounding box center [669, 268] width 752 height 450
click at [1000, 353] on form "Quel est ton projet professionnel ? Etape 1 sur 3 : L'offre de tes rêves Veuill…" at bounding box center [669, 268] width 752 height 450
click at [1011, 345] on button "Terminer" at bounding box center [1011, 344] width 42 height 17
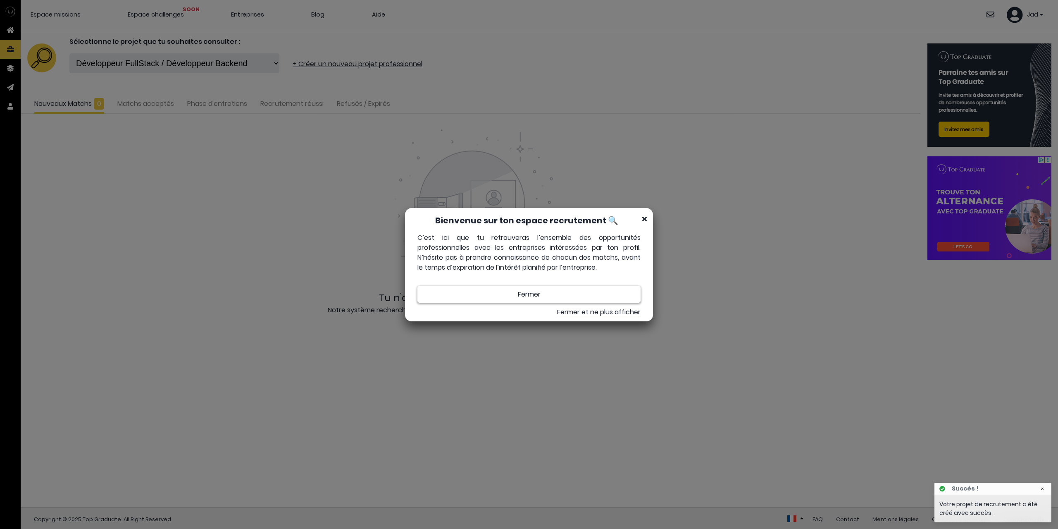
scroll to position [6, 6]
click at [536, 293] on button "Fermer" at bounding box center [528, 294] width 223 height 17
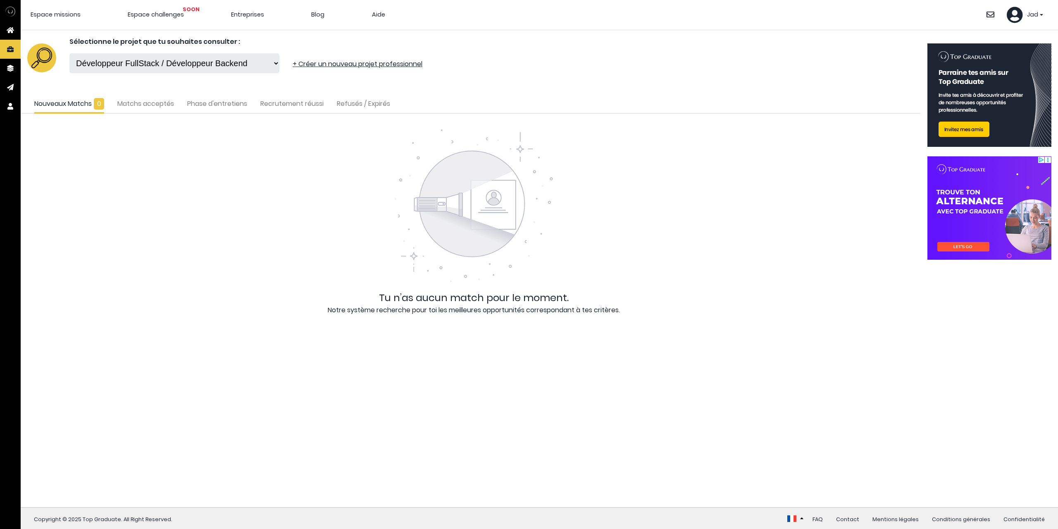
click at [278, 60] on select "Développeur FullStack / Développeur Backend stage de fin d'étude en programmati…" at bounding box center [174, 63] width 210 height 20
click at [69, 53] on select "Développeur FullStack / Développeur Backend stage de fin d'étude en programmati…" at bounding box center [174, 63] width 210 height 20
click at [264, 70] on select "Développeur FullStack / Développeur Backend stage de fin d'étude en programmati…" at bounding box center [174, 63] width 210 height 20
select select "24264"
click at [69, 53] on select "Développeur FullStack / Développeur Backend stage de fin d'étude en programmati…" at bounding box center [174, 63] width 210 height 20
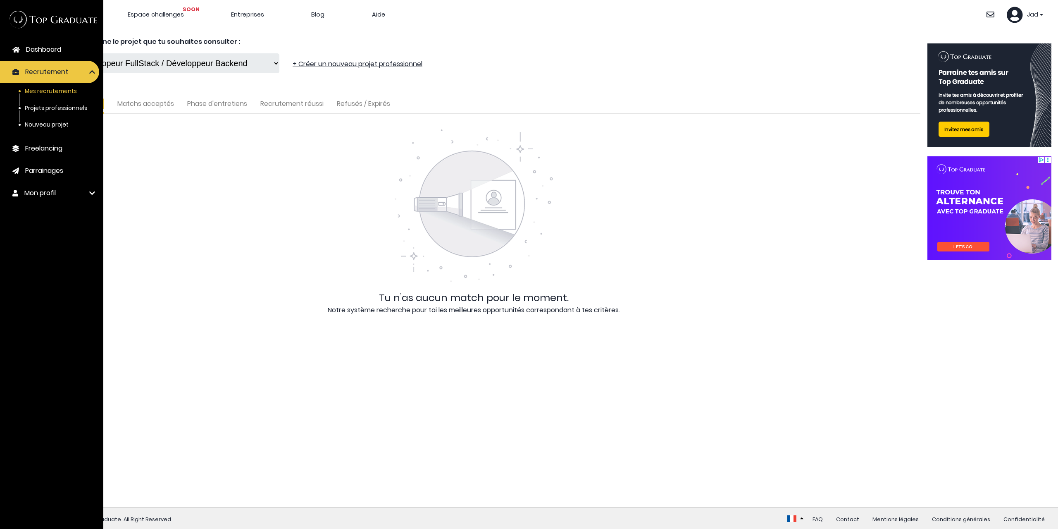
click at [33, 126] on span "Nouveau projet" at bounding box center [47, 125] width 44 height 8
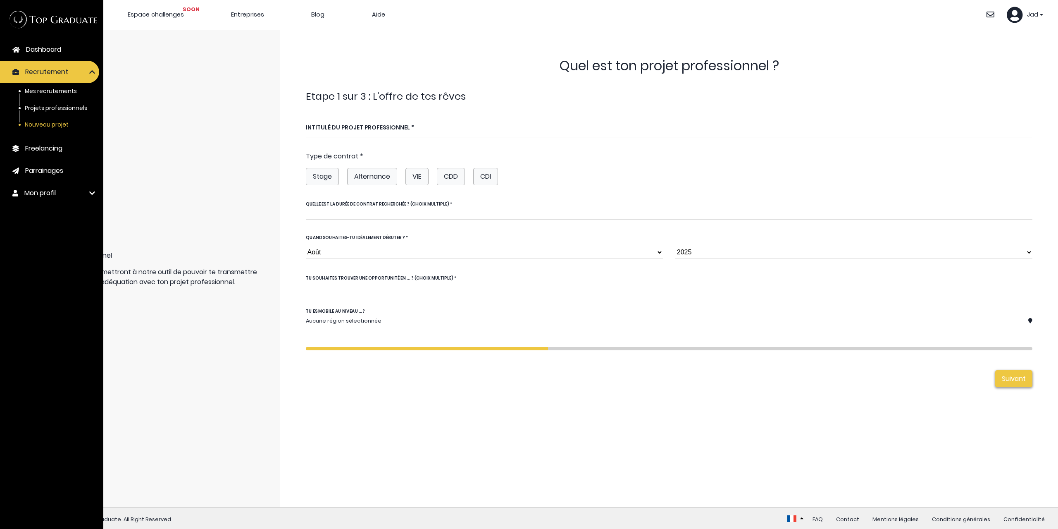
select select "8"
click at [38, 166] on span "Parrainages" at bounding box center [44, 171] width 38 height 10
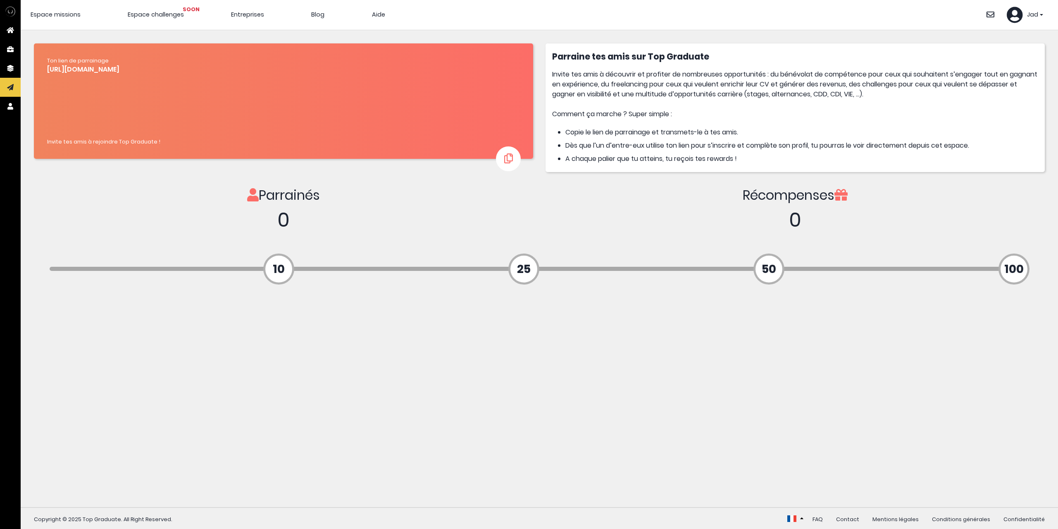
click at [170, 12] on span "Espace challenges SOON" at bounding box center [156, 14] width 56 height 8
click at [69, 15] on span "Espace missions" at bounding box center [56, 14] width 50 height 8
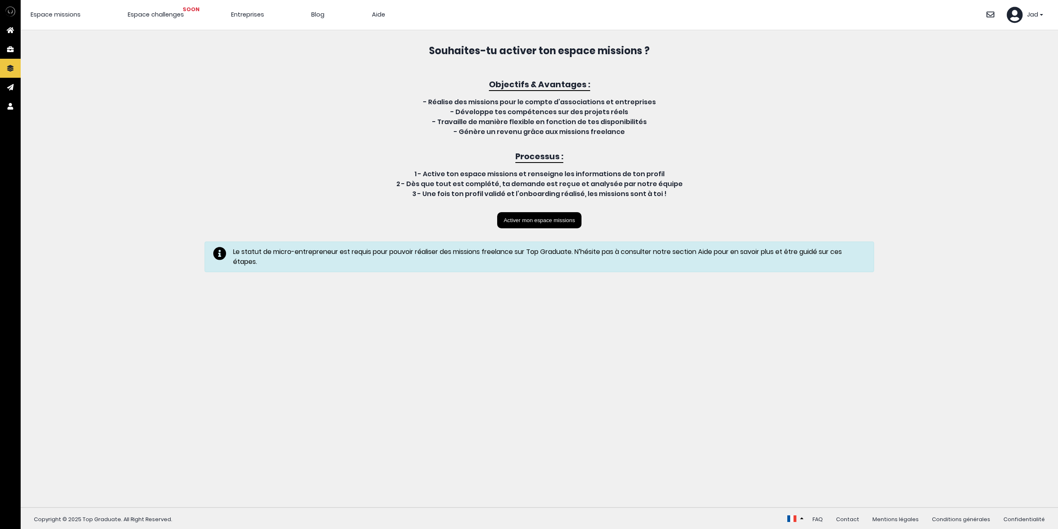
click at [249, 17] on span "Entreprises" at bounding box center [247, 14] width 33 height 8
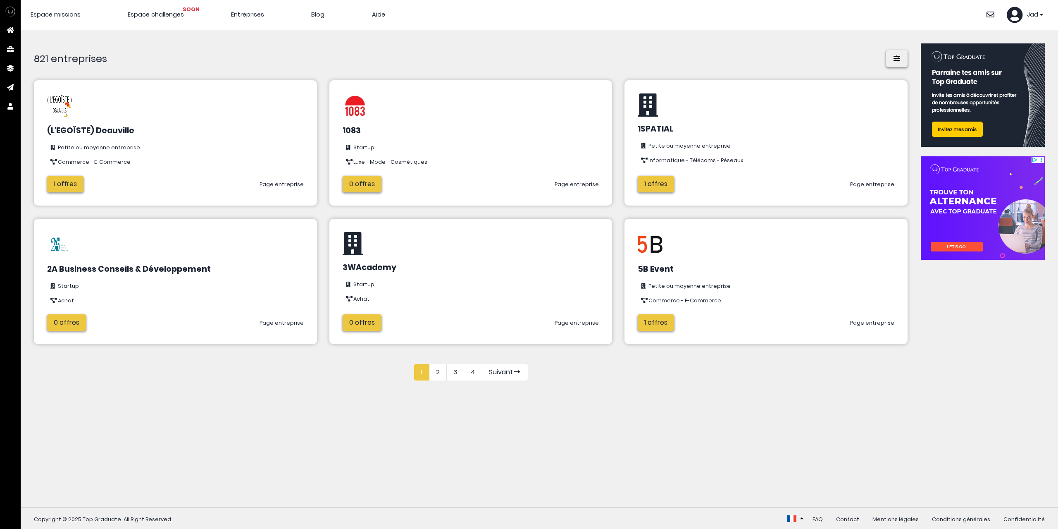
click at [434, 369] on link "2" at bounding box center [437, 372] width 17 height 17
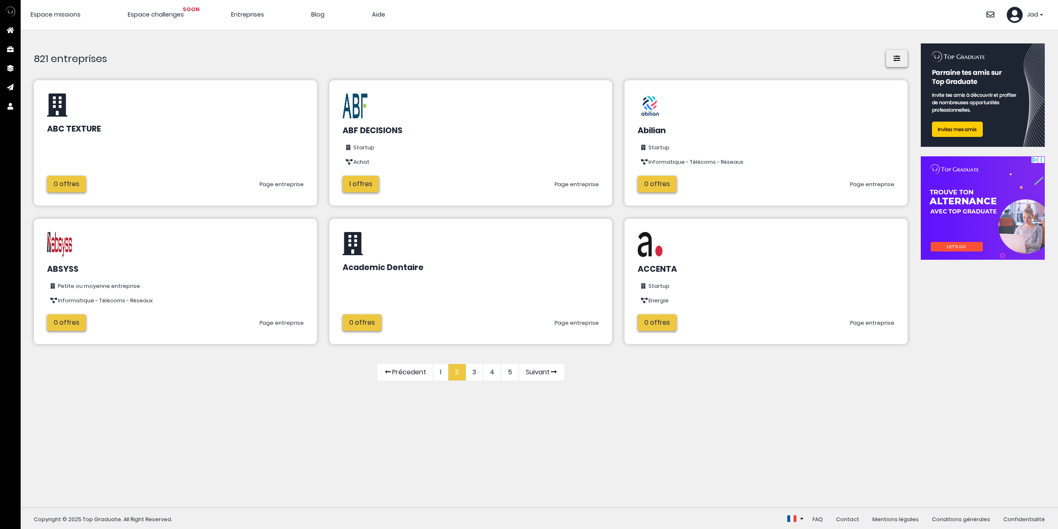
click at [893, 57] on icon at bounding box center [897, 58] width 8 height 7
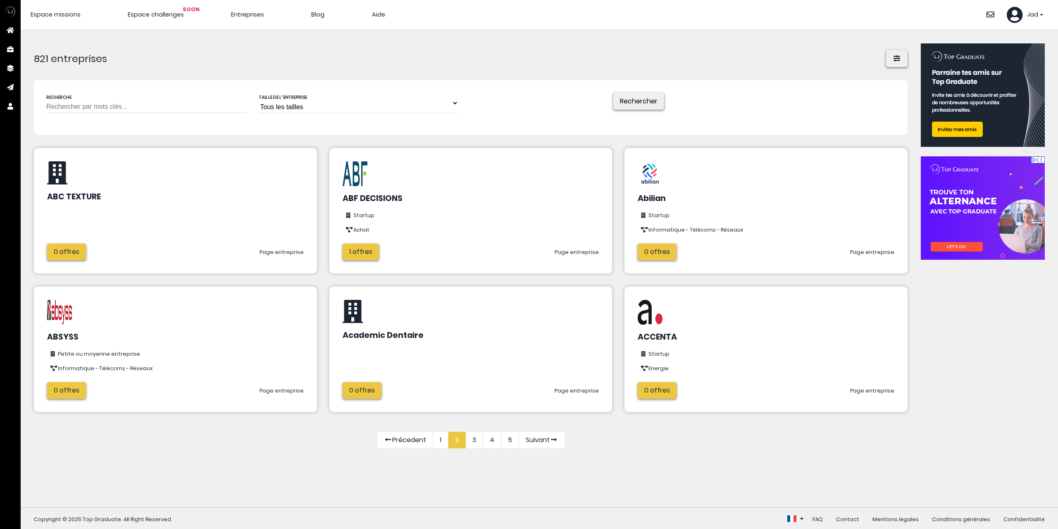
click at [148, 102] on input "text" at bounding box center [146, 103] width 200 height 20
click at [266, 102] on select "Tous les tailles Startup Petite ou moyenne entreprise Grande entreprise" at bounding box center [359, 103] width 200 height 21
select select "choice.startup"
click at [259, 93] on select "Tous les tailles Startup Petite ou moyenne entreprise Grande entreprise" at bounding box center [359, 103] width 200 height 21
click at [152, 106] on input "text" at bounding box center [146, 103] width 200 height 20
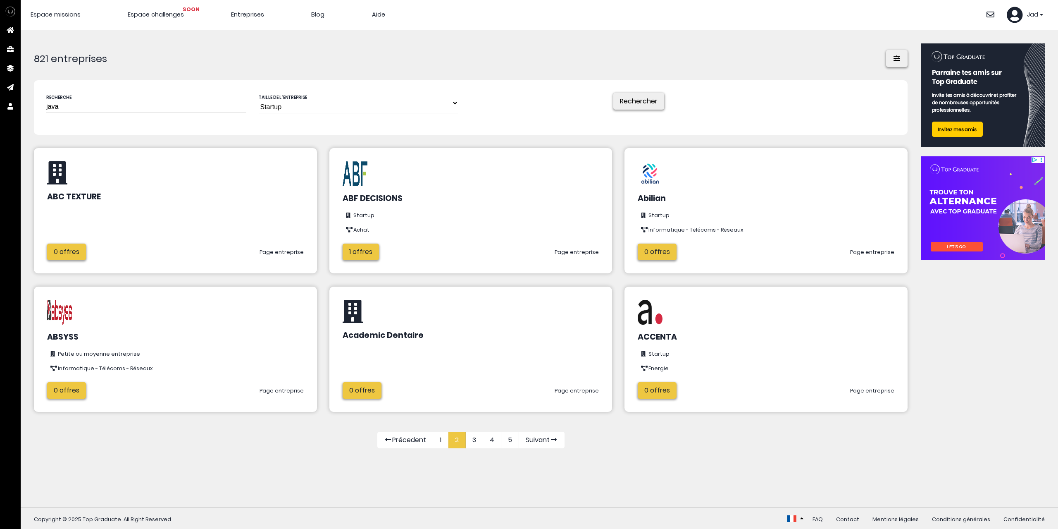
type input "java"
click at [613, 93] on button "Rechercher" at bounding box center [638, 101] width 51 height 17
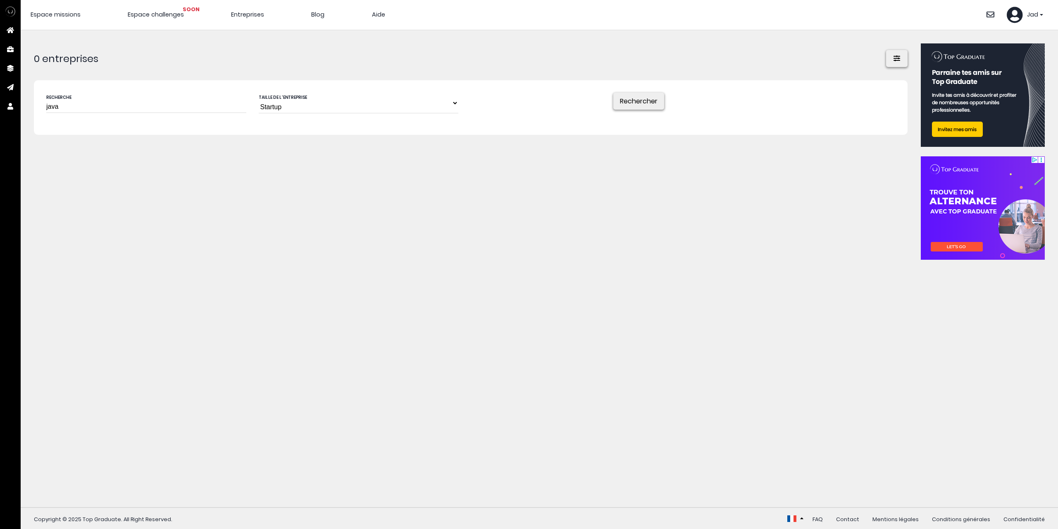
click at [302, 106] on select "Tous les tailles Startup Petite ou moyenne entreprise Grande entreprise" at bounding box center [359, 103] width 200 height 21
select select
click at [259, 93] on select "Tous les tailles Startup Petite ou moyenne entreprise Grande entreprise" at bounding box center [359, 103] width 200 height 21
click at [632, 106] on button "Rechercher" at bounding box center [638, 101] width 51 height 17
drag, startPoint x: 88, startPoint y: 109, endPoint x: 14, endPoint y: 101, distance: 74.8
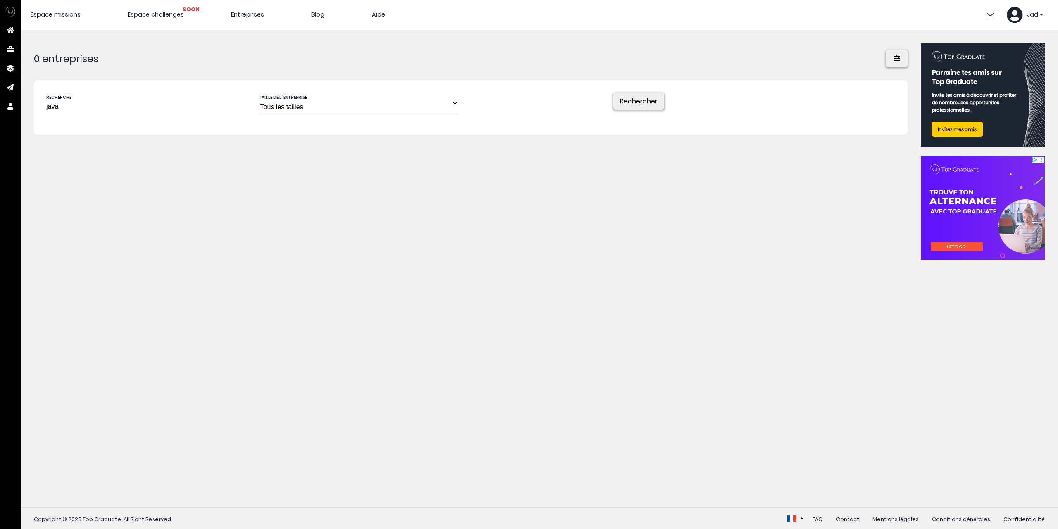
click at [14, 101] on body "Dashboard Recrutement Mes recrutements Projets professionnels Nouveau projet" at bounding box center [529, 265] width 1058 height 530
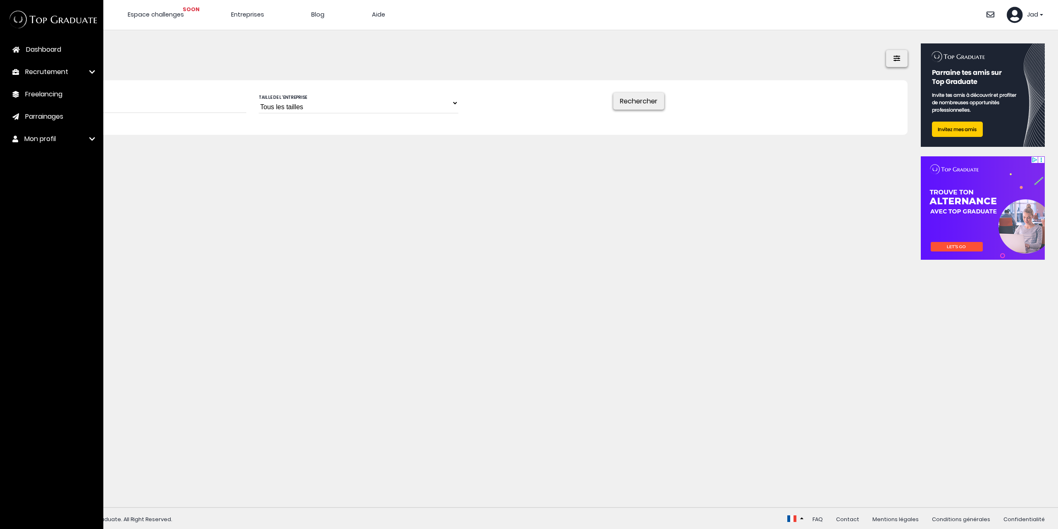
click at [463, 124] on form "Recherche java Taille de l'entreprise Tous les tailles Startup Petite ou moyenn…" at bounding box center [471, 107] width 874 height 55
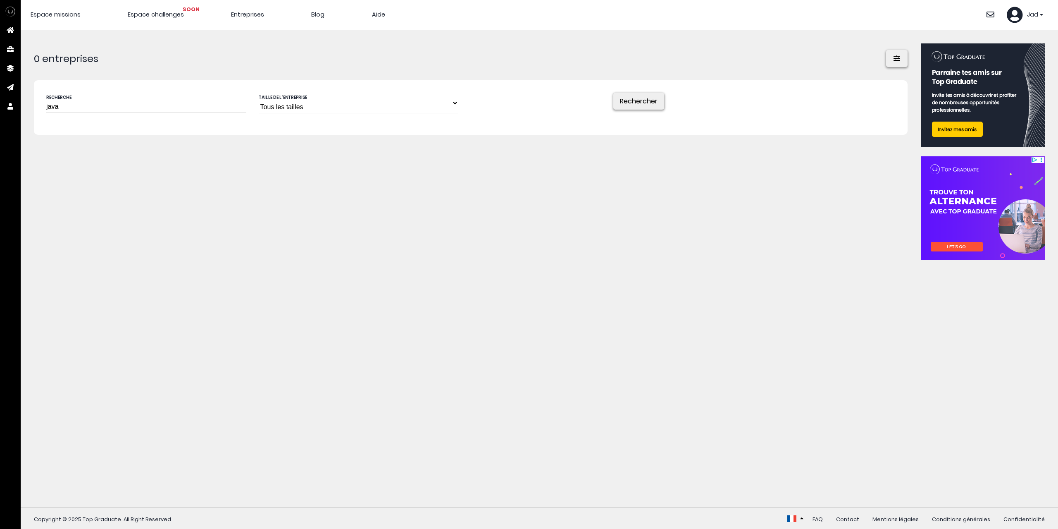
click at [260, 18] on span "Entreprises" at bounding box center [247, 14] width 33 height 8
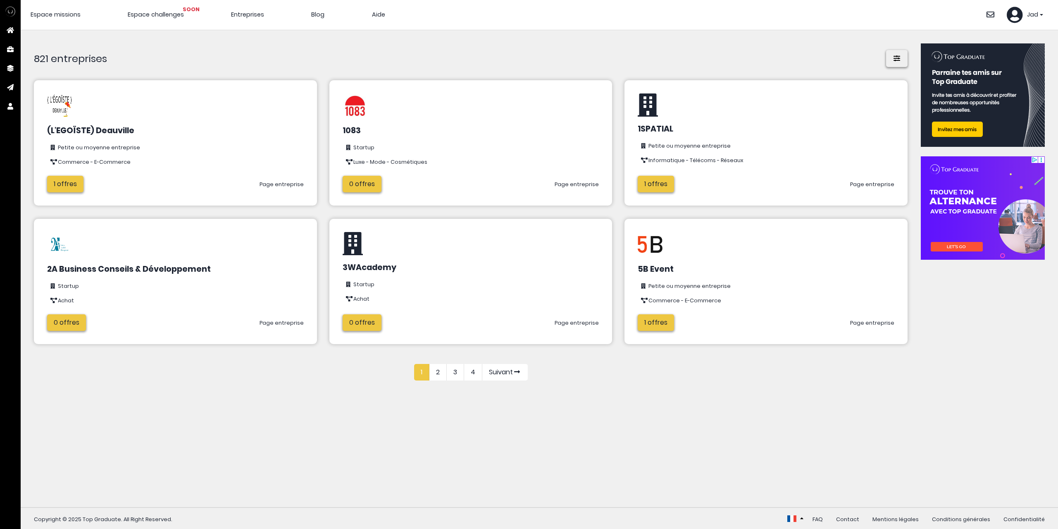
click at [471, 372] on link "4" at bounding box center [473, 372] width 18 height 17
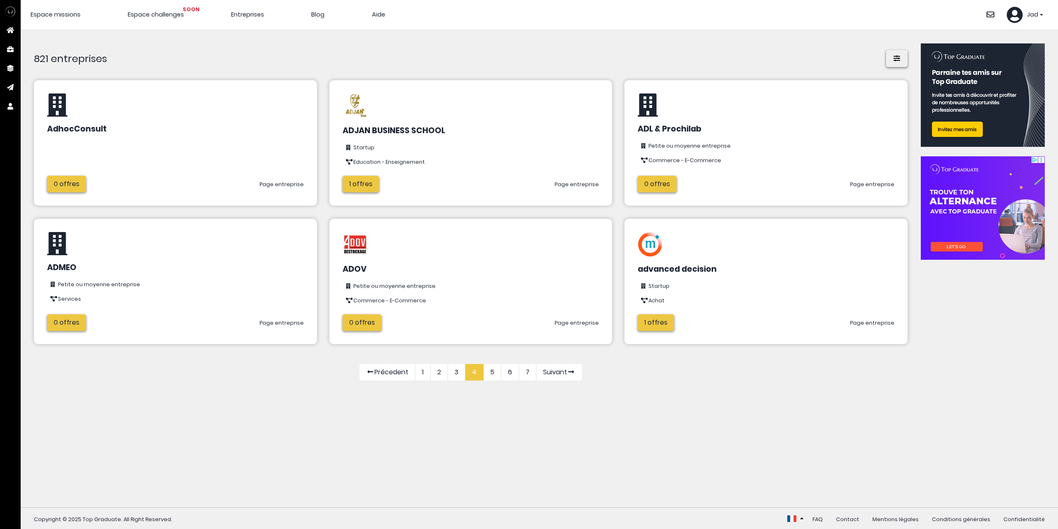
click at [360, 181] on link "1 offres" at bounding box center [361, 184] width 36 height 17
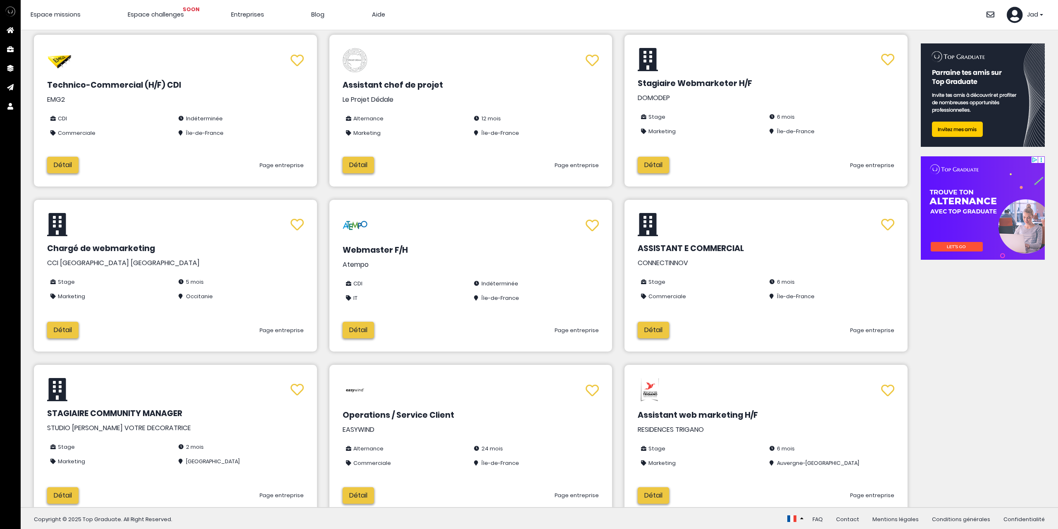
scroll to position [92, 0]
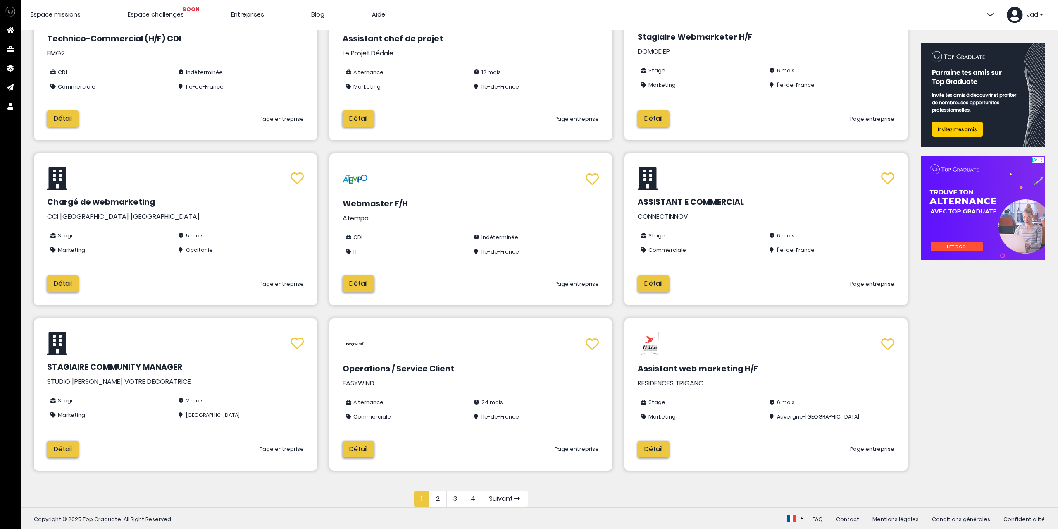
click at [433, 503] on link "2" at bounding box center [437, 498] width 17 height 17
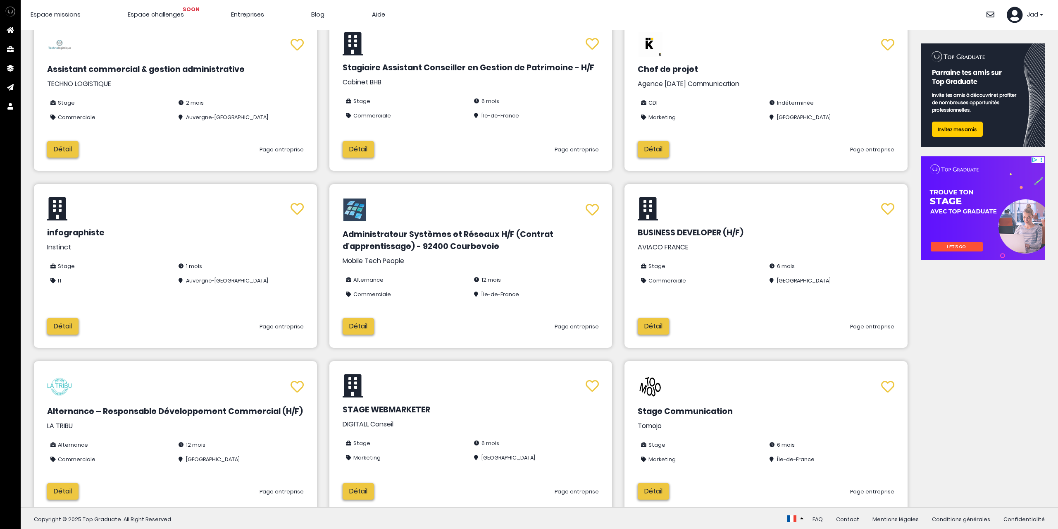
scroll to position [103, 0]
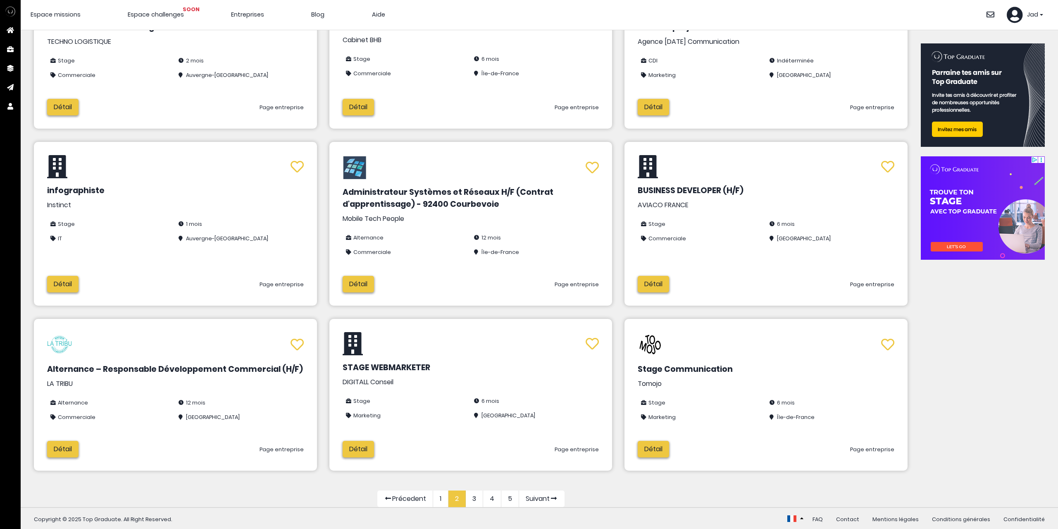
click at [469, 499] on link "3" at bounding box center [474, 498] width 17 height 17
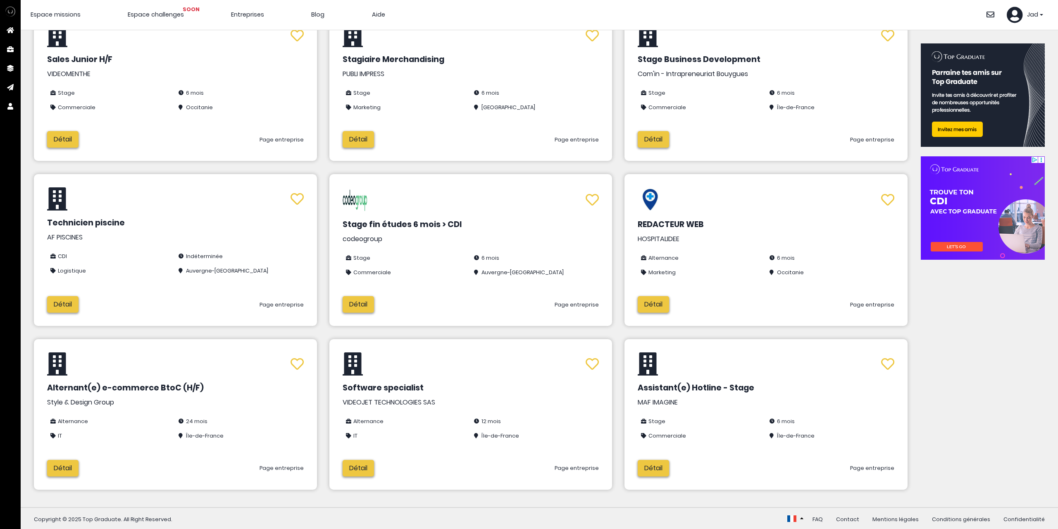
scroll to position [88, 0]
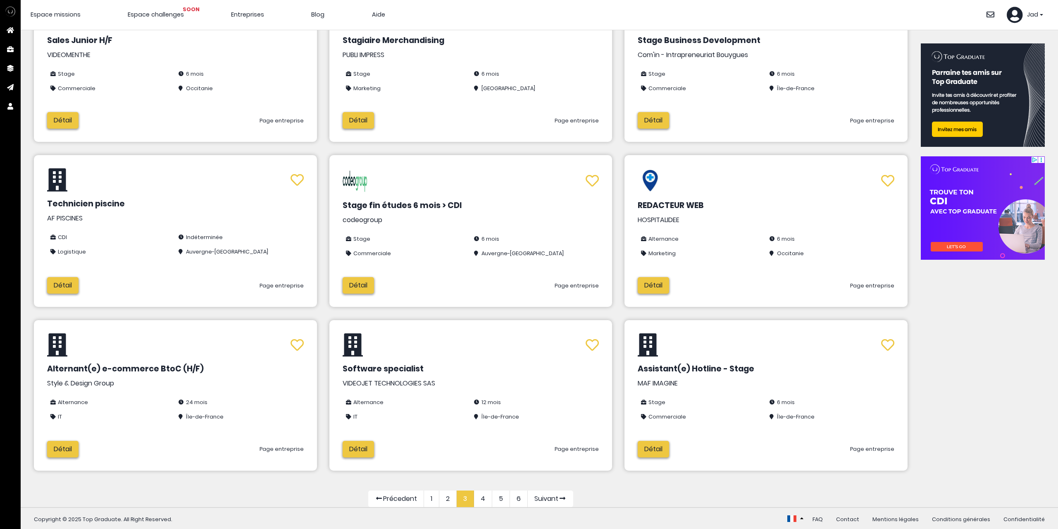
click at [481, 501] on link "4" at bounding box center [483, 498] width 18 height 17
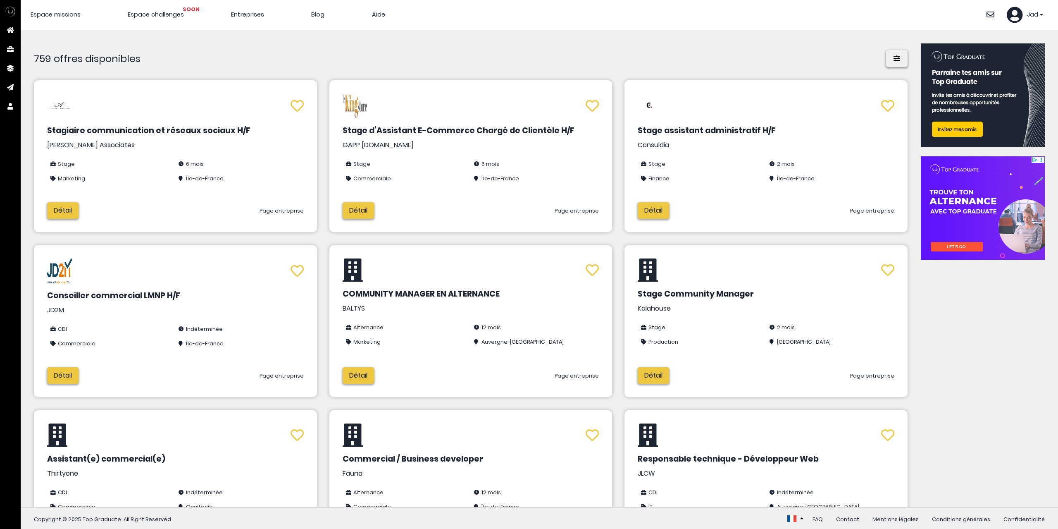
scroll to position [90, 0]
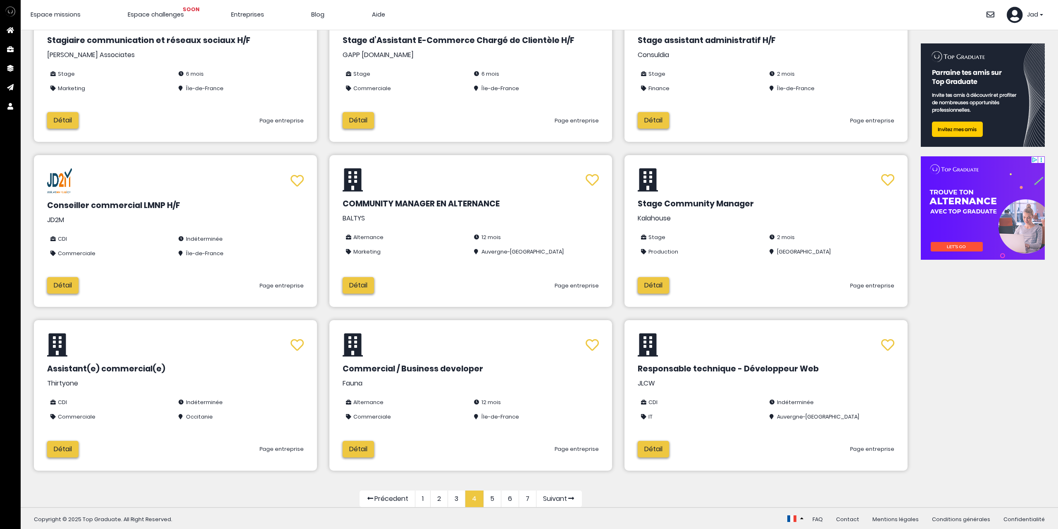
click at [495, 496] on link "5" at bounding box center [493, 498] width 18 height 17
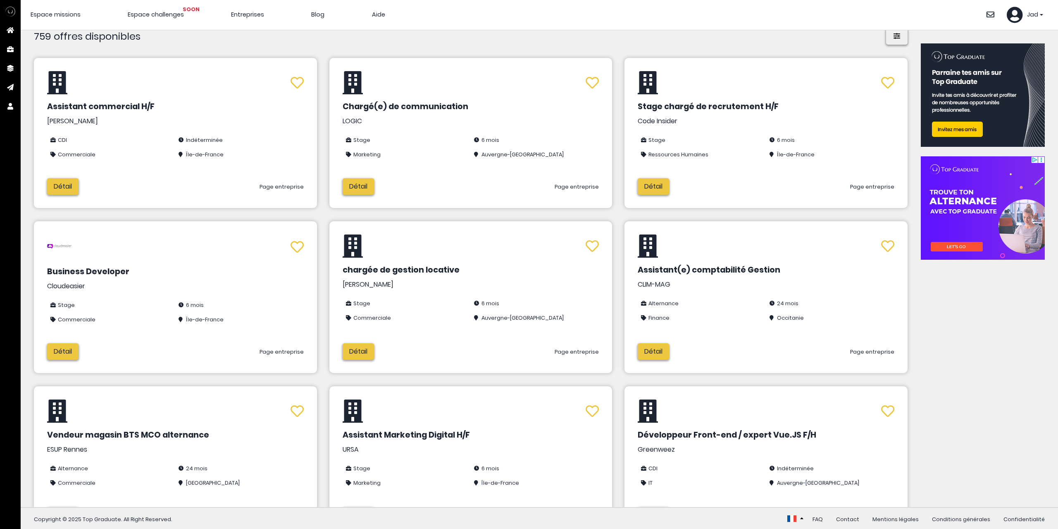
scroll to position [88, 0]
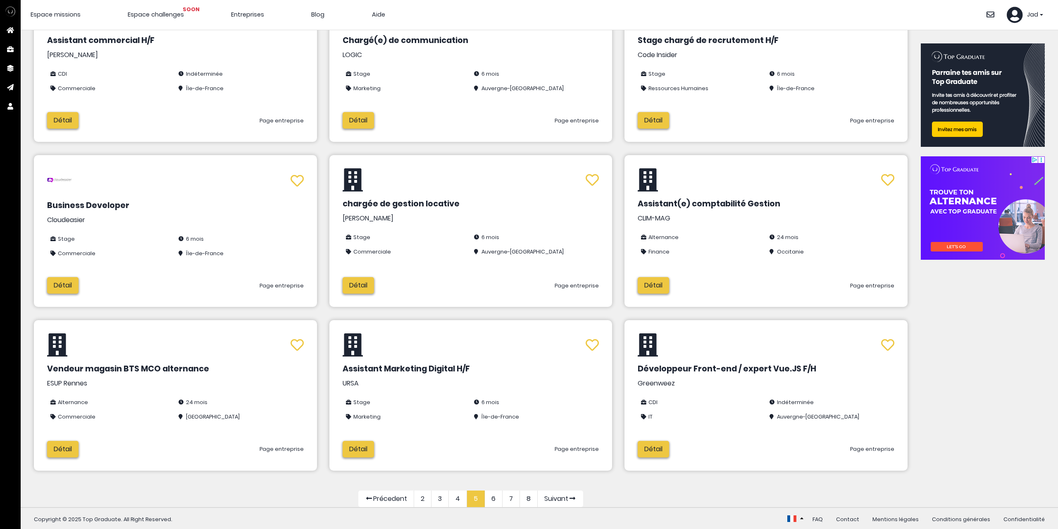
click at [492, 497] on link "6" at bounding box center [494, 498] width 18 height 17
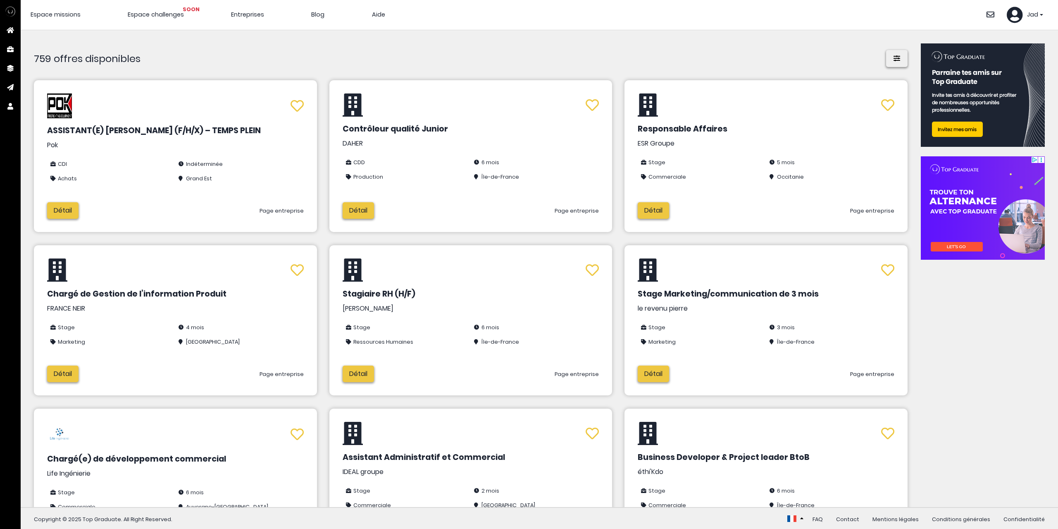
scroll to position [2, 0]
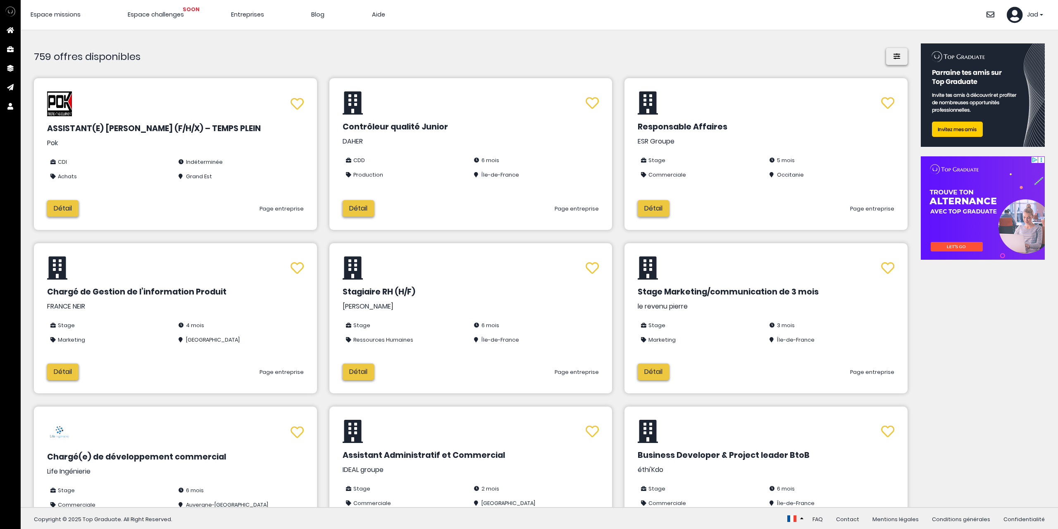
click at [894, 55] on icon at bounding box center [897, 56] width 8 height 7
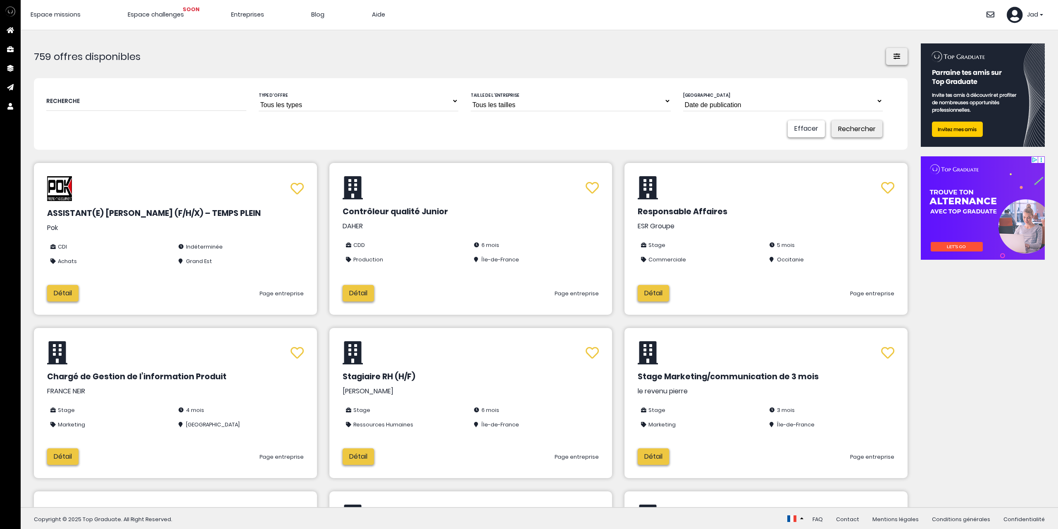
click at [364, 109] on select "Tous les types Stage Alternance VIE VTE CDD CDI" at bounding box center [359, 101] width 200 height 21
click at [690, 107] on select "Date de publication" at bounding box center [783, 101] width 200 height 21
click at [139, 101] on input "text" at bounding box center [146, 101] width 200 height 20
type input "java"
click at [846, 122] on button "Rechercher" at bounding box center [857, 128] width 51 height 17
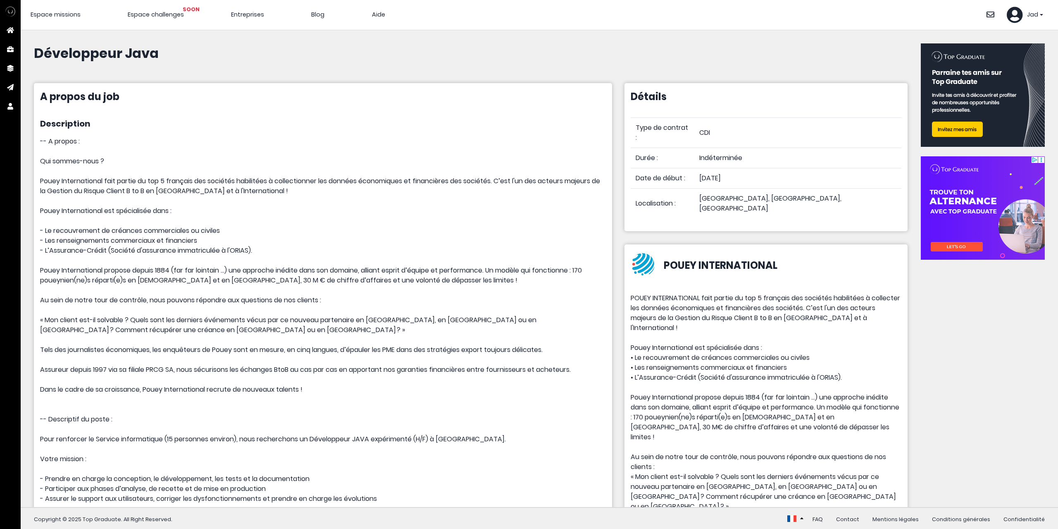
click at [248, 17] on span "Entreprises" at bounding box center [247, 14] width 33 height 8
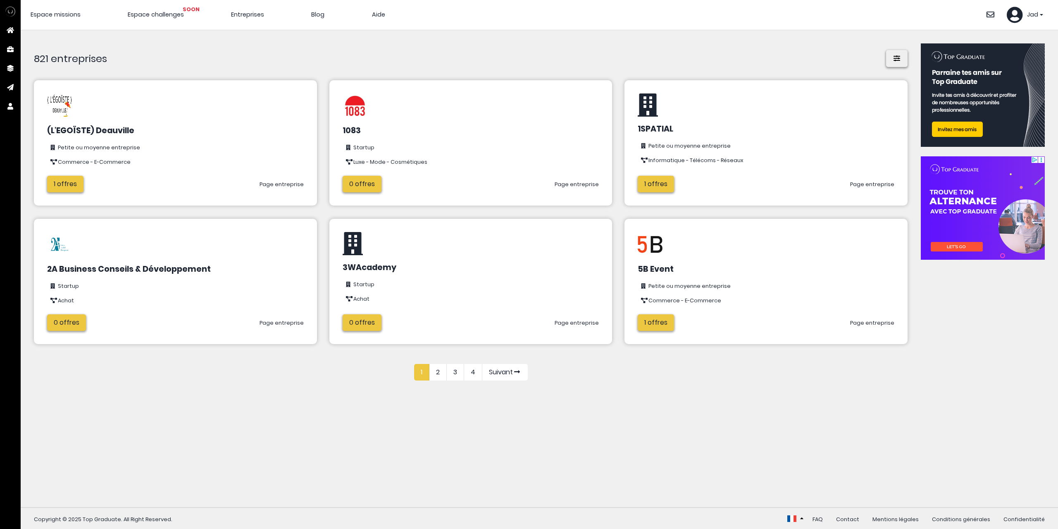
click at [72, 184] on link "1 offres" at bounding box center [65, 184] width 36 height 17
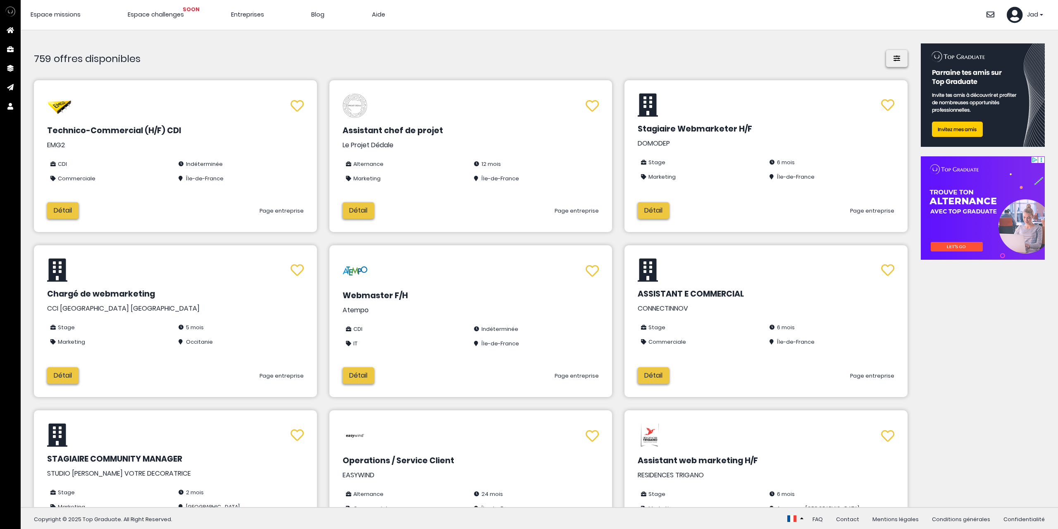
click at [64, 214] on link "Détail" at bounding box center [62, 210] width 31 height 17
